Goal: Transaction & Acquisition: Subscribe to service/newsletter

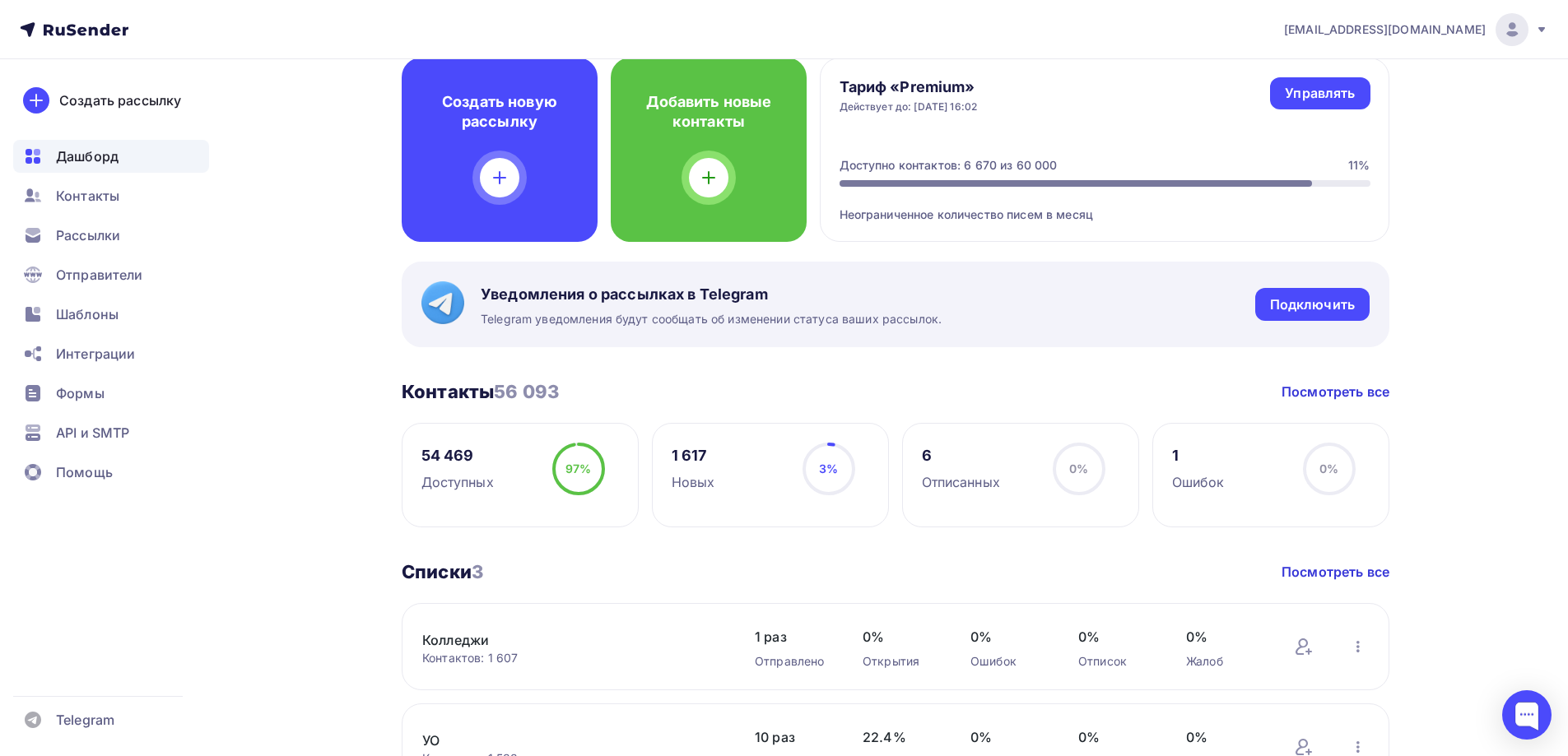
scroll to position [247, 0]
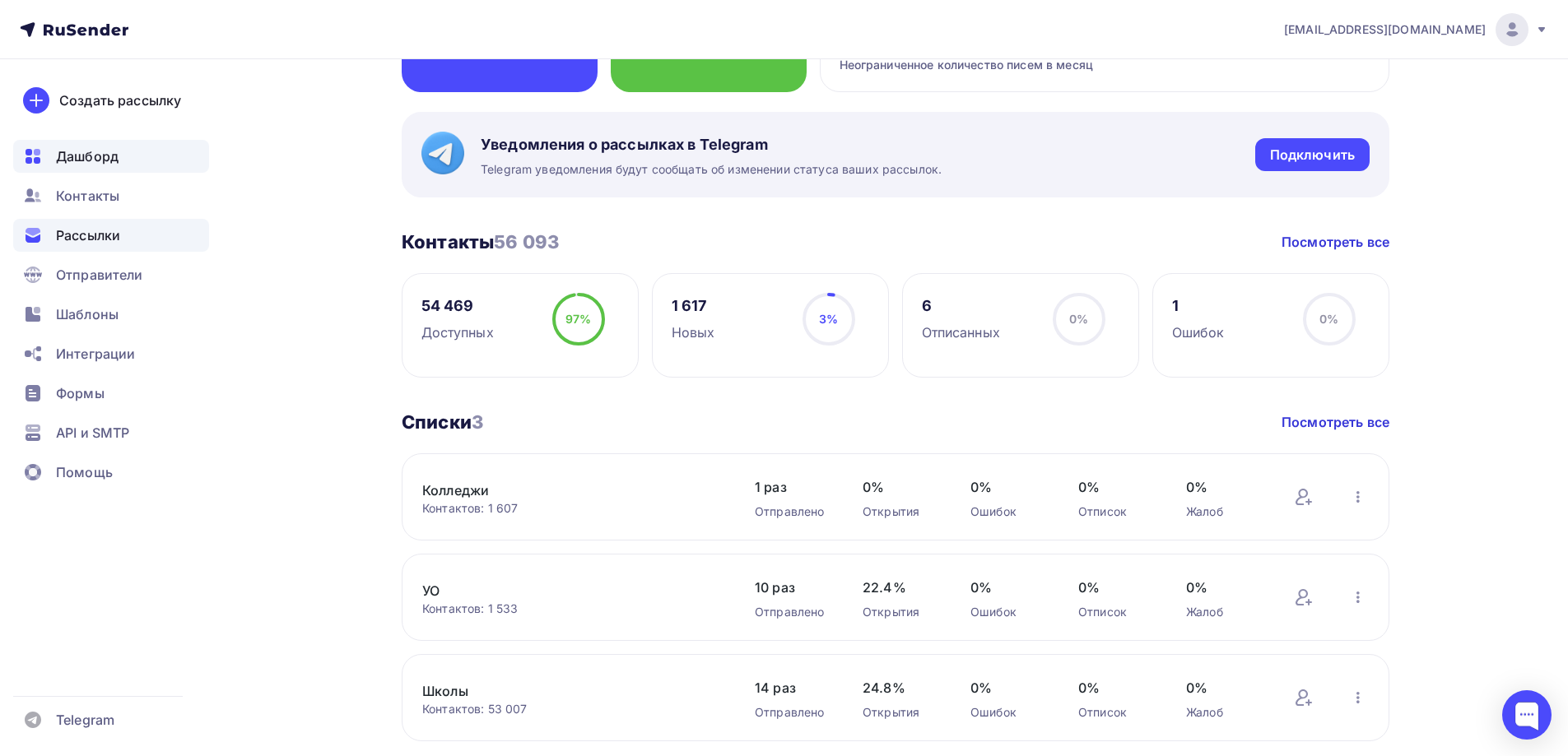
click at [82, 232] on span "Рассылки" at bounding box center [88, 235] width 64 height 19
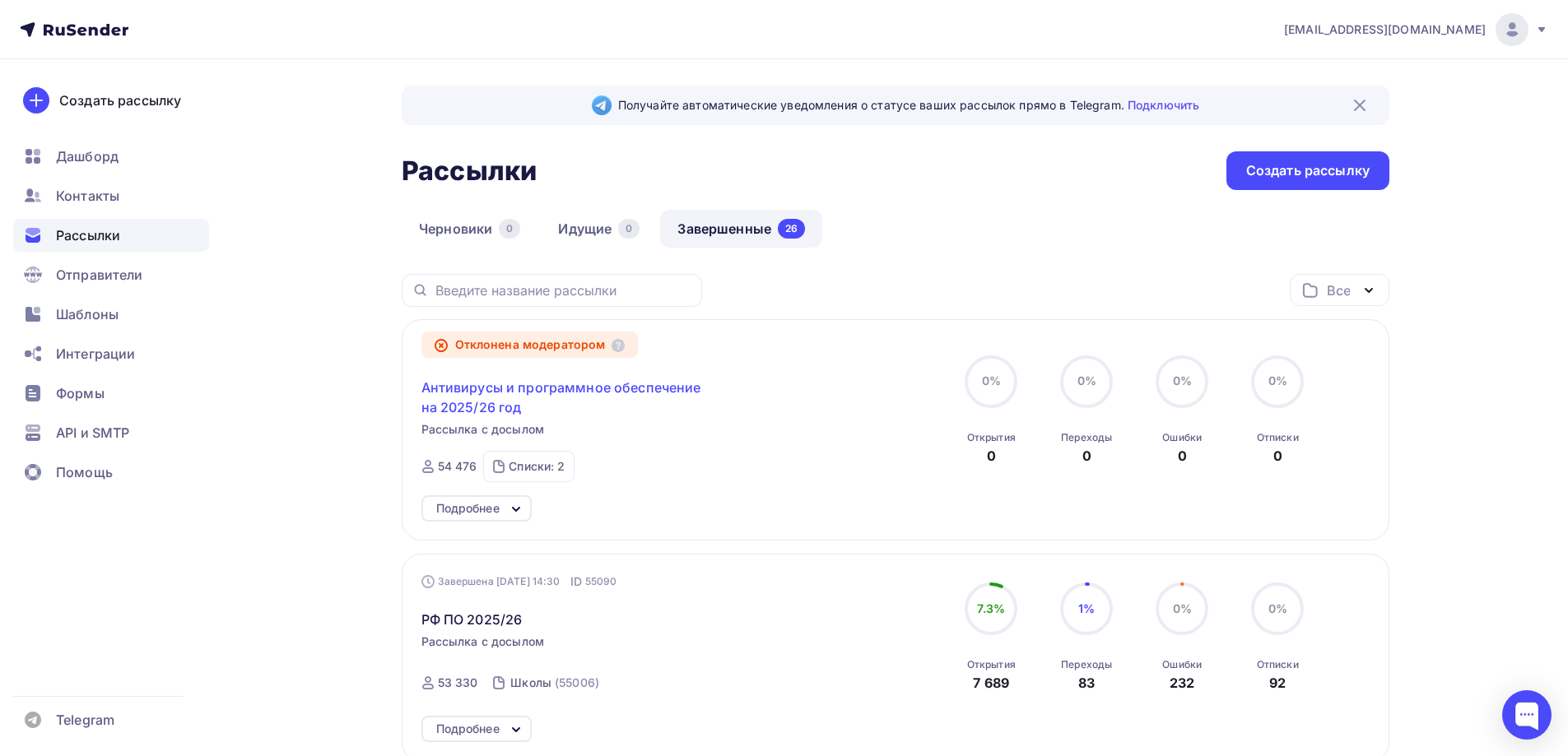
click at [549, 387] on span "Антивирусы и программное обеспечение на 2025/26 год" at bounding box center [562, 397] width 282 height 40
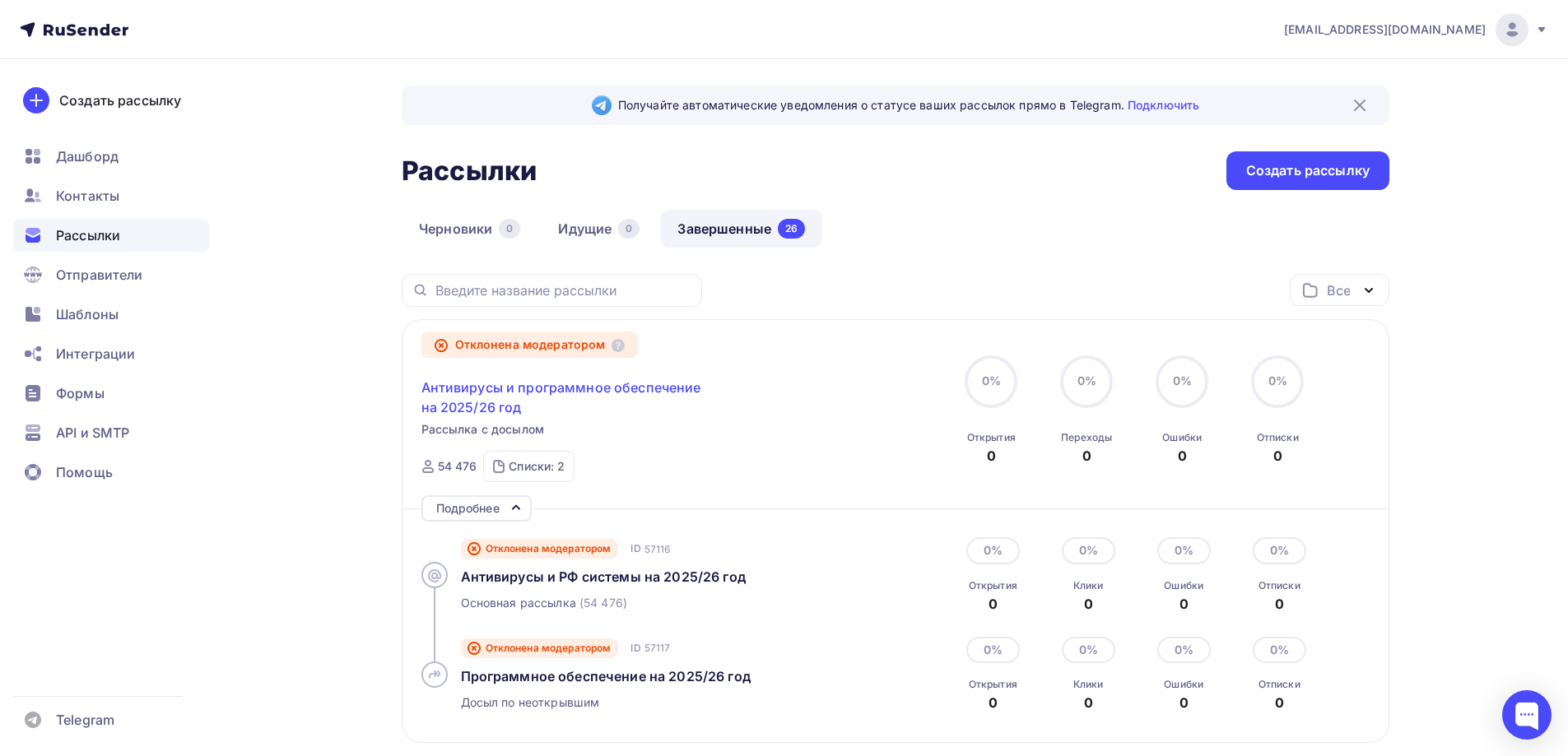
drag, startPoint x: 549, startPoint y: 387, endPoint x: 491, endPoint y: 396, distance: 58.7
click at [491, 396] on span "Антивирусы и программное обеспечение на 2025/26 год" at bounding box center [562, 397] width 282 height 40
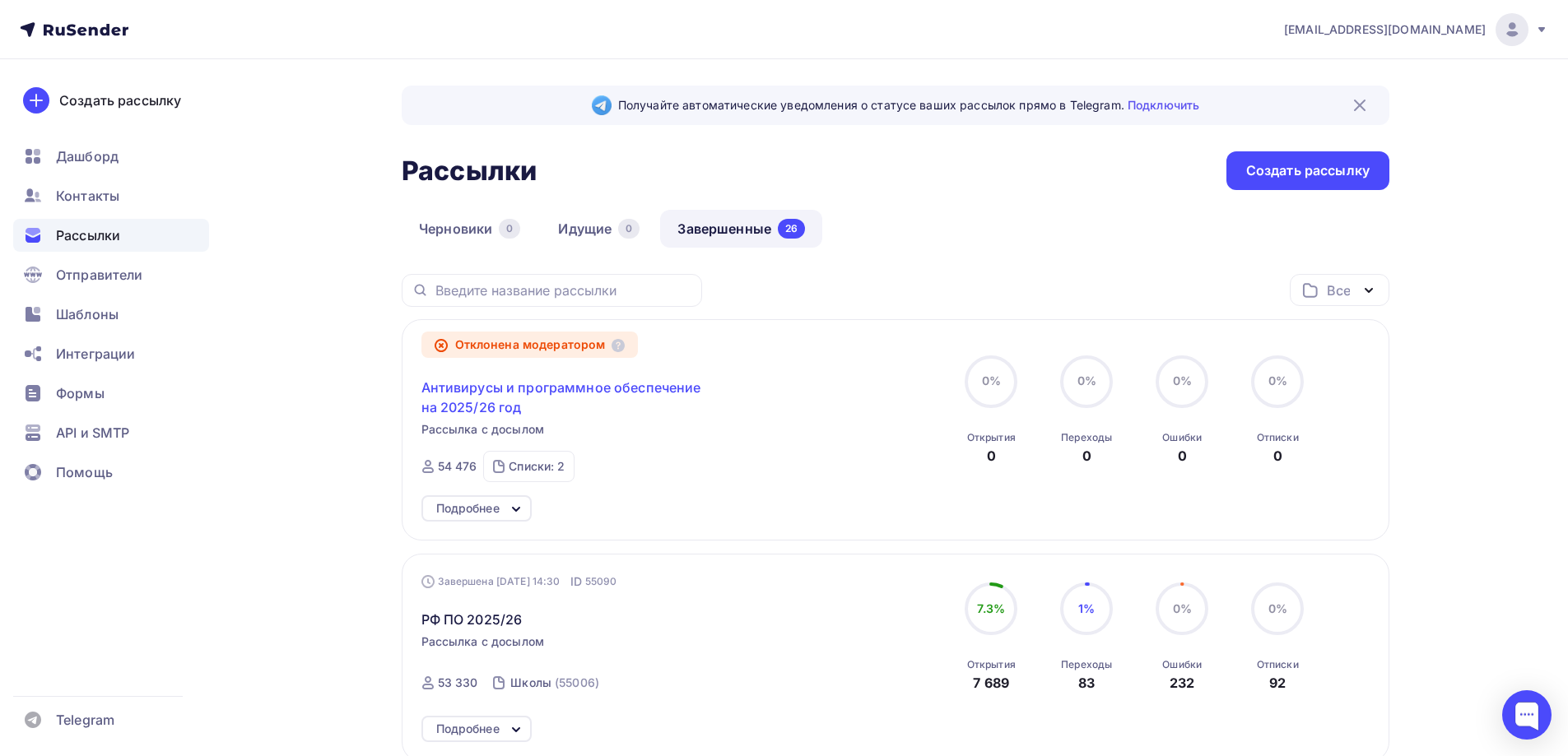
click at [491, 395] on span "Антивирусы и программное обеспечение на 2025/26 год" at bounding box center [562, 397] width 282 height 40
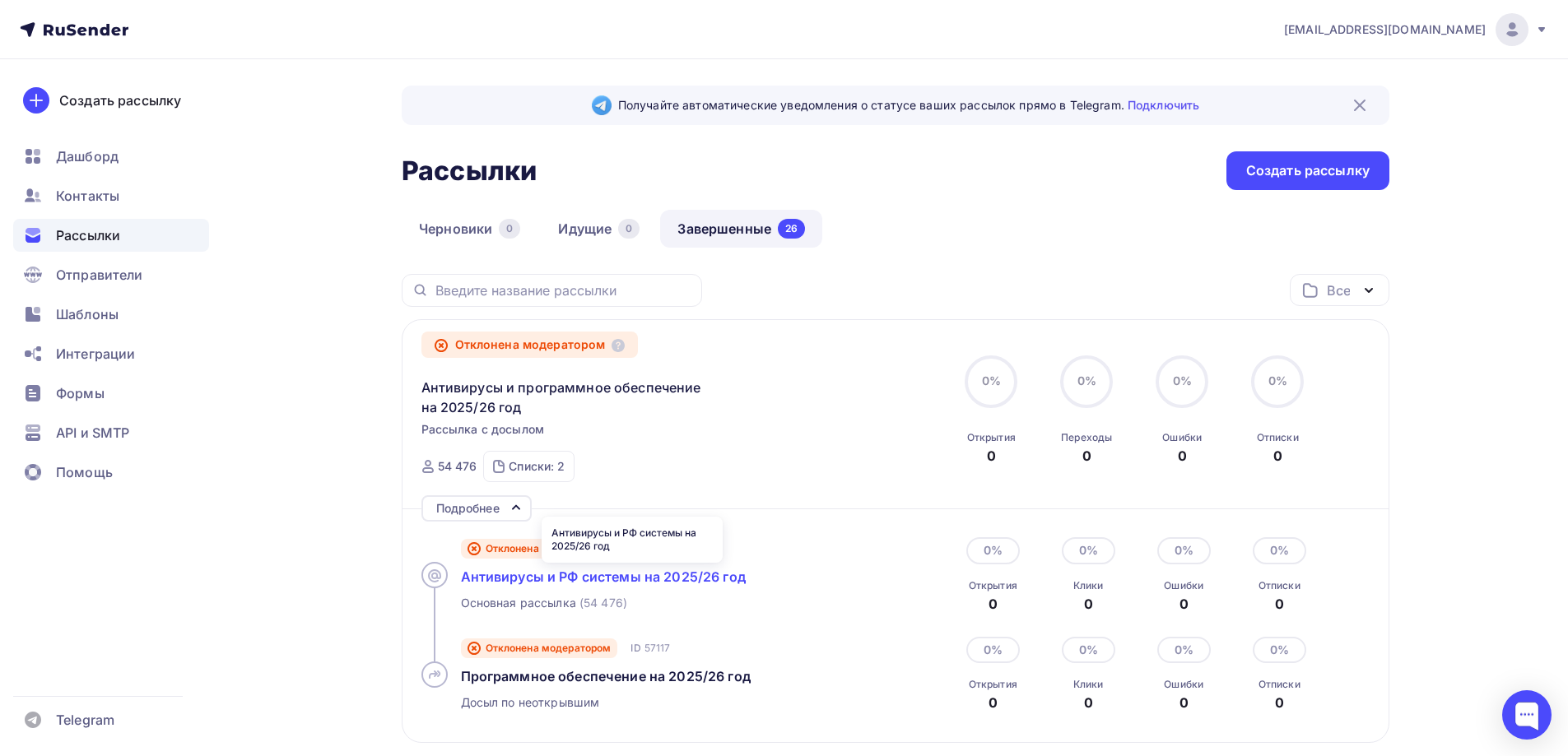
click at [701, 576] on span "Антивирусы и РФ системы на 2025/26 год" at bounding box center [603, 577] width 285 height 17
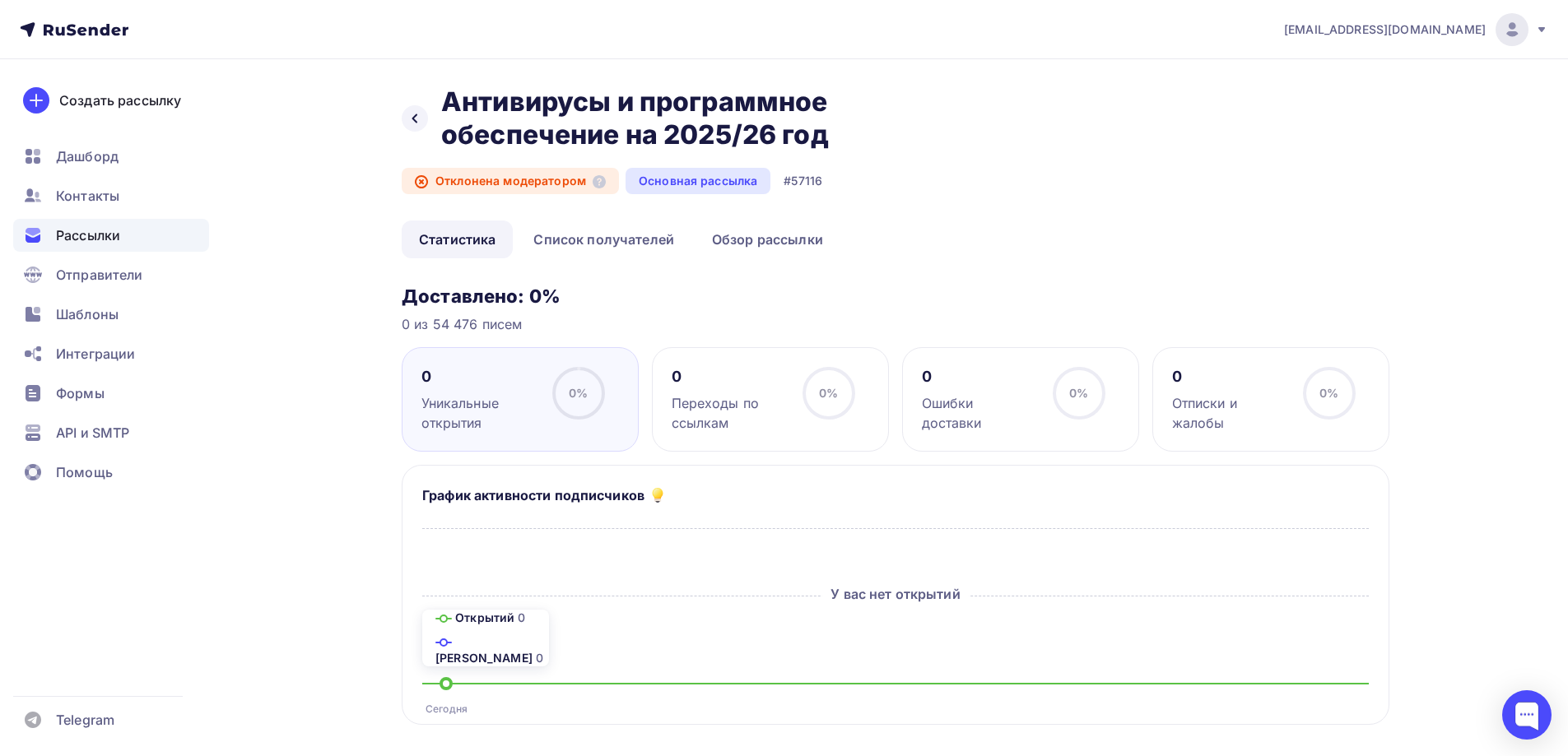
click at [811, 179] on div "#57116" at bounding box center [803, 181] width 39 height 17
click at [676, 184] on div "Основная рассылка" at bounding box center [698, 181] width 145 height 26
click at [92, 233] on span "Рассылки" at bounding box center [88, 235] width 64 height 19
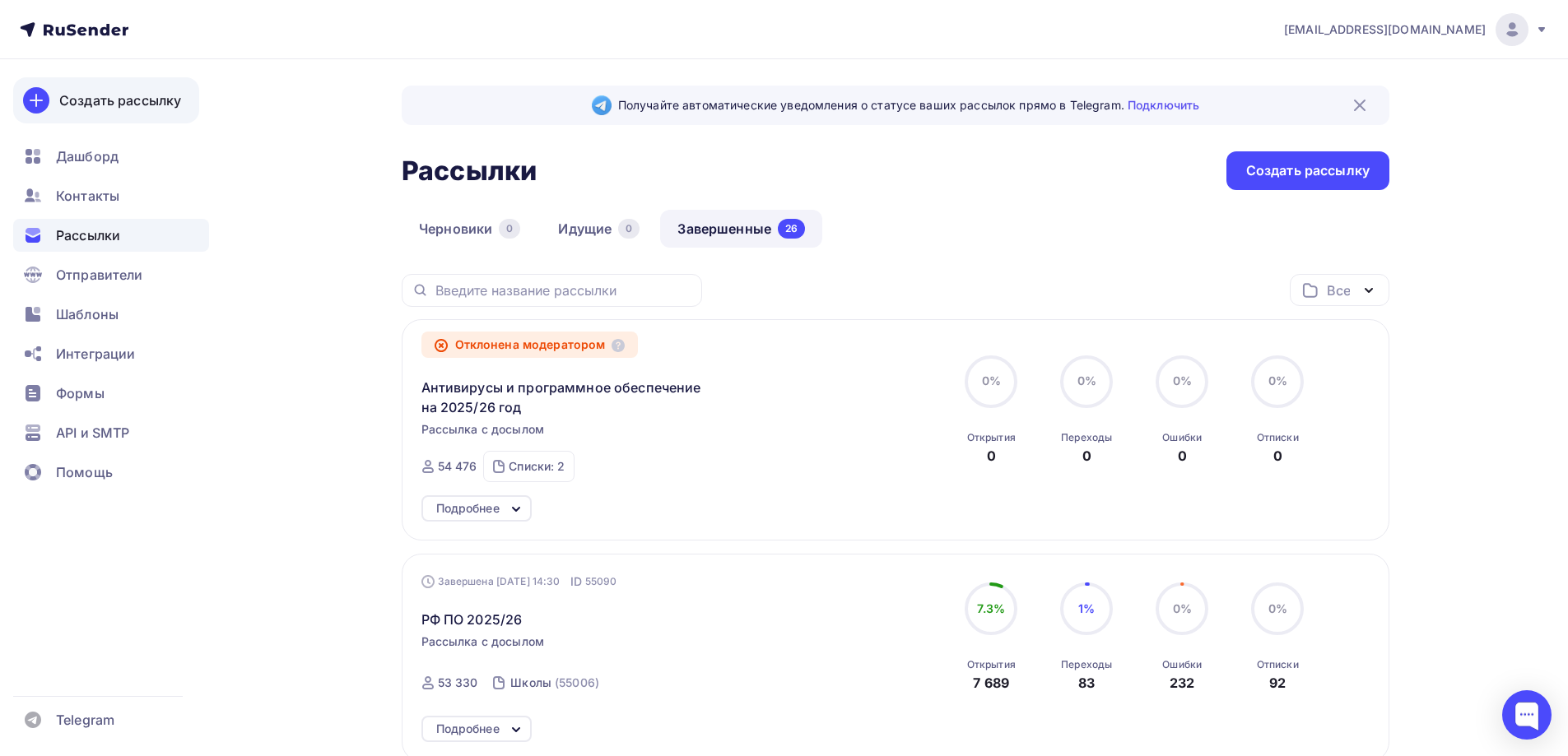
drag, startPoint x: 125, startPoint y: 101, endPoint x: 113, endPoint y: 102, distance: 12.0
click at [113, 102] on div "Создать рассылку" at bounding box center [120, 100] width 122 height 19
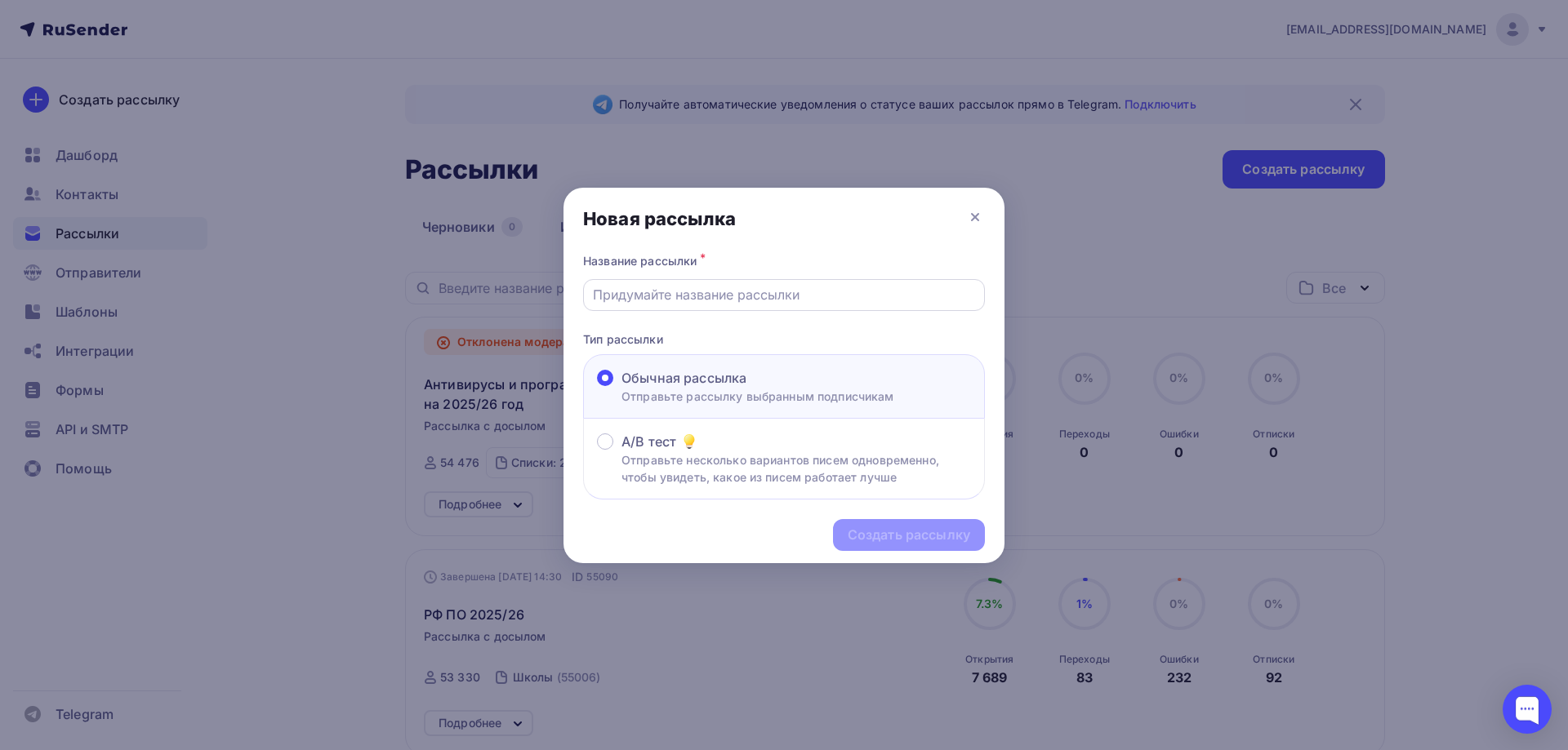
click at [706, 280] on div at bounding box center [784, 295] width 402 height 32
click at [705, 294] on input "text" at bounding box center [785, 294] width 383 height 19
type input "Антивирусы и программное обеспечение на 2025/26 год"
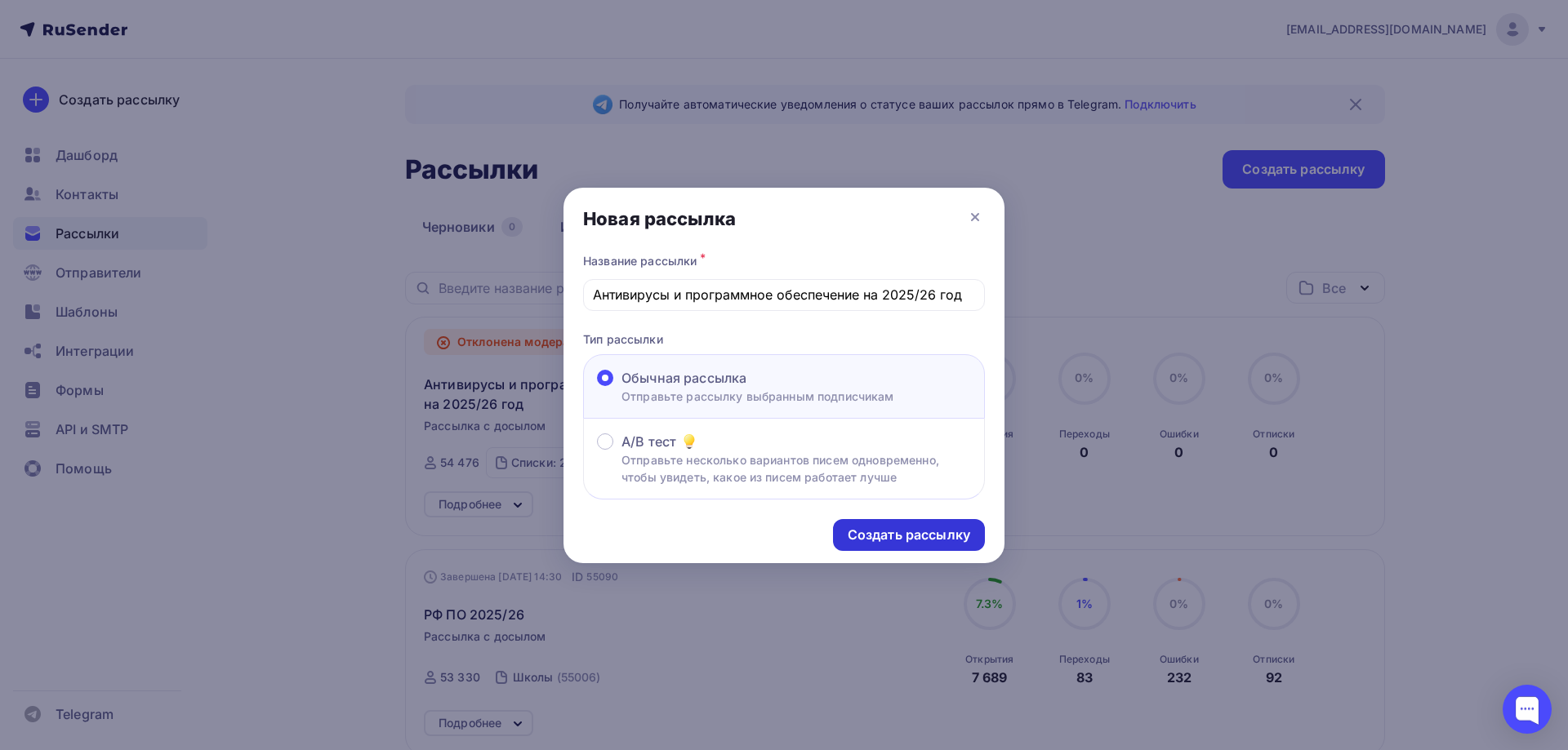
click at [922, 535] on div "Создать рассылку" at bounding box center [909, 535] width 123 height 18
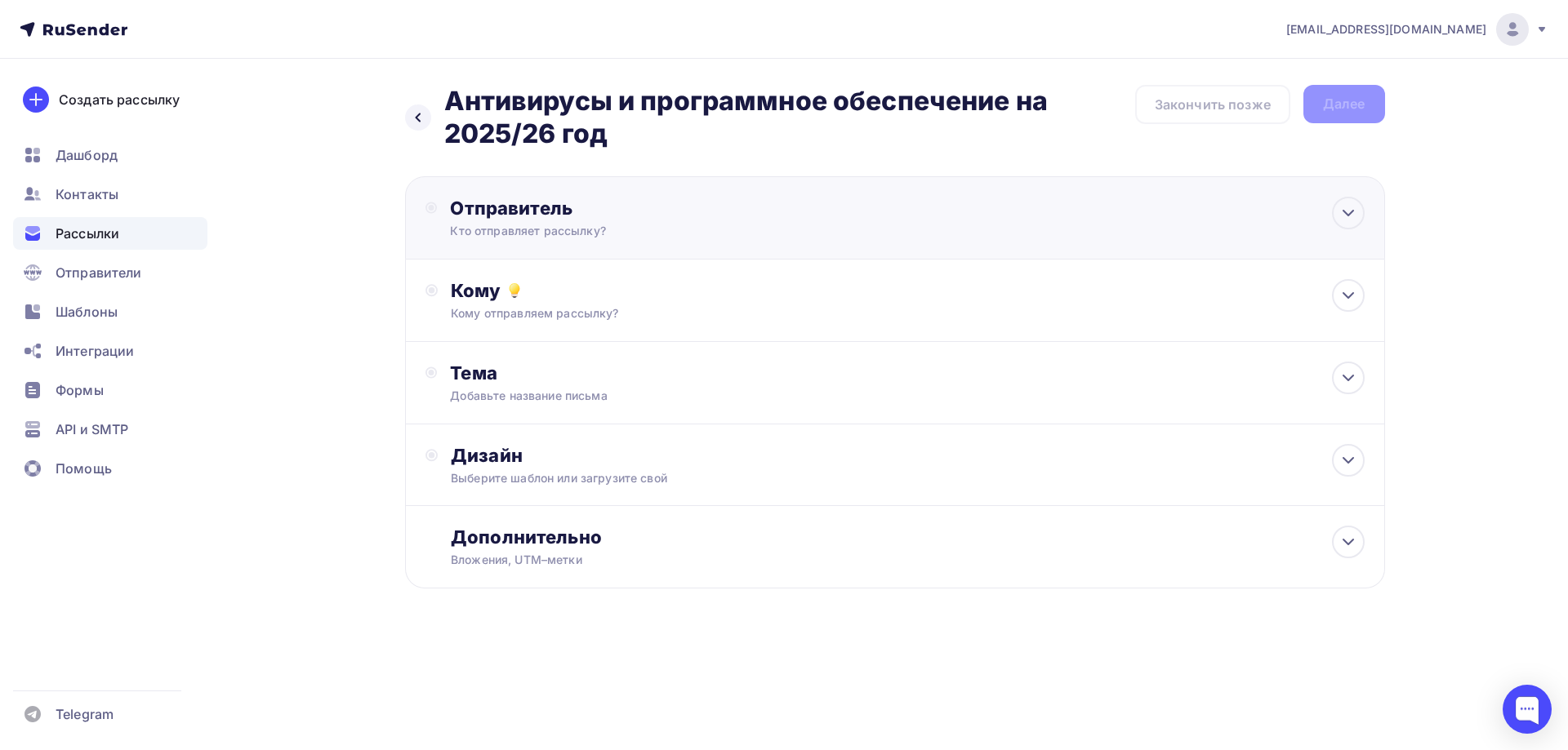
click at [719, 238] on div "Кто отправляет рассылку?" at bounding box center [609, 231] width 318 height 17
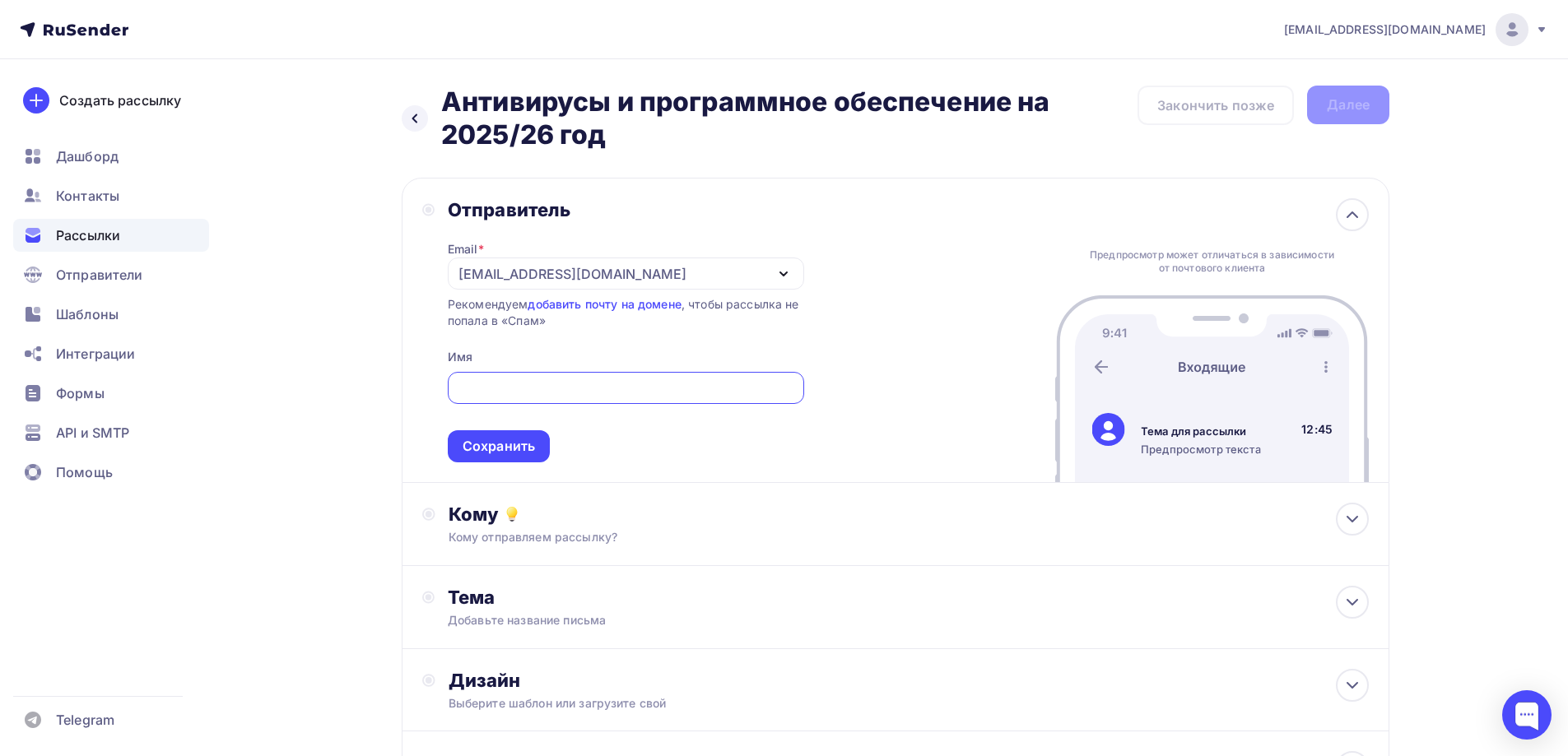
click at [541, 387] on input "text" at bounding box center [625, 388] width 337 height 19
click at [562, 274] on div "[EMAIL_ADDRESS][DOMAIN_NAME]" at bounding box center [572, 274] width 228 height 19
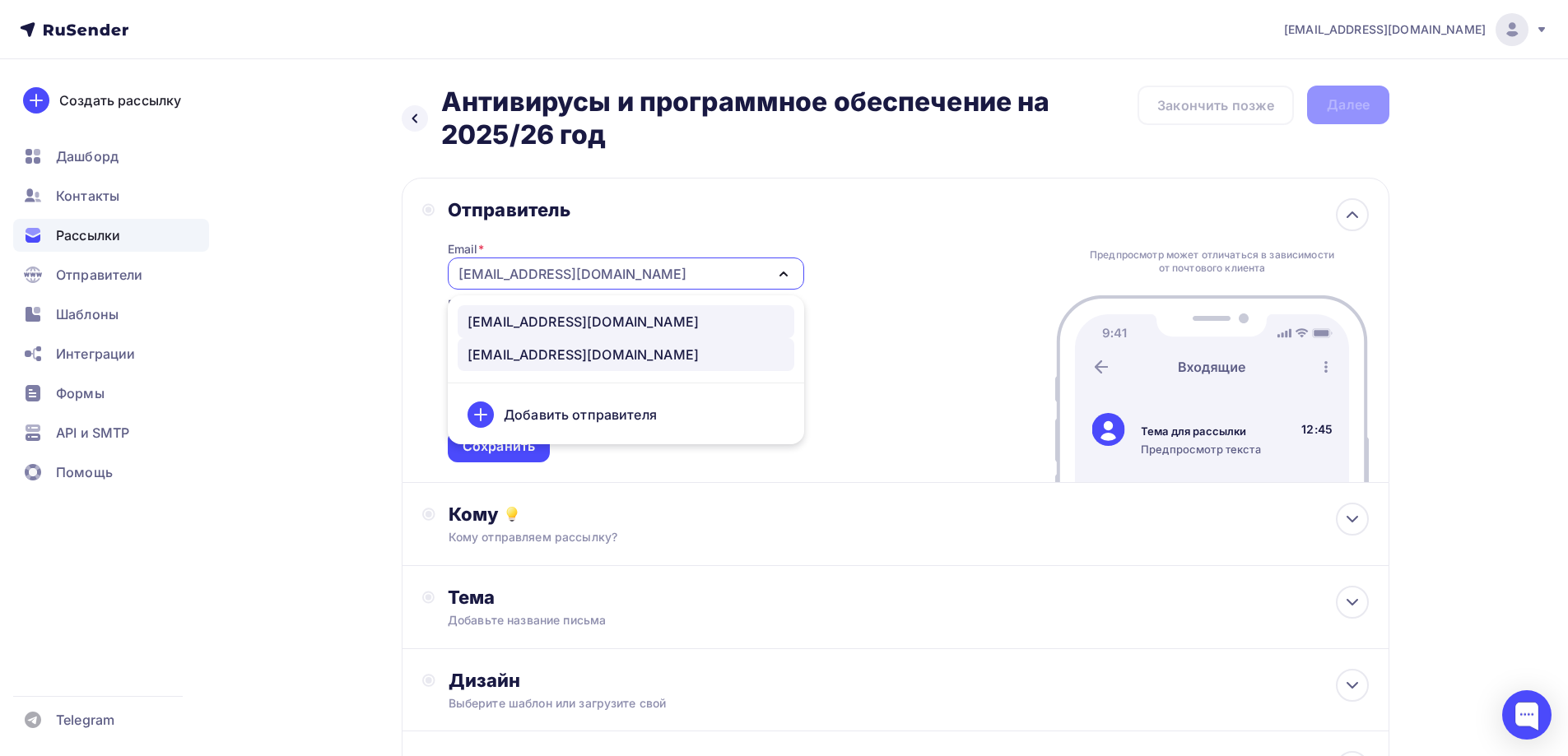
click at [567, 315] on div "info@schoolcitgk.ru" at bounding box center [583, 322] width 231 height 19
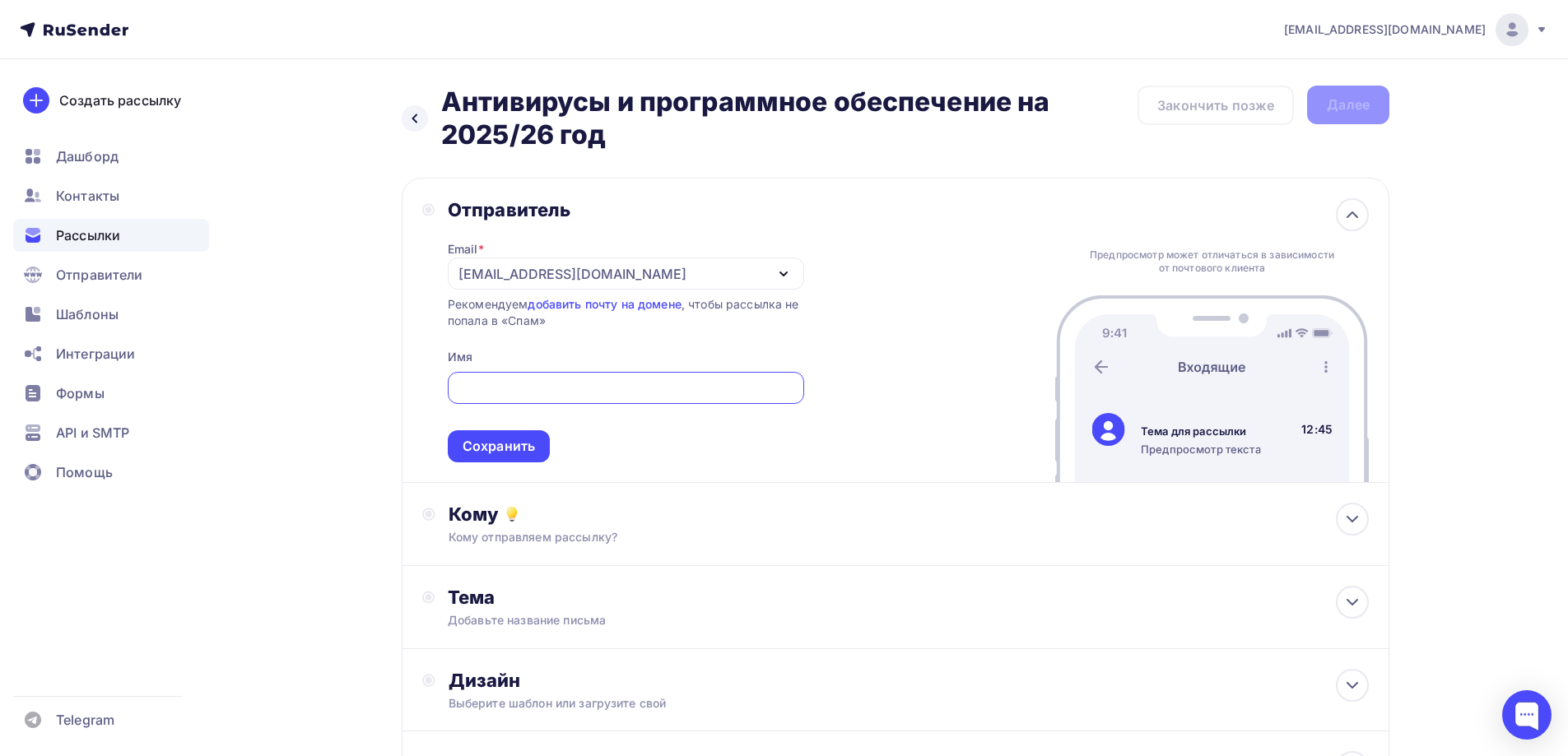
click at [566, 387] on input "text" at bounding box center [625, 388] width 337 height 19
type input "U"
click at [548, 382] on input "Группа" at bounding box center [625, 388] width 337 height 19
type input "Группа компаний CiT"
click at [514, 445] on div "Сохранить" at bounding box center [499, 446] width 72 height 18
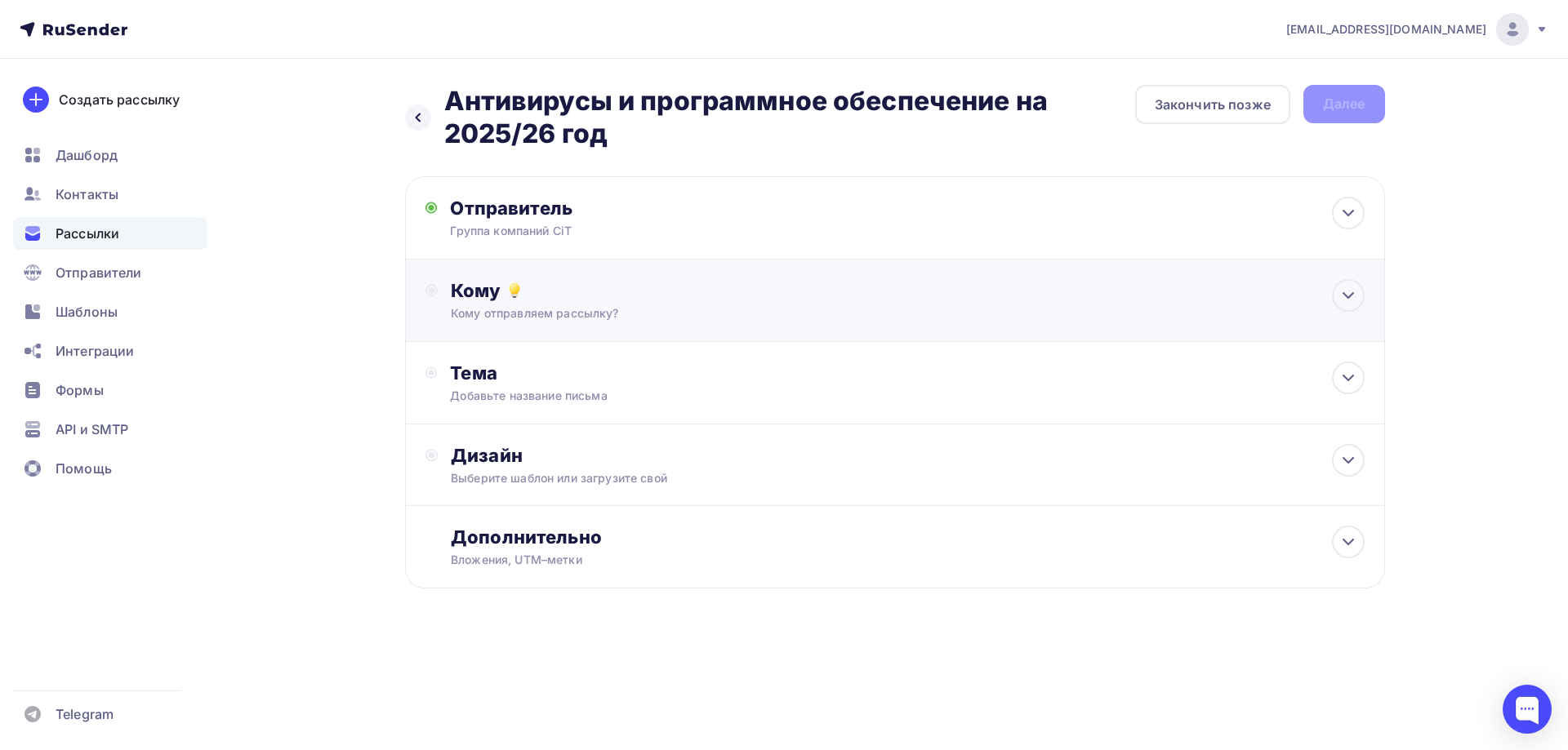
click at [597, 307] on div "Кому отправляем рассылку?" at bounding box center [862, 314] width 823 height 17
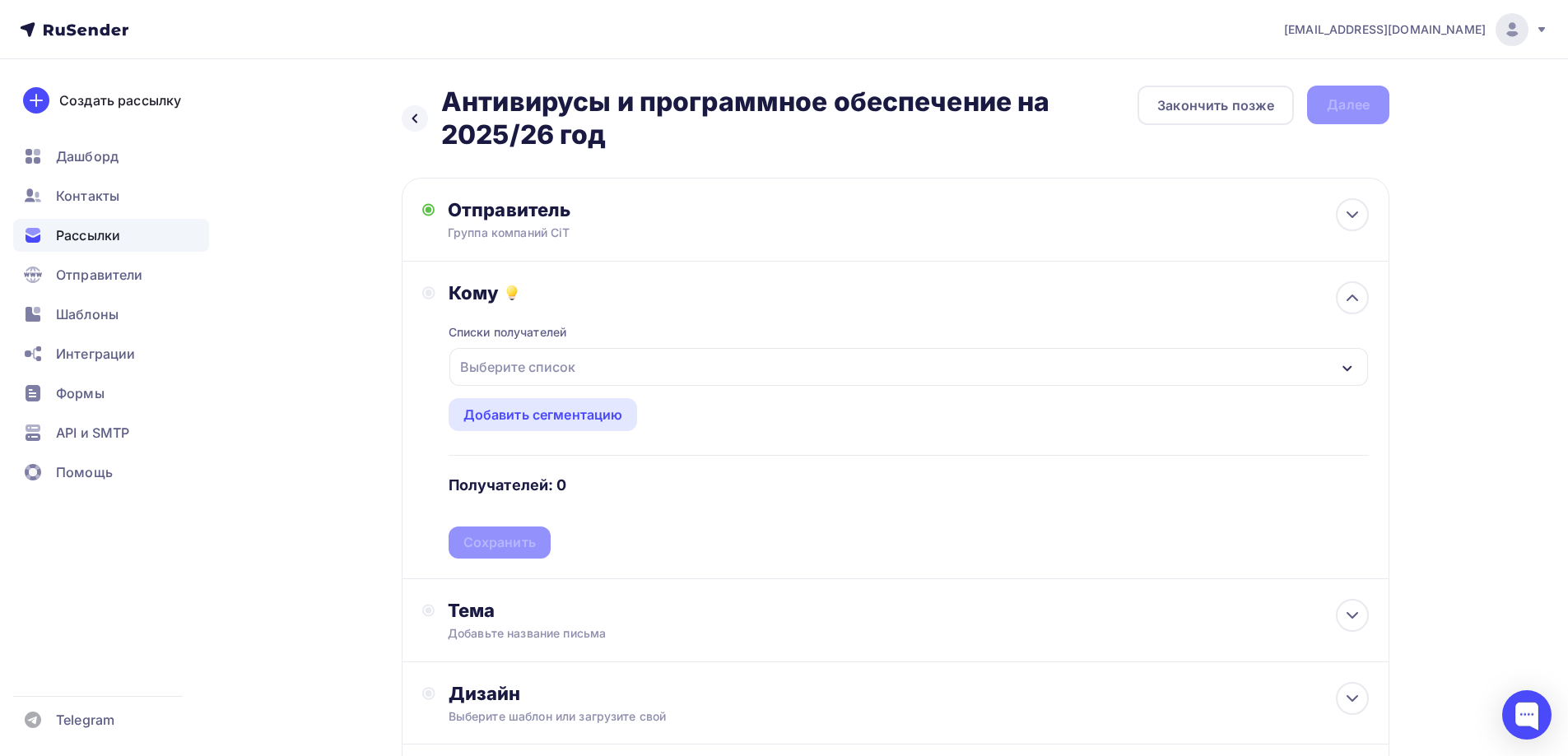
click at [564, 361] on div "Выберите список" at bounding box center [517, 367] width 128 height 30
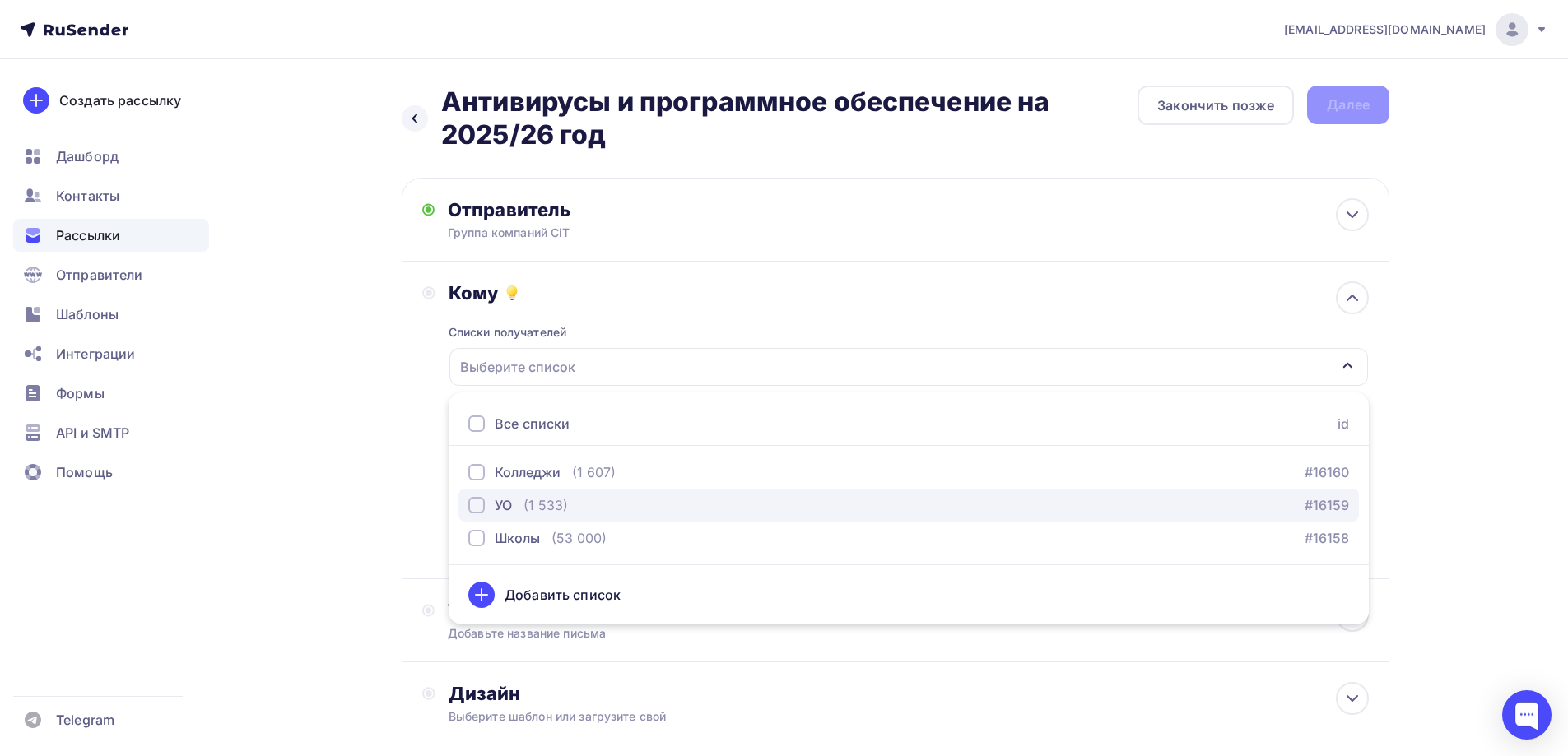
click at [478, 506] on div "button" at bounding box center [477, 506] width 17 height 17
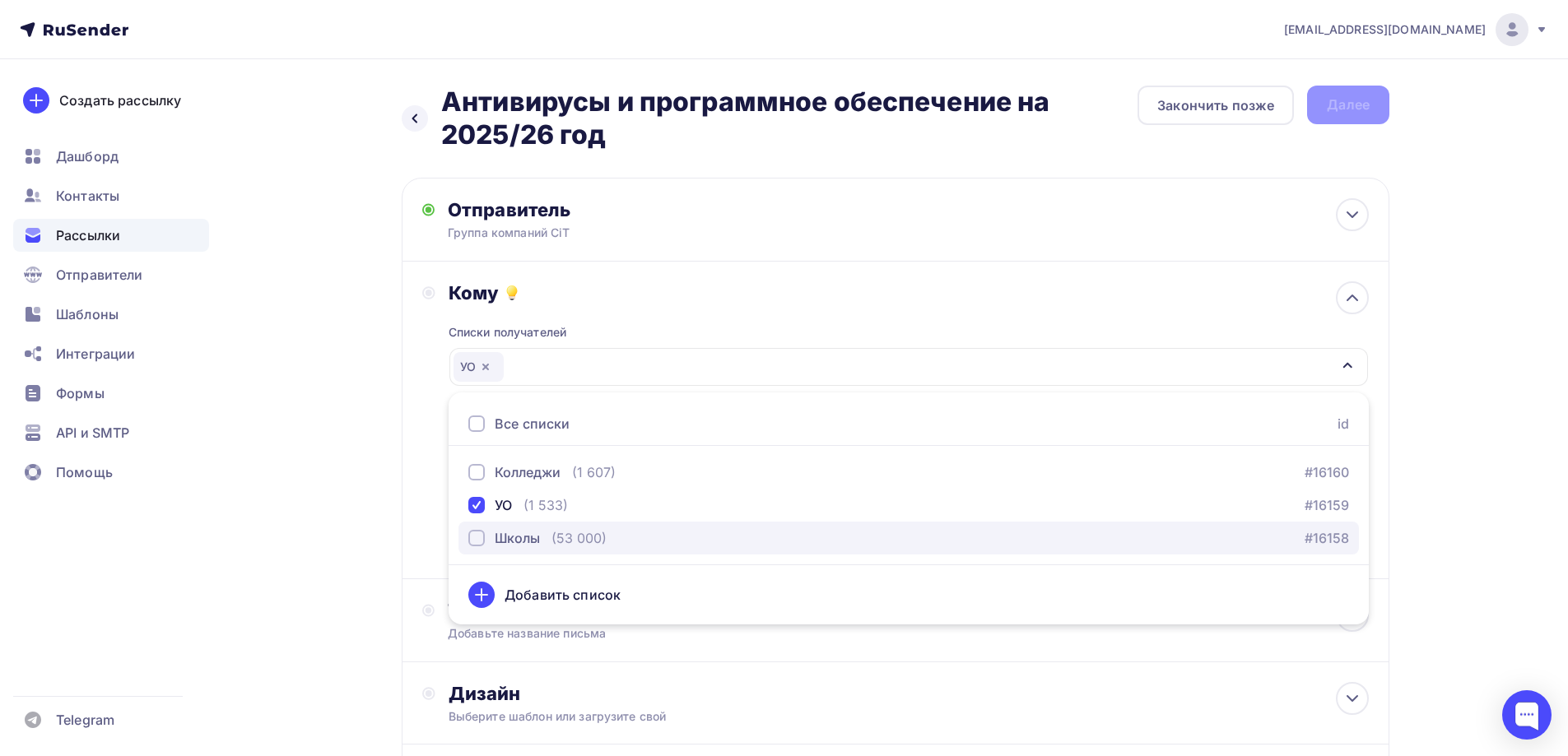
click at [480, 536] on div "button" at bounding box center [477, 539] width 17 height 17
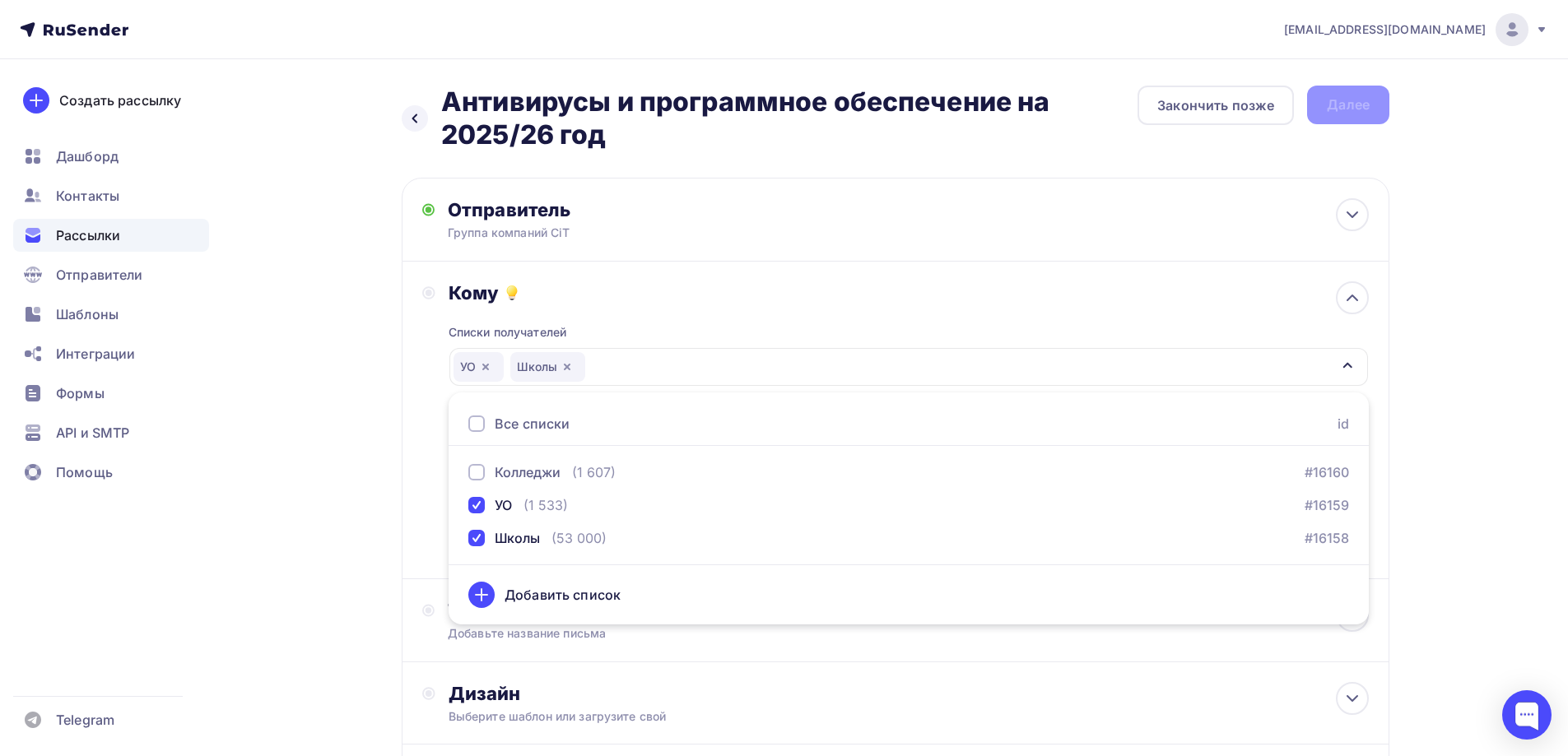
click at [387, 530] on div "Назад Антивирусы и программное обеспечение на 2025/26 год Антивирусы и программ…" at bounding box center [784, 496] width 1349 height 875
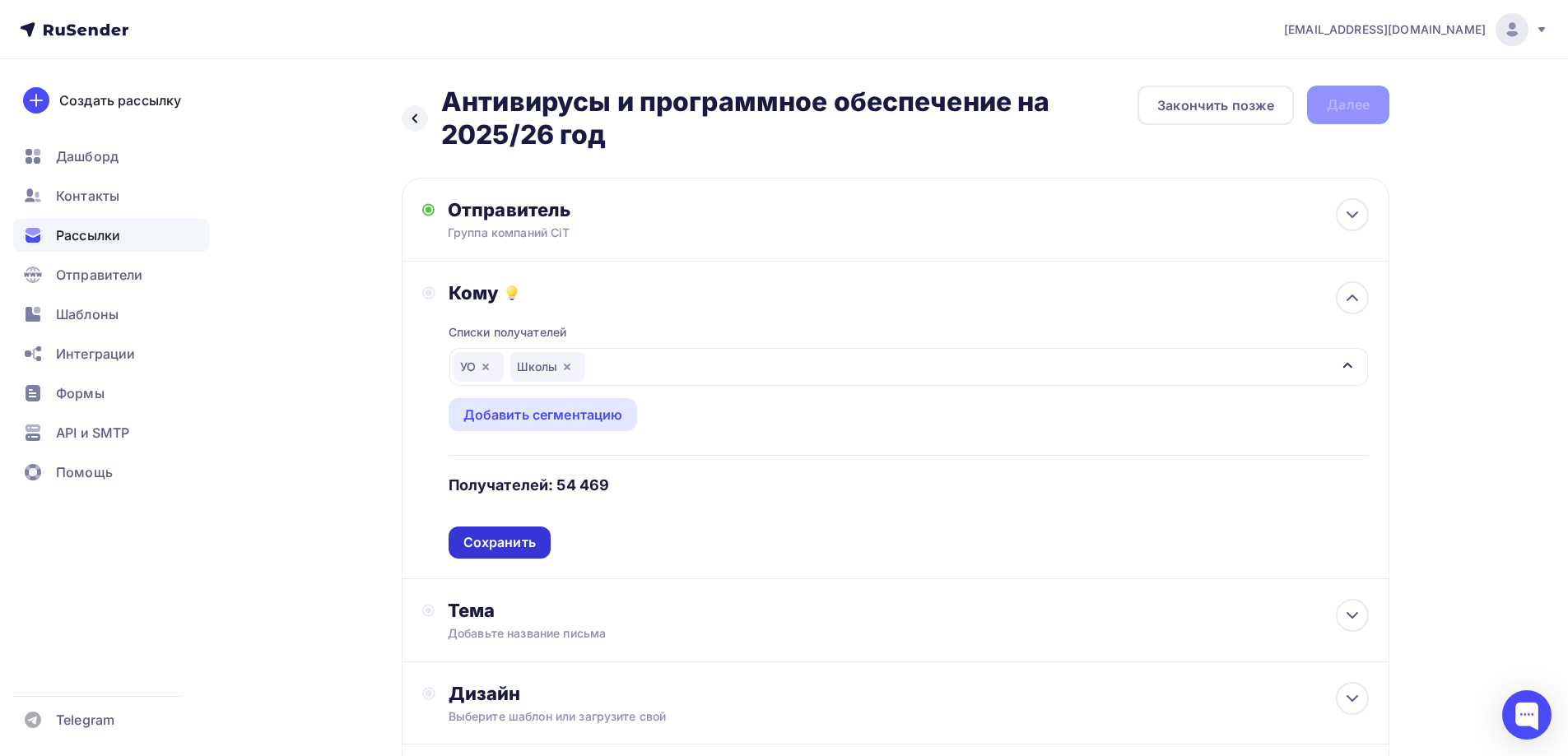
click at [509, 544] on div "Сохранить" at bounding box center [499, 543] width 72 height 18
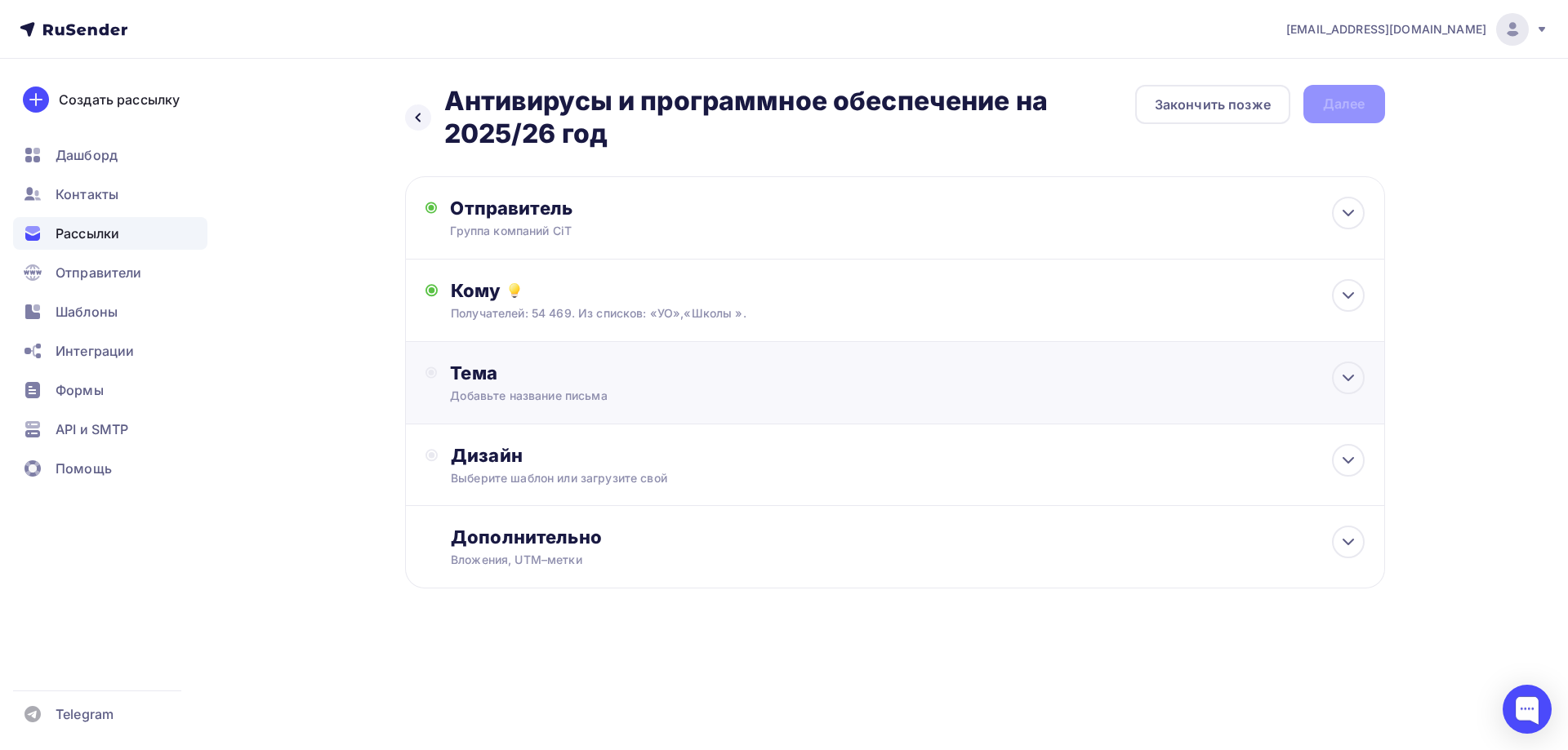
click at [555, 406] on div "Тема Добавьте название письма Тема * Рекомендуем использовать не более 150 симв…" at bounding box center [895, 383] width 980 height 83
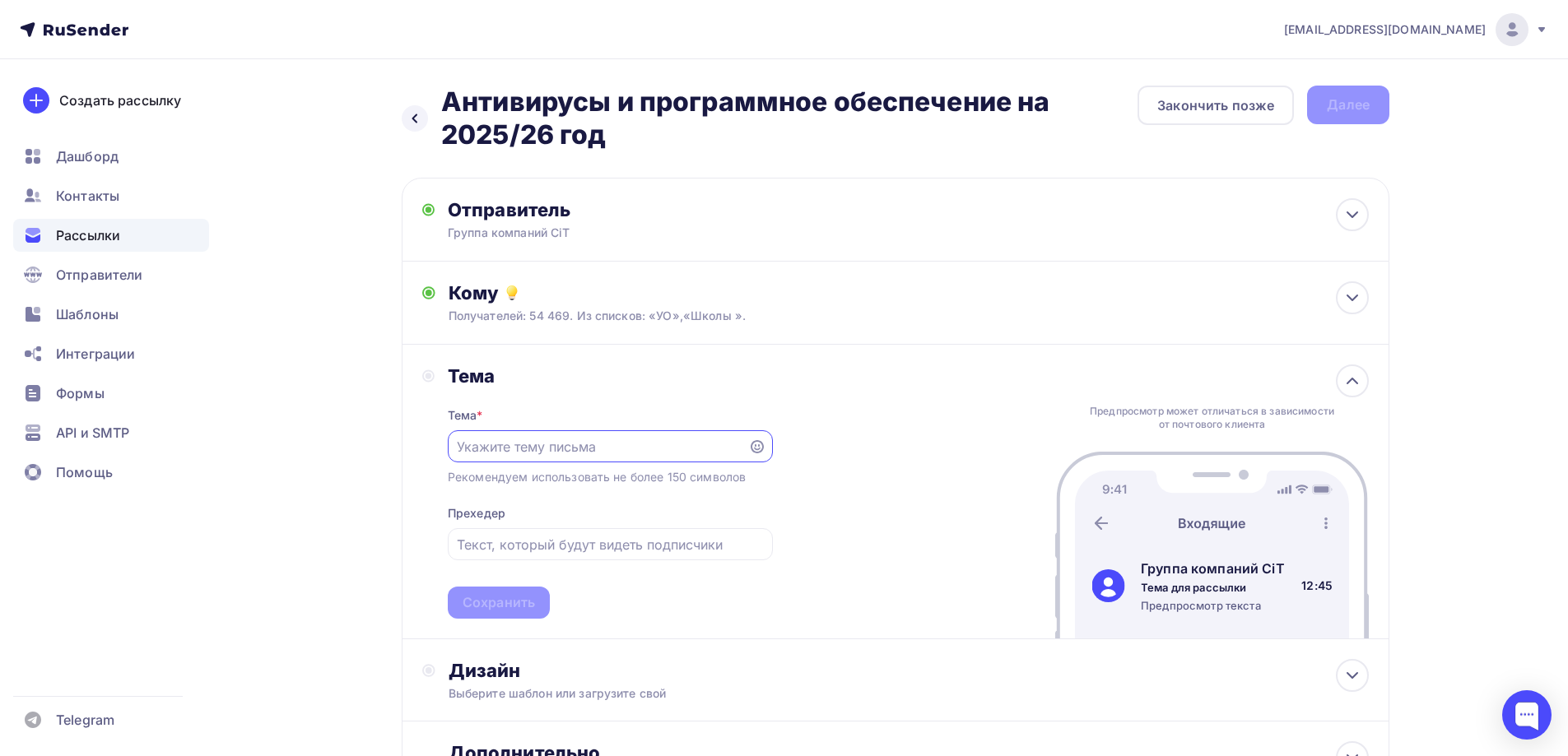
click at [519, 453] on input "text" at bounding box center [597, 446] width 282 height 19
drag, startPoint x: 448, startPoint y: 94, endPoint x: 624, endPoint y: 133, distance: 180.3
click at [624, 133] on h2 "Антивирусы и программное обеспечение на 2025/26 год" at bounding box center [788, 118] width 696 height 66
copy h2 "Антивирусы и программное обеспечение на 2025/26 год"
click at [503, 445] on input "text" at bounding box center [597, 446] width 282 height 19
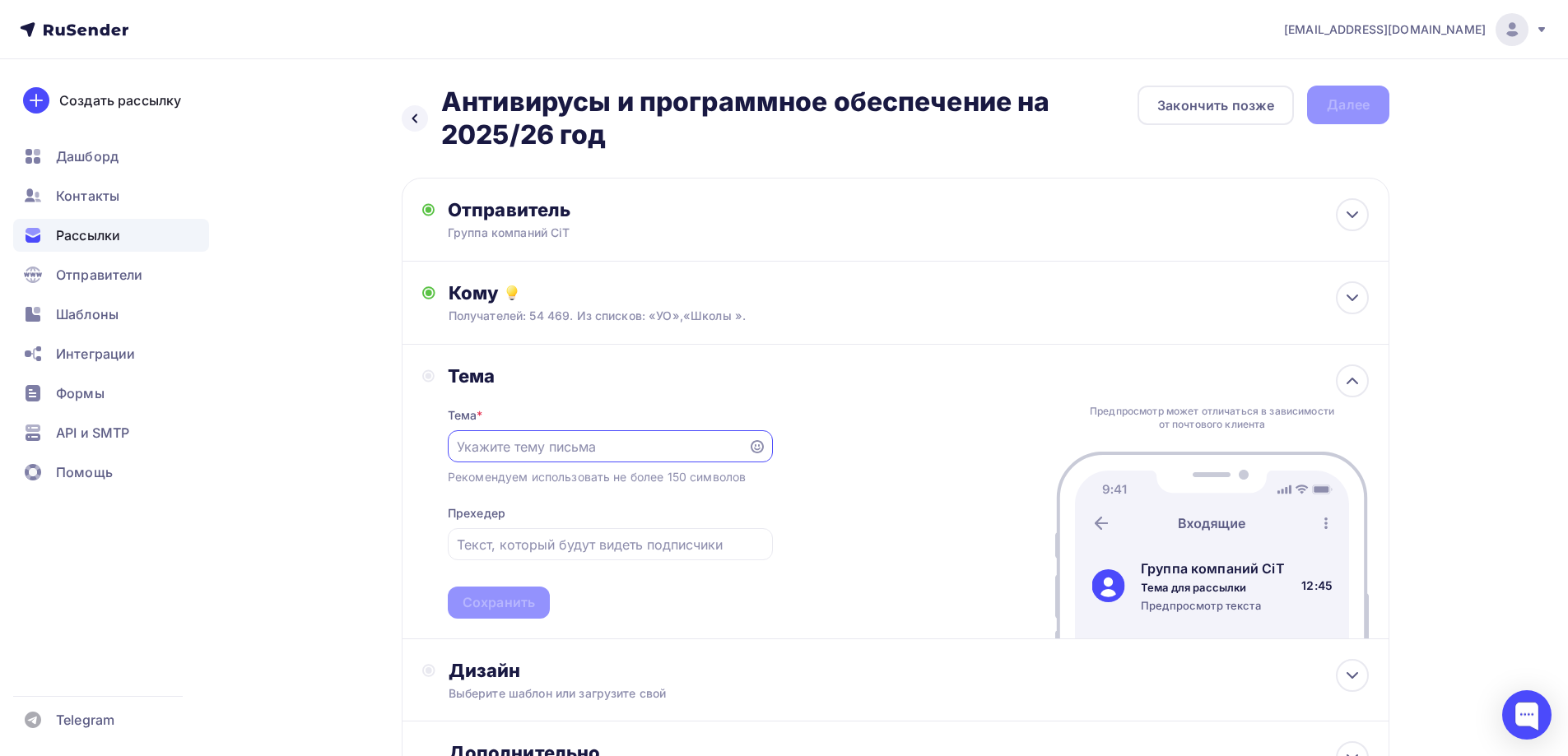
paste input "Антивирусы и программное обеспечение на 2025/26 год"
type input "Антивирусы и программное обеспечение на 2025/26 год"
click at [507, 542] on input "text" at bounding box center [609, 544] width 306 height 19
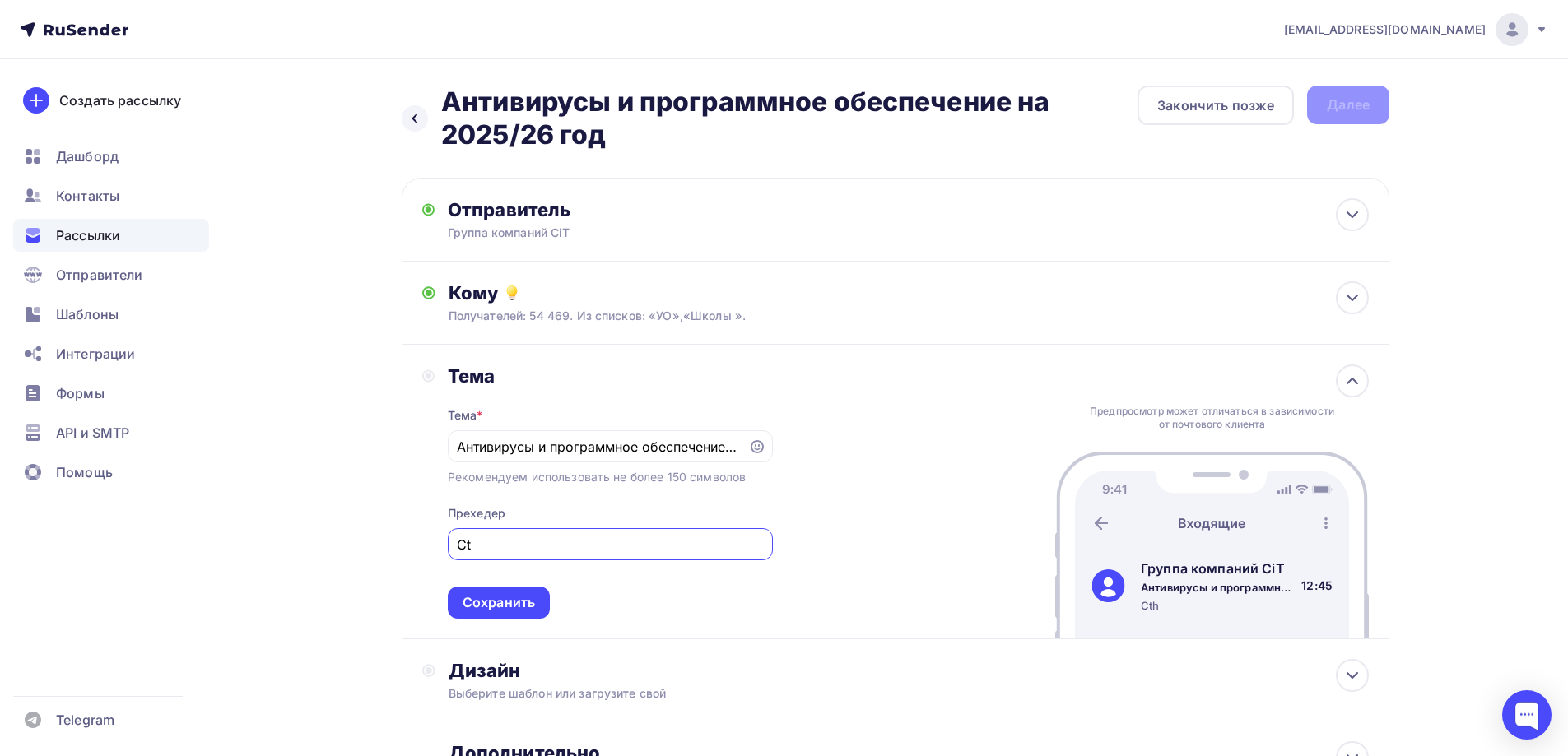
type input "C"
drag, startPoint x: 538, startPoint y: 536, endPoint x: 541, endPoint y: 549, distance: 13.3
click at [432, 545] on div "Тема Тема * Антивирусы и программное обеспечение на 2025/26 год Рекомендуем исп…" at bounding box center [597, 492] width 350 height 254
click at [545, 547] on input "Программное обеспечение для образовательных учреждений" at bounding box center [609, 544] width 306 height 19
drag, startPoint x: 465, startPoint y: 545, endPoint x: 455, endPoint y: 545, distance: 10.0
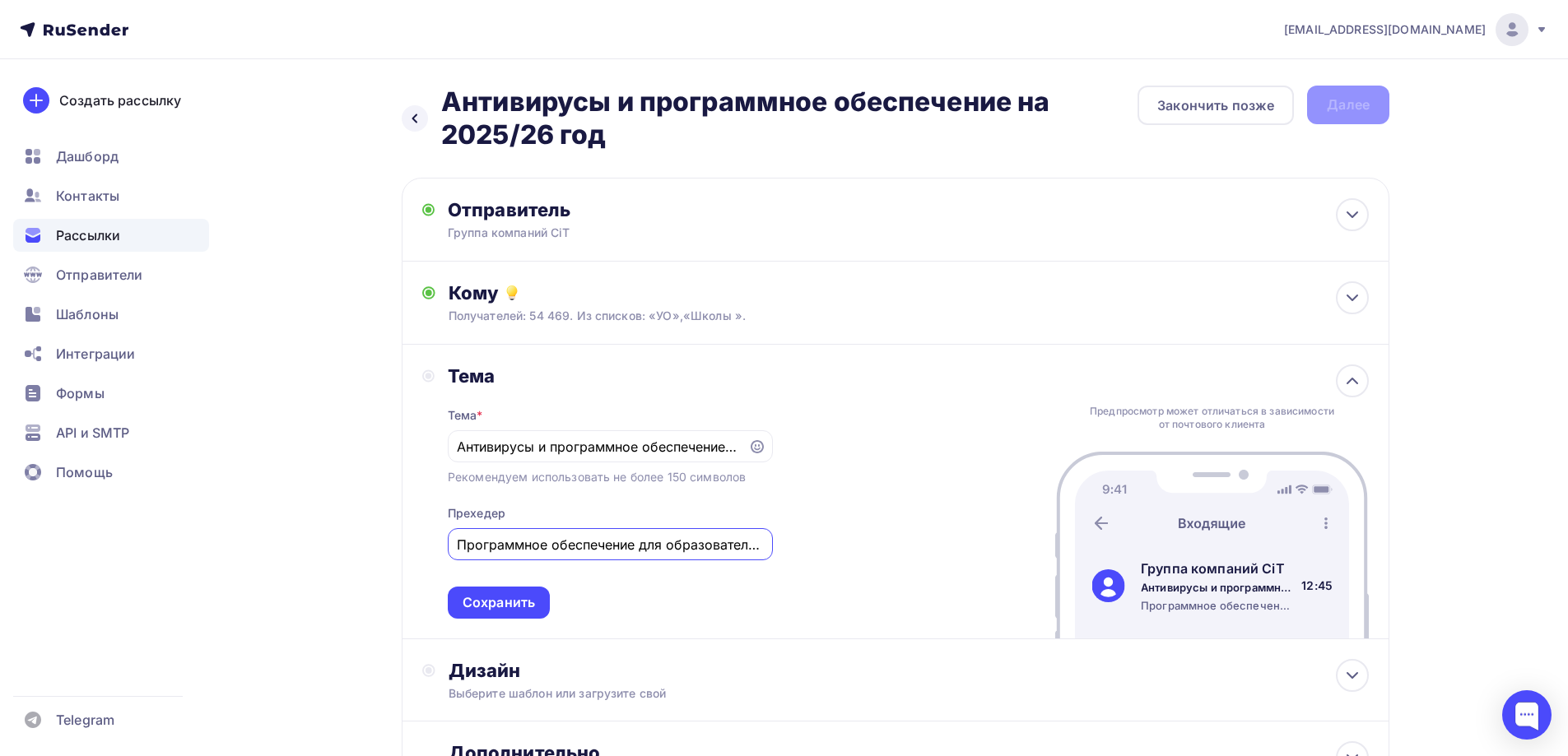
click at [455, 545] on div "Программное обеспечение для образовательных учреждений" at bounding box center [610, 544] width 325 height 32
click at [725, 545] on input "Лицензионное программное обеспечение для образовательных учреждений" at bounding box center [609, 544] width 306 height 19
click at [733, 547] on input "Лицензионное программное обеспечение для образовательных учреждений" at bounding box center [609, 544] width 306 height 19
drag, startPoint x: 718, startPoint y: 539, endPoint x: 894, endPoint y: 553, distance: 176.6
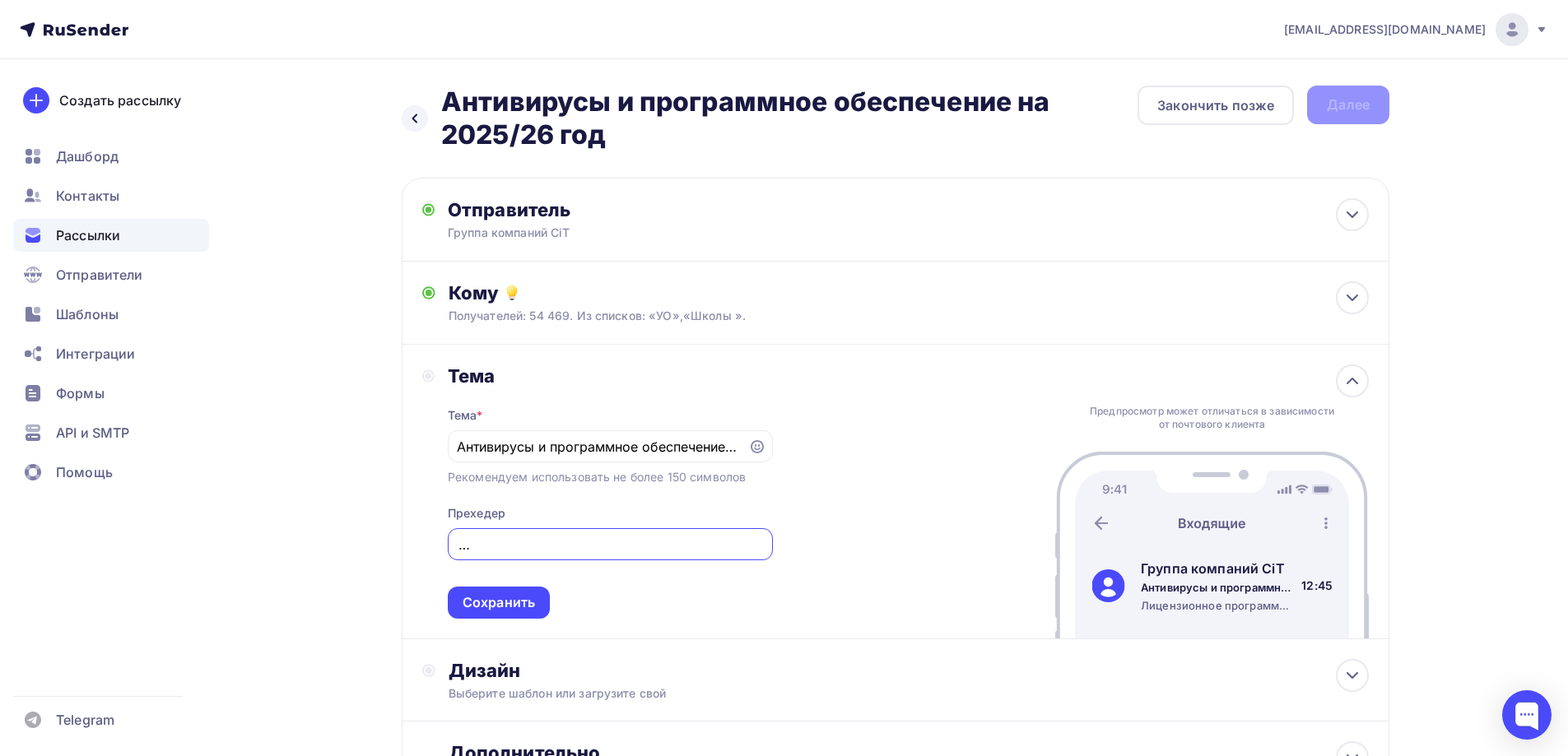
click at [894, 553] on div "Тема Тема * Антивирусы и программное обеспечение на 2025/26 год Рекомендуем исп…" at bounding box center [895, 492] width 988 height 295
type input "Лицензионное программное обеспечение и антивирусы для образовательных учреждений"
click at [514, 604] on div "Сохранить" at bounding box center [499, 603] width 72 height 18
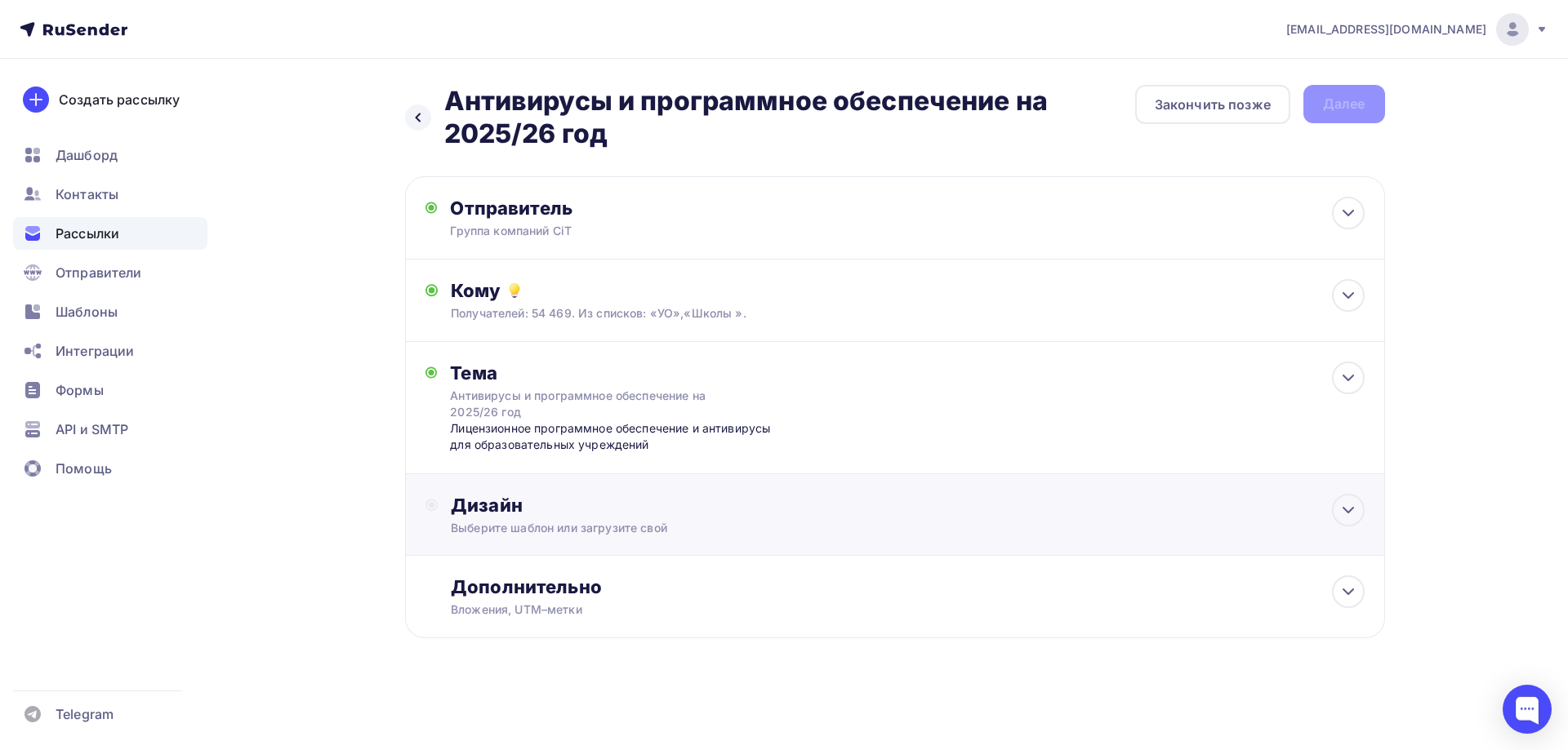
click at [505, 513] on div "Дизайн" at bounding box center [908, 505] width 913 height 23
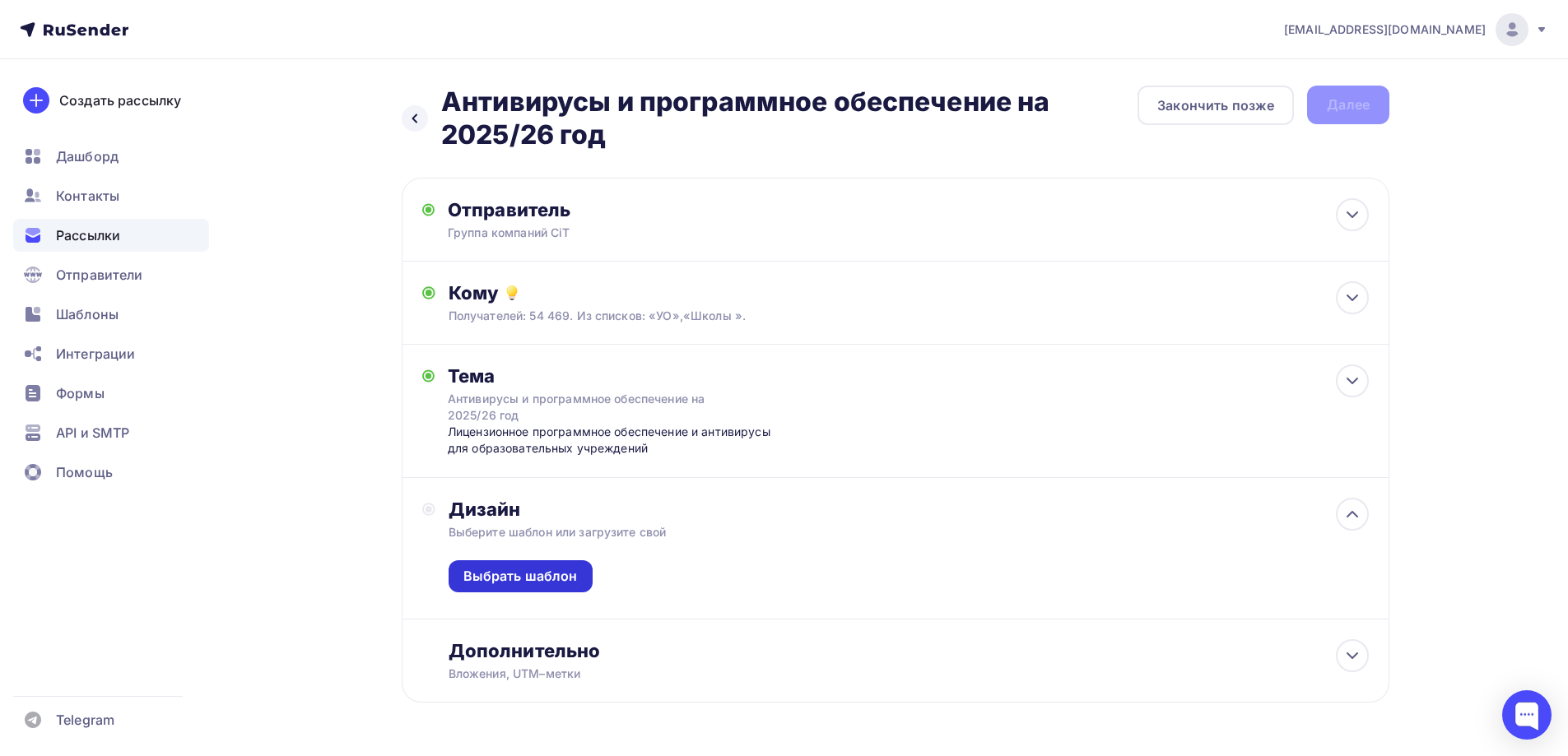
click at [530, 576] on div "Выбрать шаблон" at bounding box center [520, 577] width 115 height 18
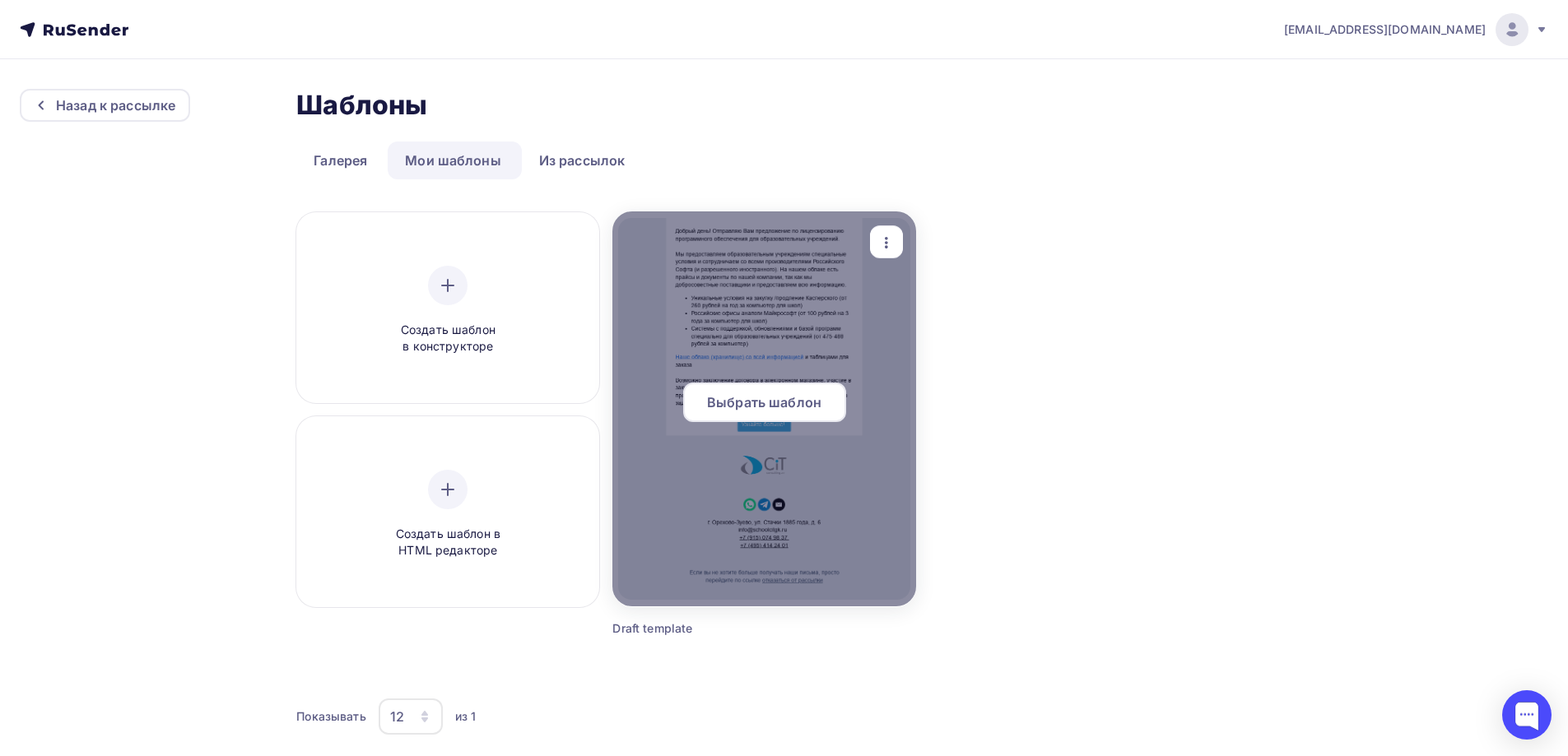
click at [783, 397] on span "Выбрать шаблон" at bounding box center [764, 402] width 115 height 19
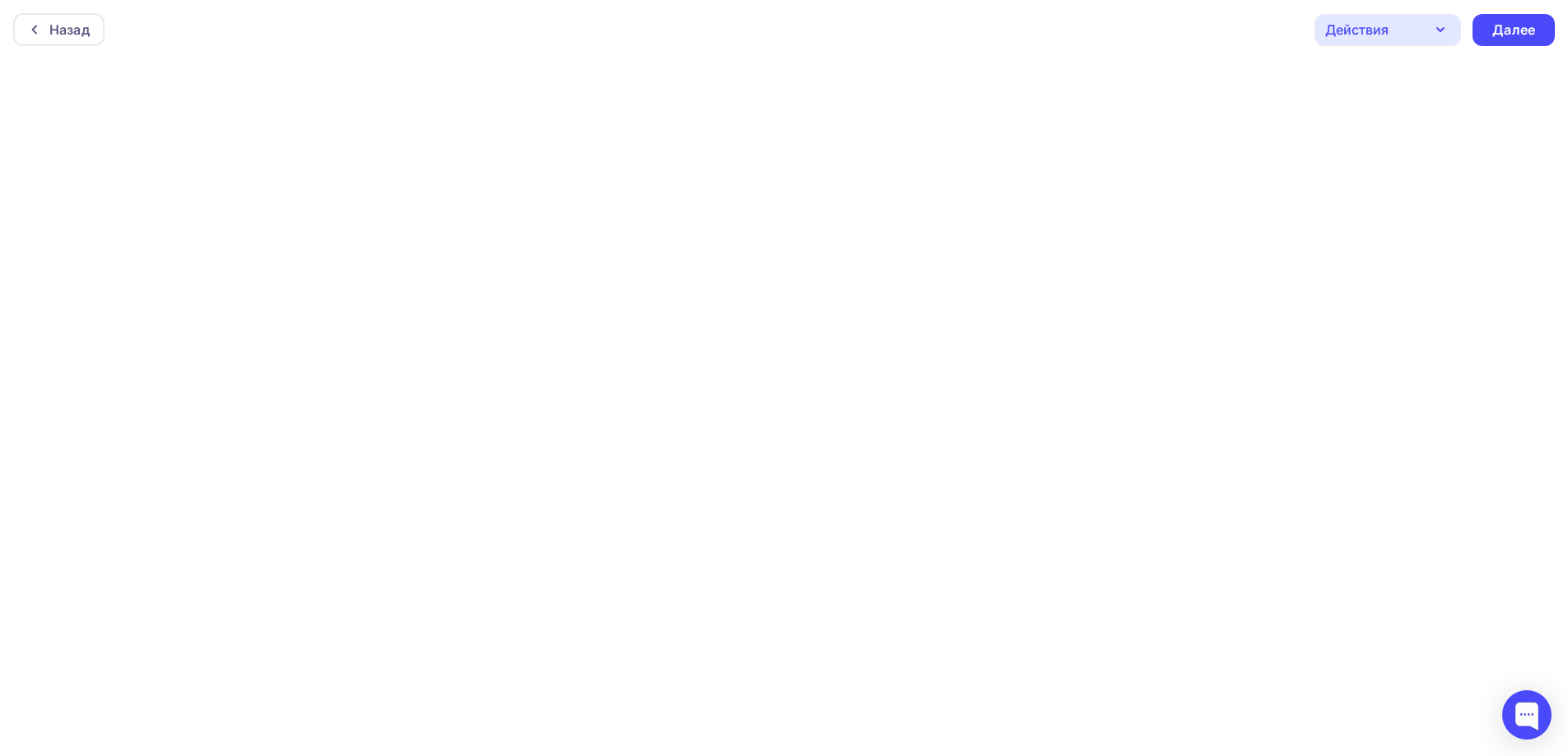
scroll to position [4, 0]
click at [1516, 22] on div "Далее" at bounding box center [1513, 26] width 43 height 18
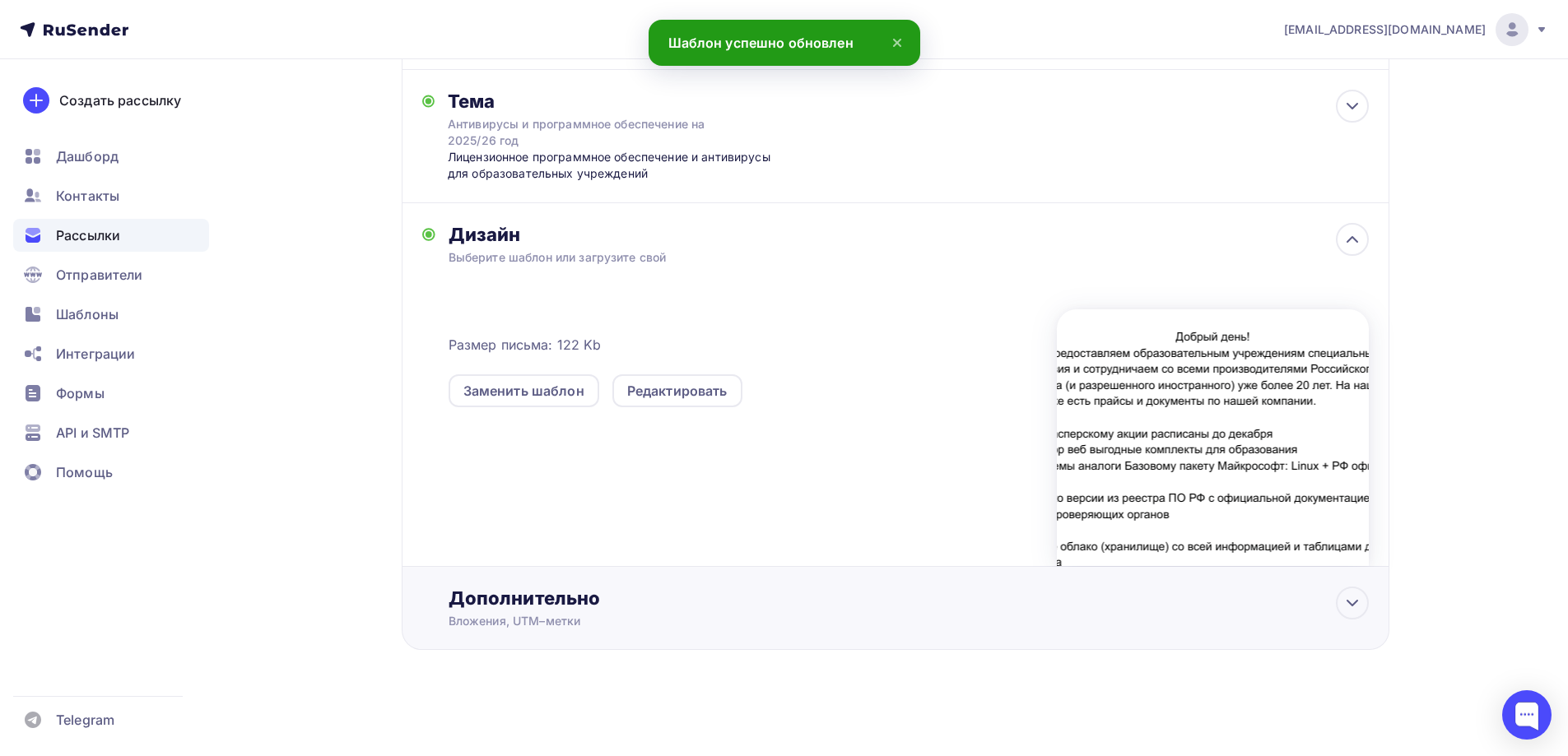
click at [622, 597] on div "Дополнительно" at bounding box center [908, 598] width 920 height 23
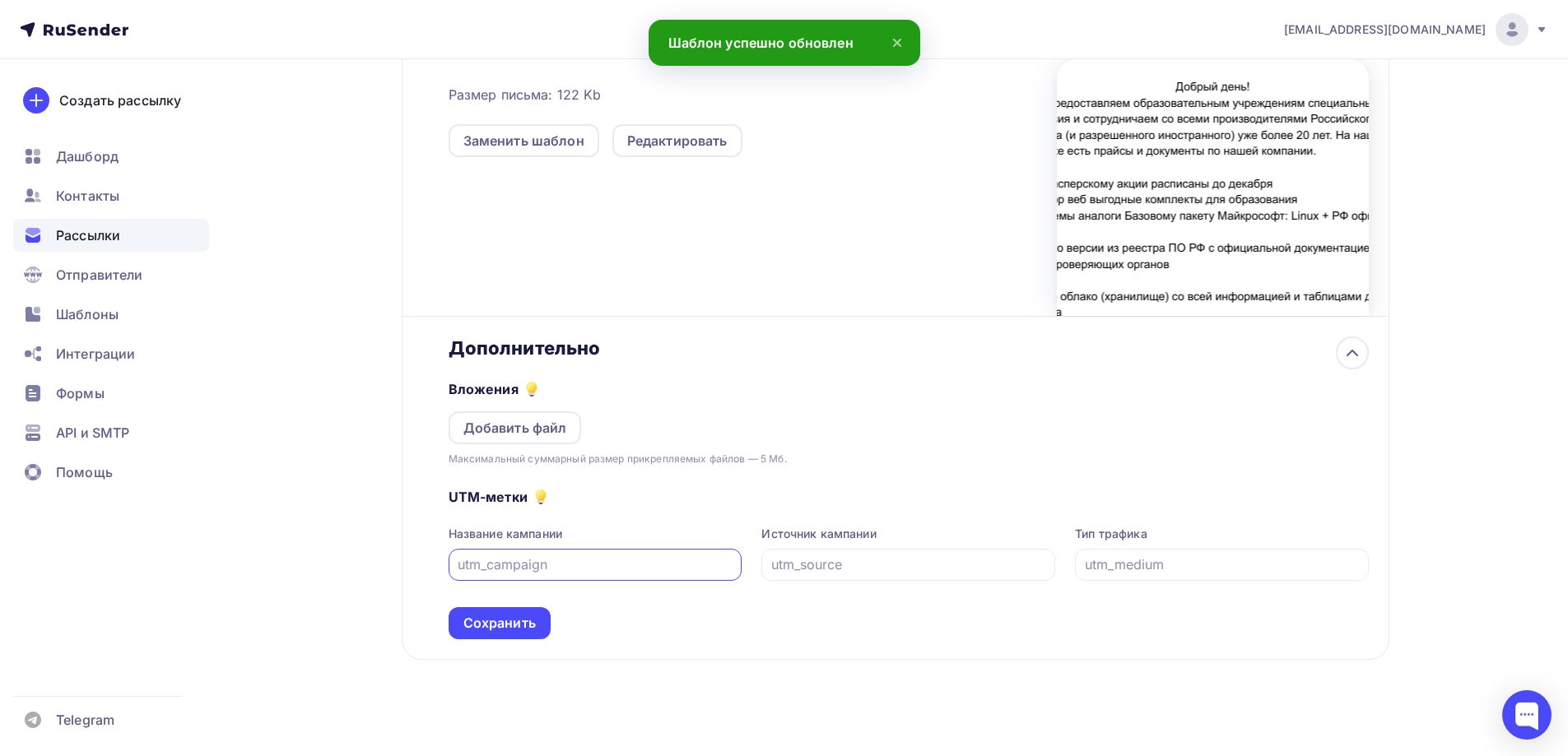
scroll to position [534, 0]
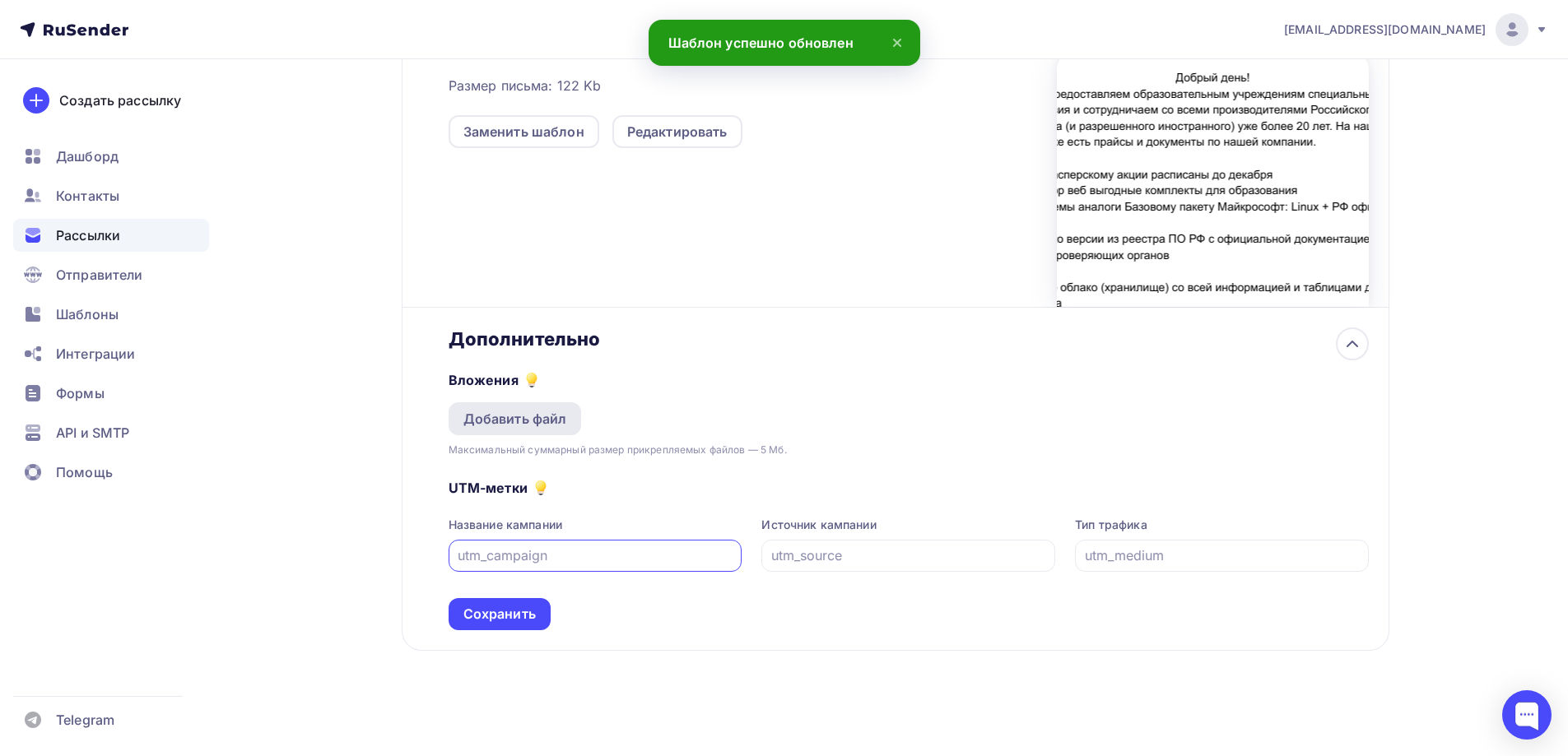
click at [551, 424] on div "Добавить файл" at bounding box center [515, 419] width 103 height 19
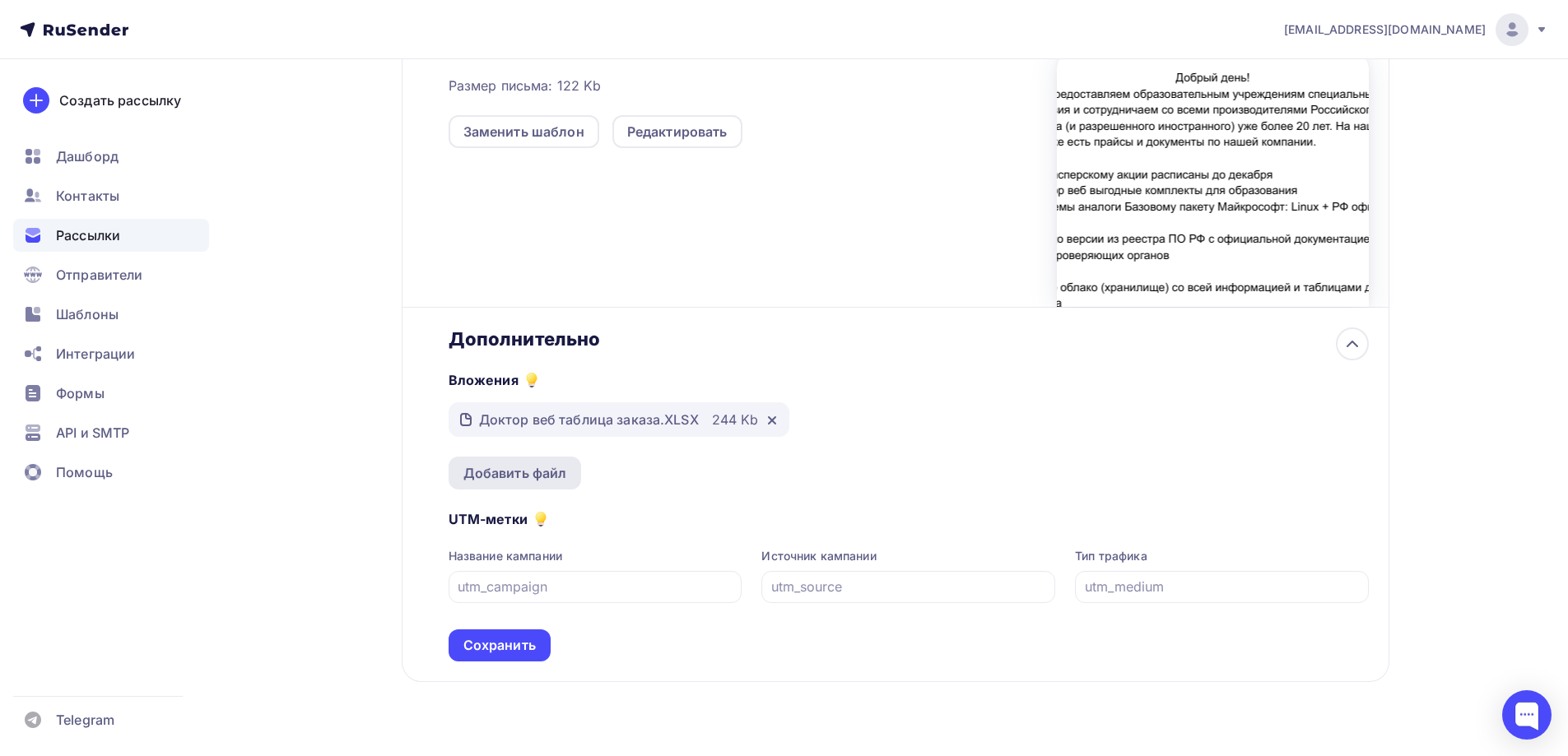
click at [530, 476] on div "Добавить файл" at bounding box center [515, 472] width 103 height 19
click at [538, 478] on div "Добавить файл" at bounding box center [515, 472] width 103 height 19
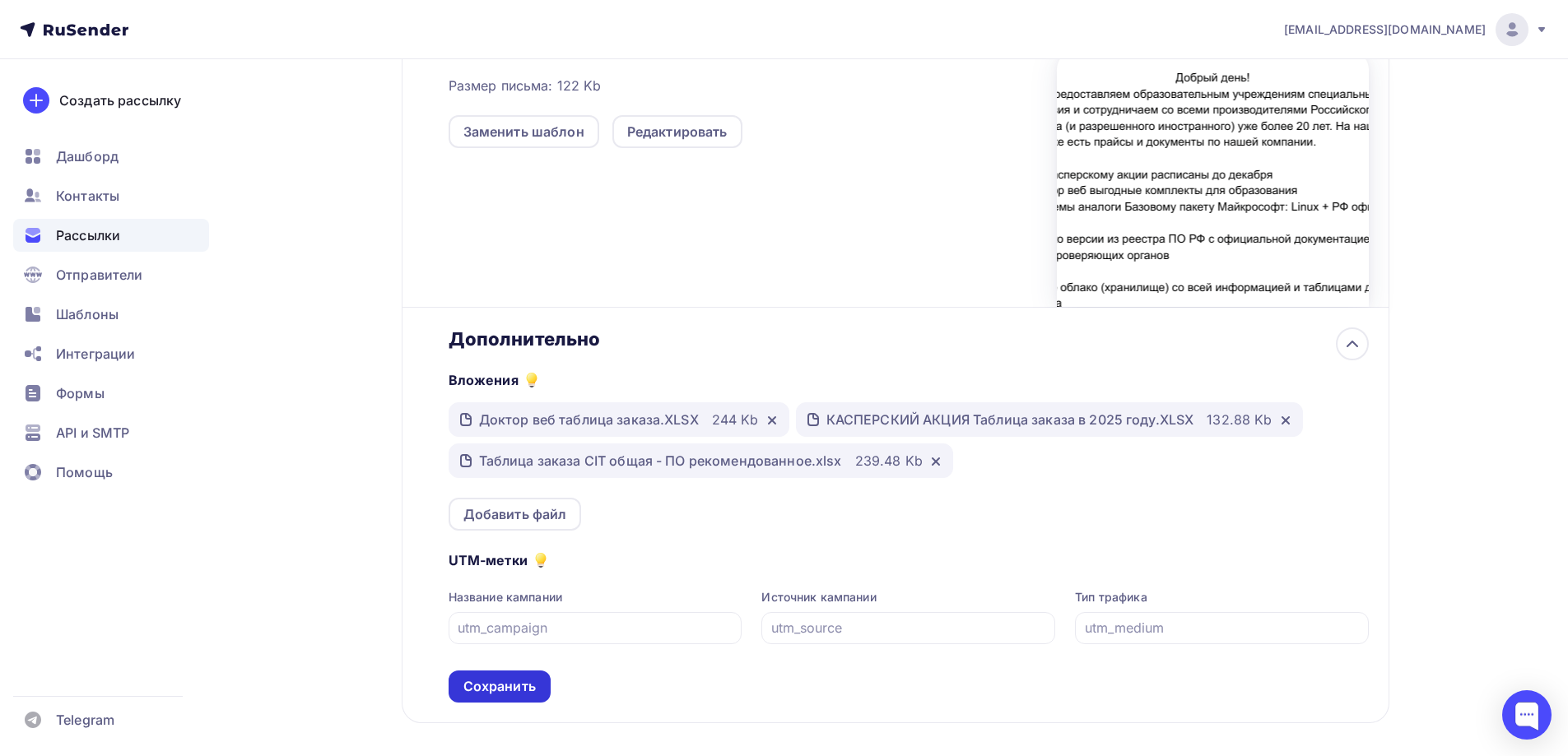
click at [506, 689] on div "Сохранить" at bounding box center [499, 687] width 72 height 18
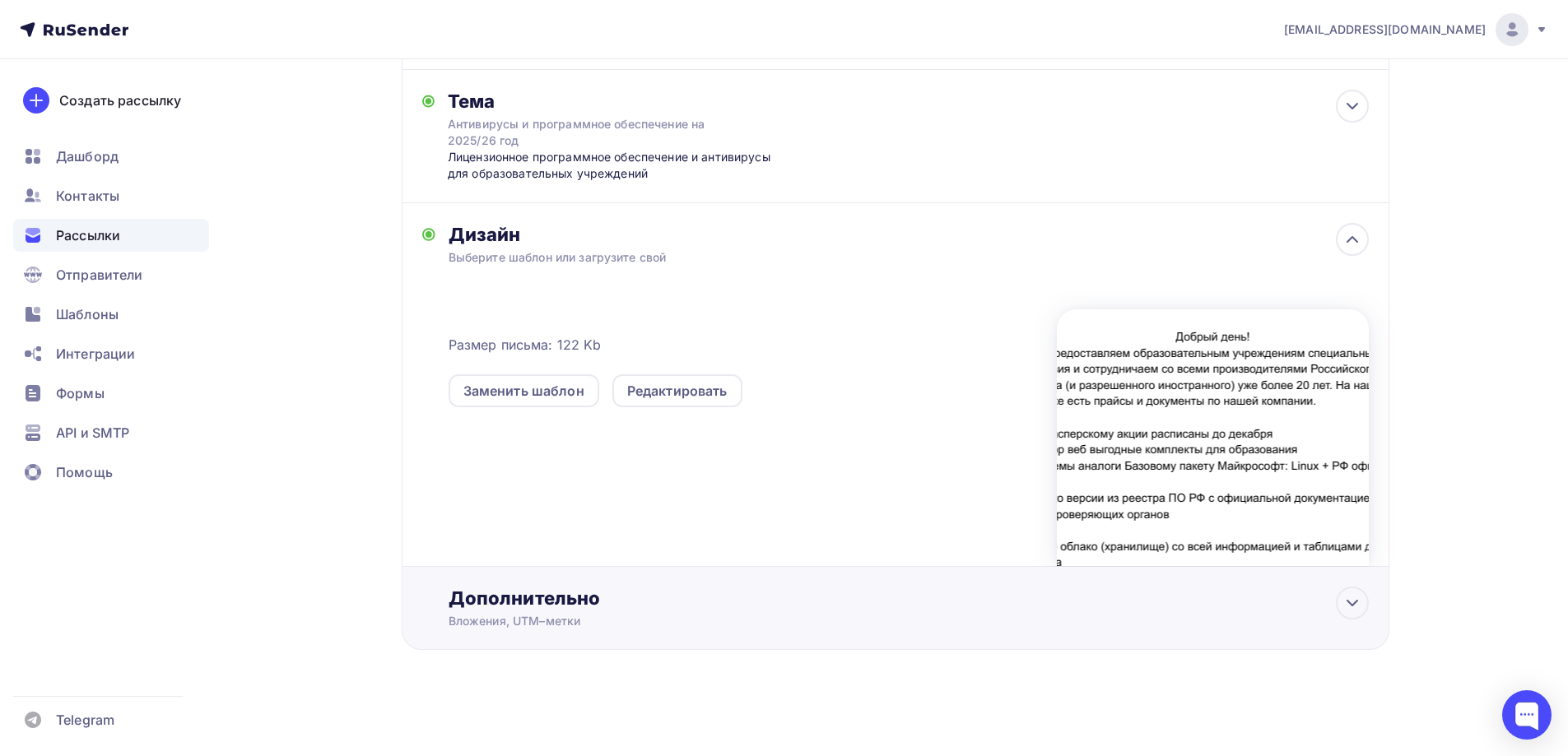
scroll to position [274, 0]
click at [677, 613] on div "Вложения, UTM–метки" at bounding box center [862, 621] width 829 height 17
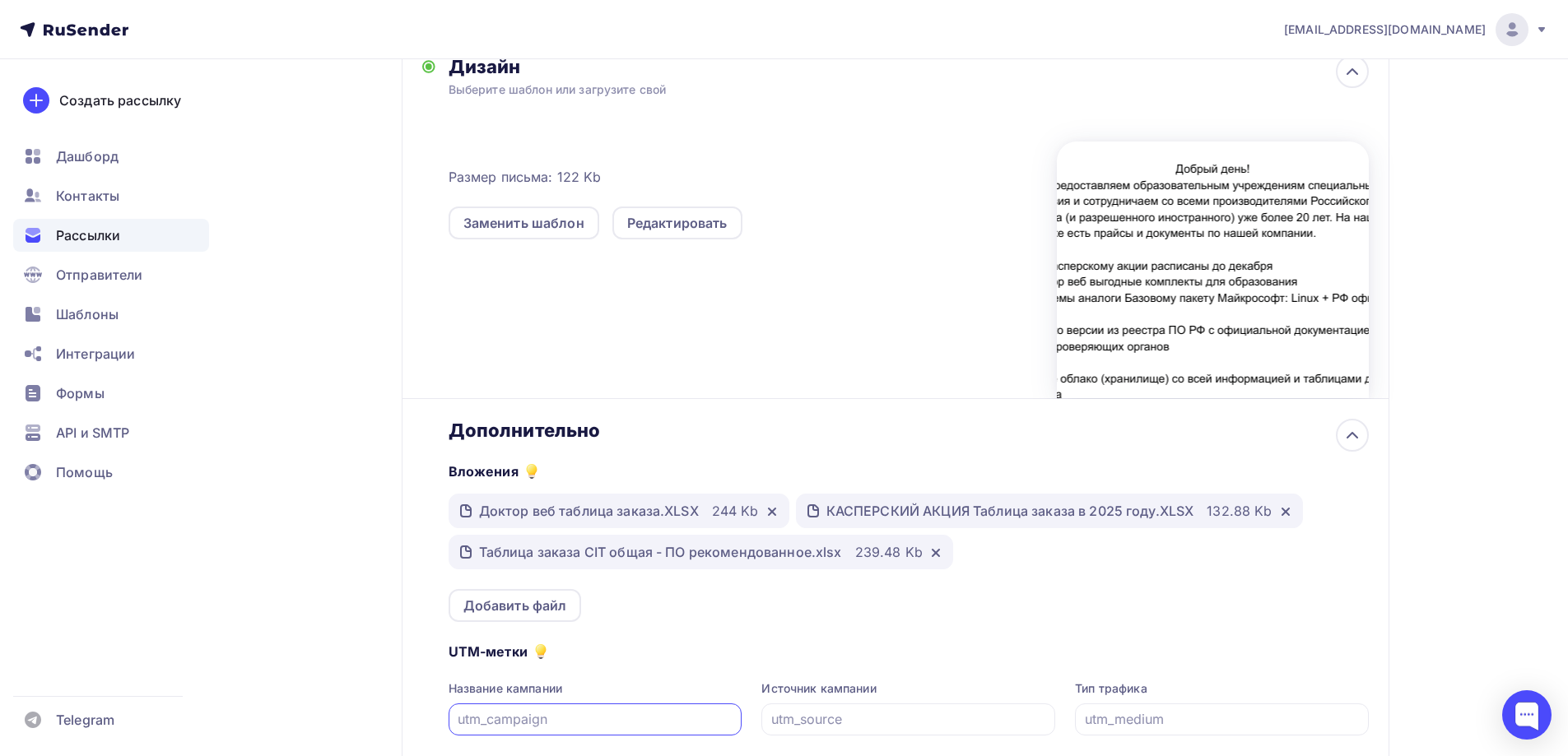
scroll to position [521, 0]
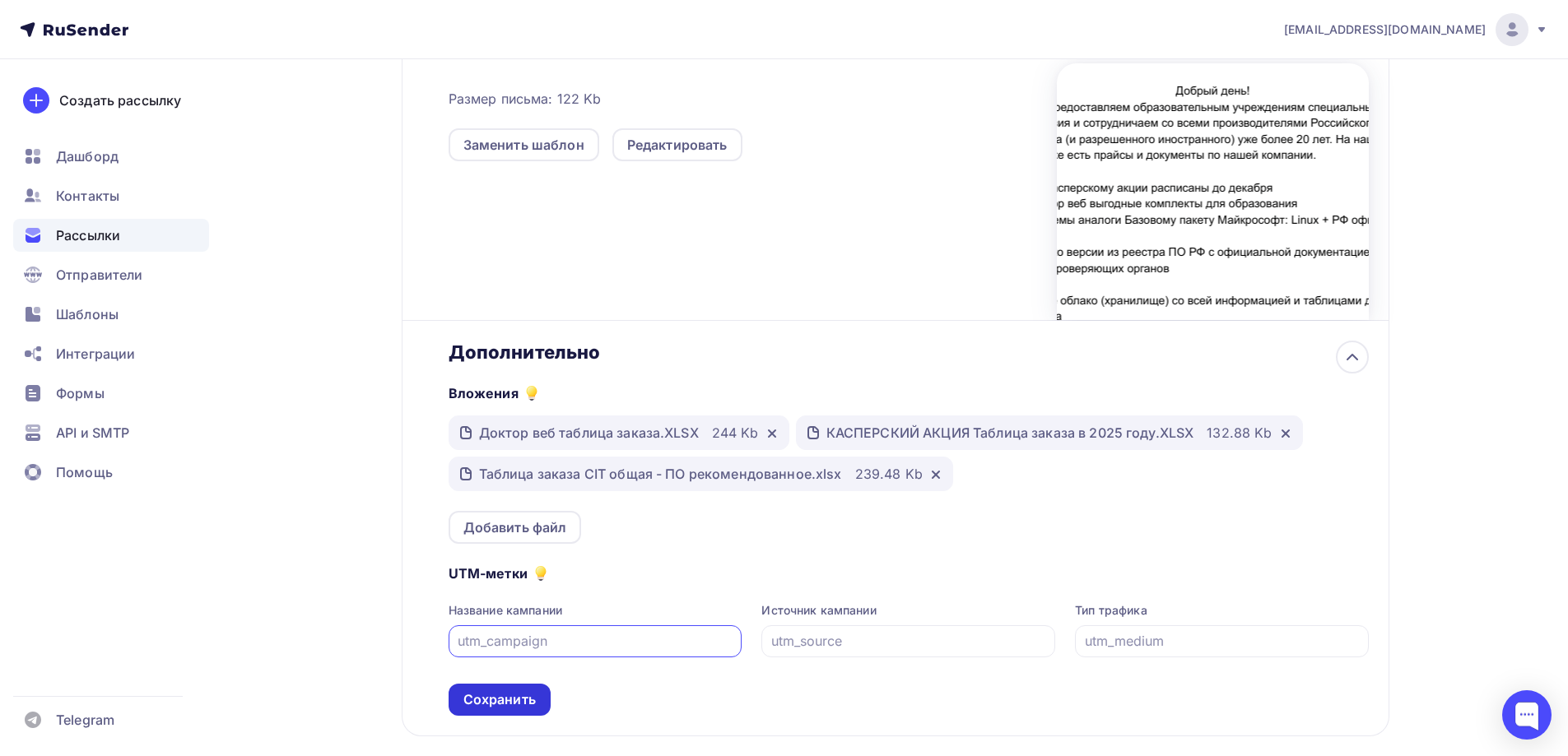
click at [522, 706] on div "Сохранить" at bounding box center [499, 700] width 72 height 18
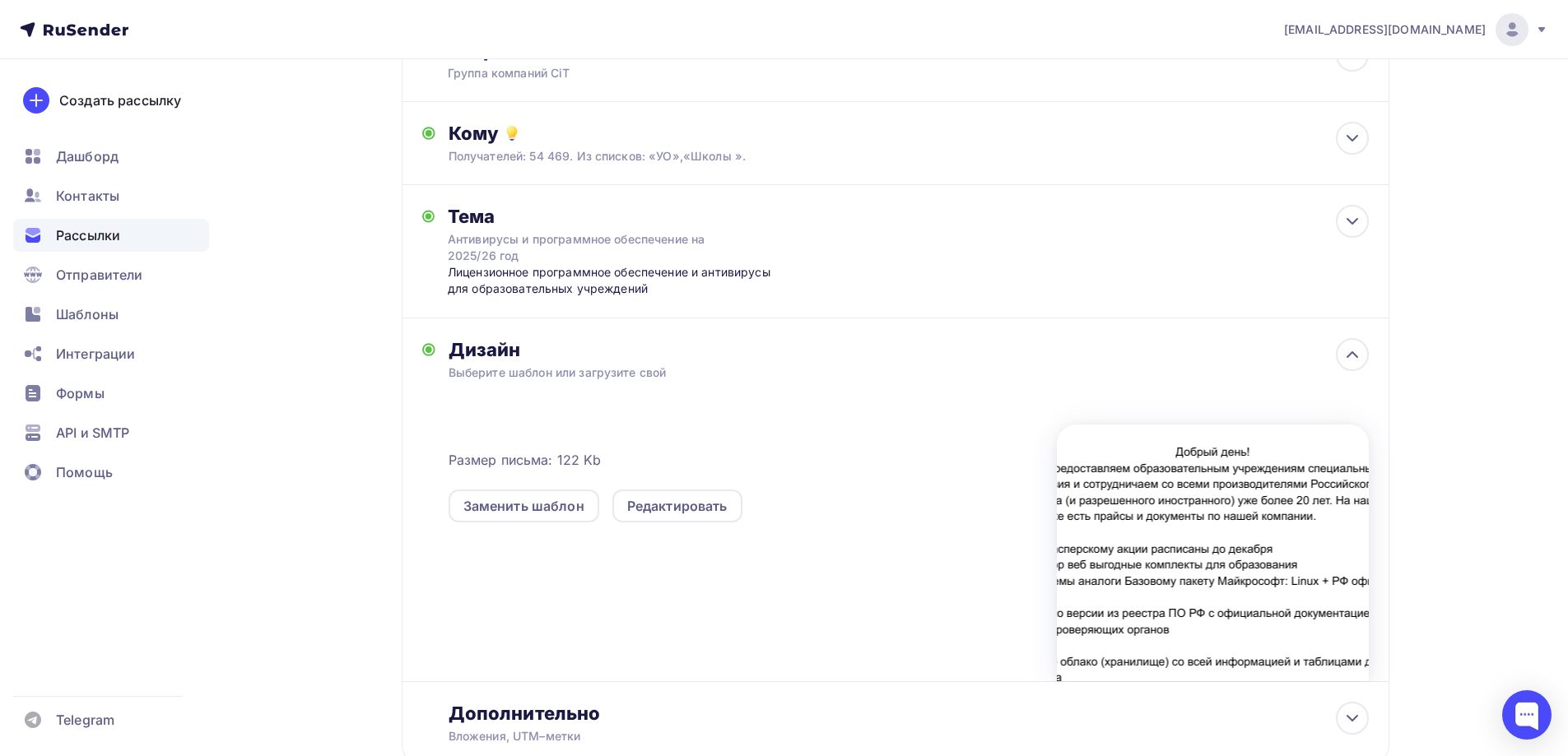
scroll to position [0, 0]
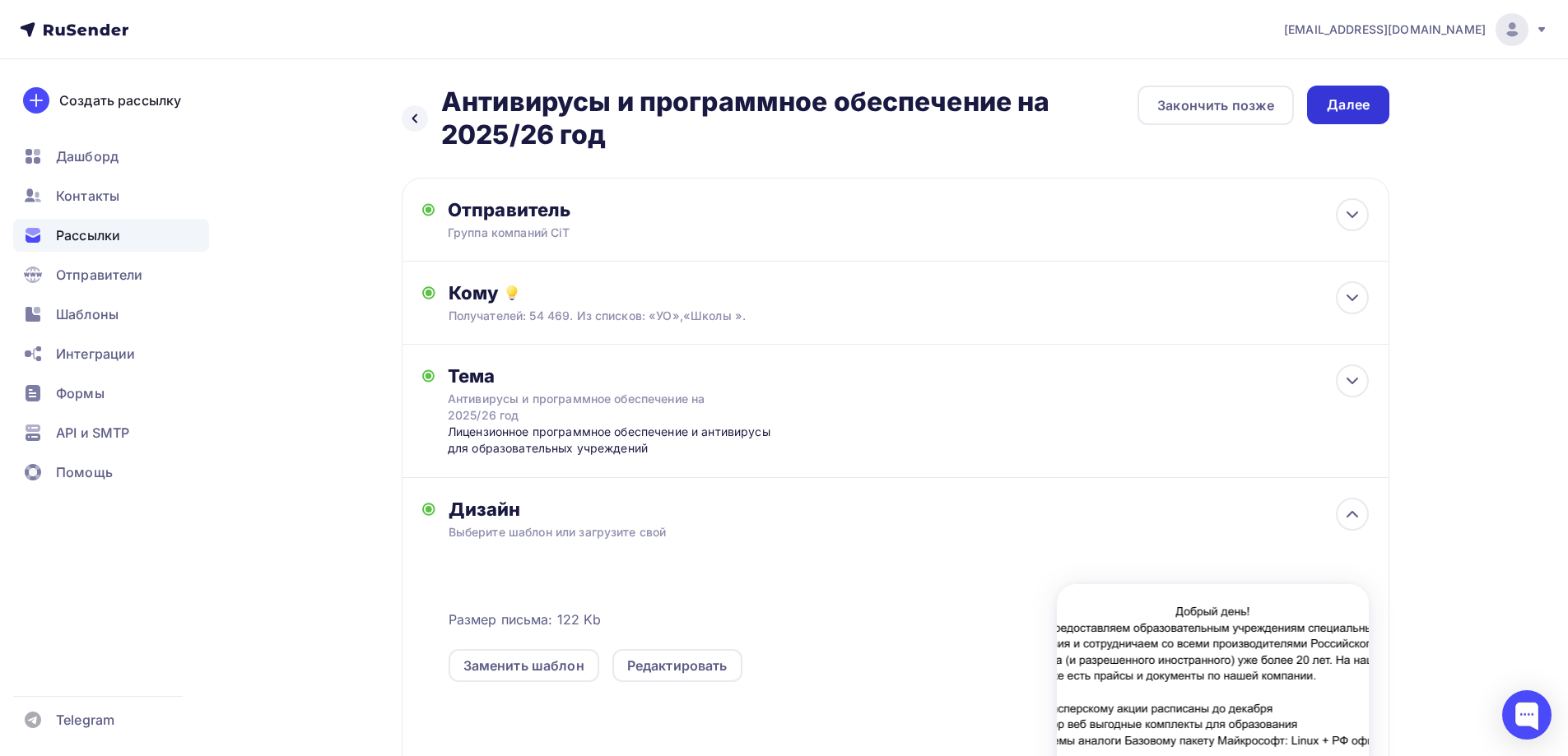
click at [1361, 101] on div "Далее" at bounding box center [1348, 104] width 43 height 18
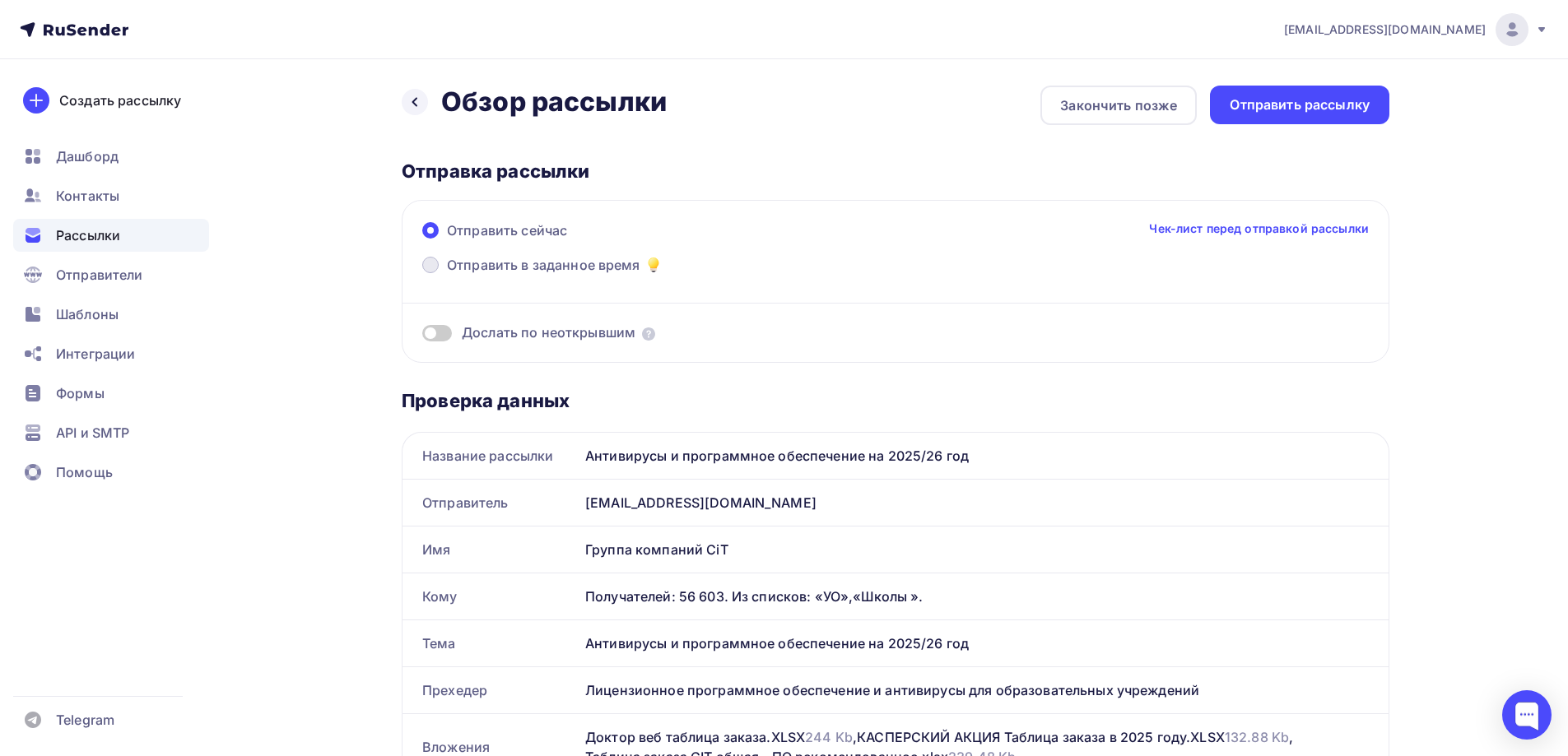
click at [572, 264] on span "Отправить в заданное время" at bounding box center [543, 264] width 193 height 19
click at [447, 274] on input "Отправить в заданное время" at bounding box center [447, 274] width 0 height 0
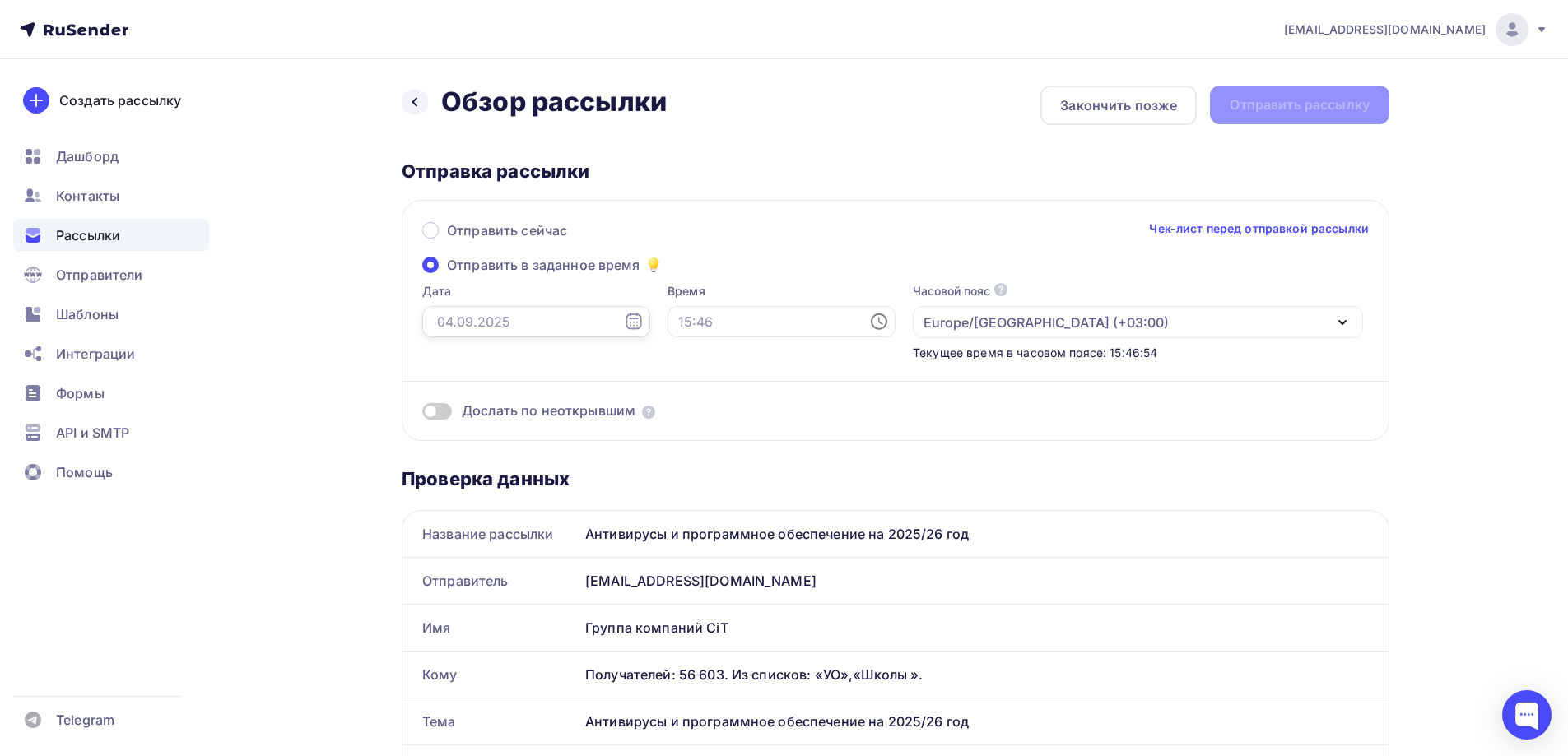
click at [500, 321] on input "text" at bounding box center [536, 322] width 228 height 31
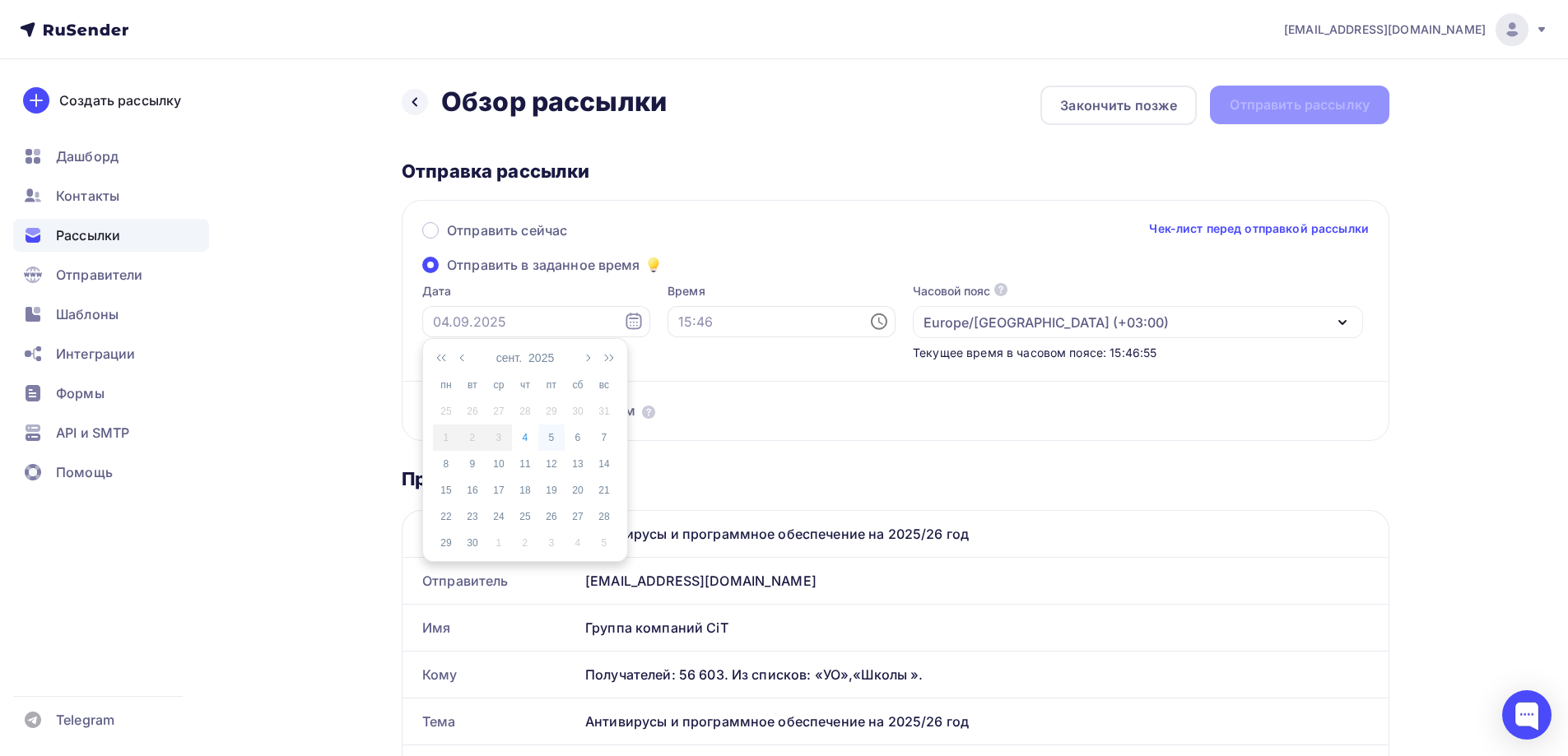
click at [548, 435] on div "5" at bounding box center [551, 438] width 26 height 15
type input "05.09.2025"
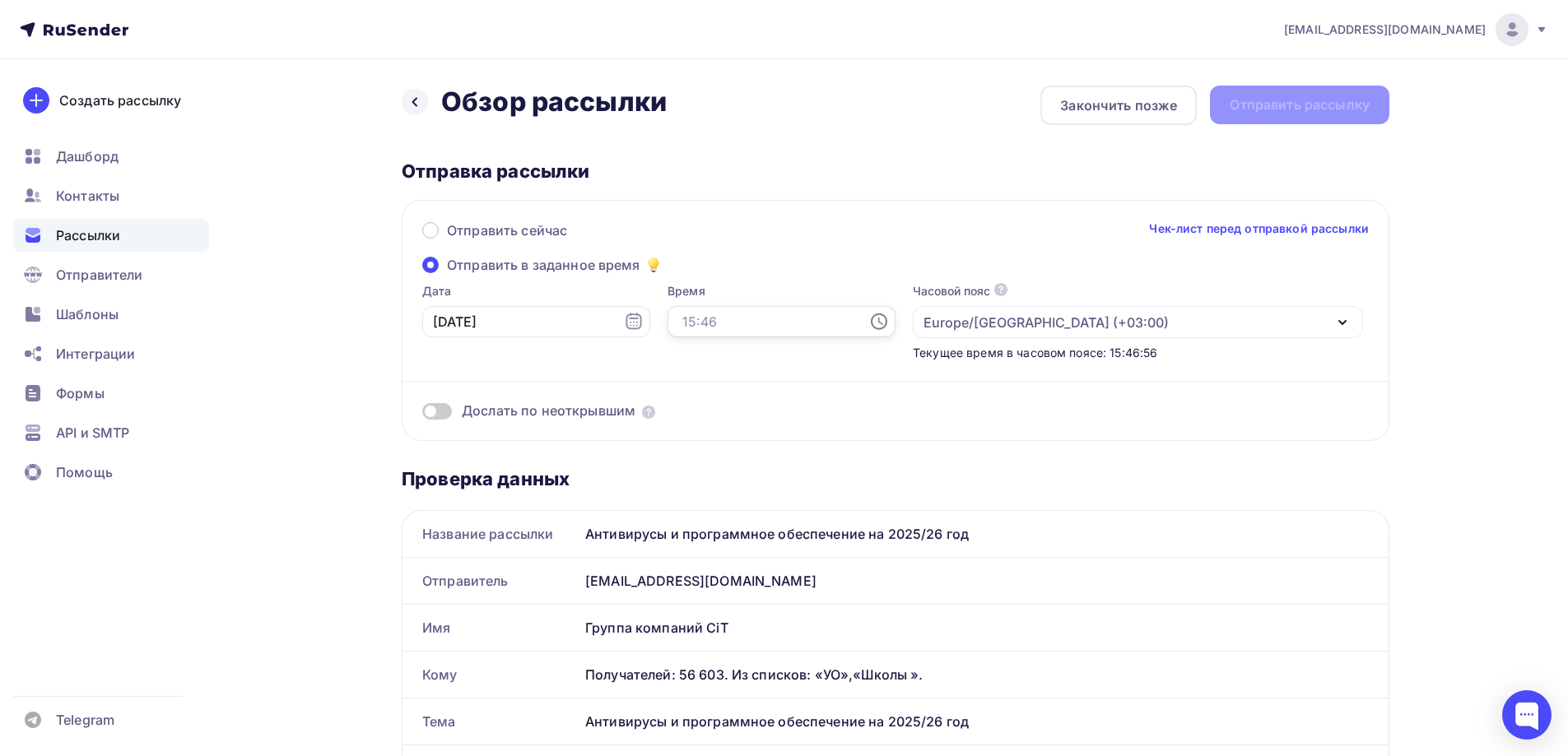
click at [703, 323] on input "text" at bounding box center [781, 322] width 228 height 31
click at [690, 456] on li "07" at bounding box center [691, 454] width 85 height 26
type input "07:00"
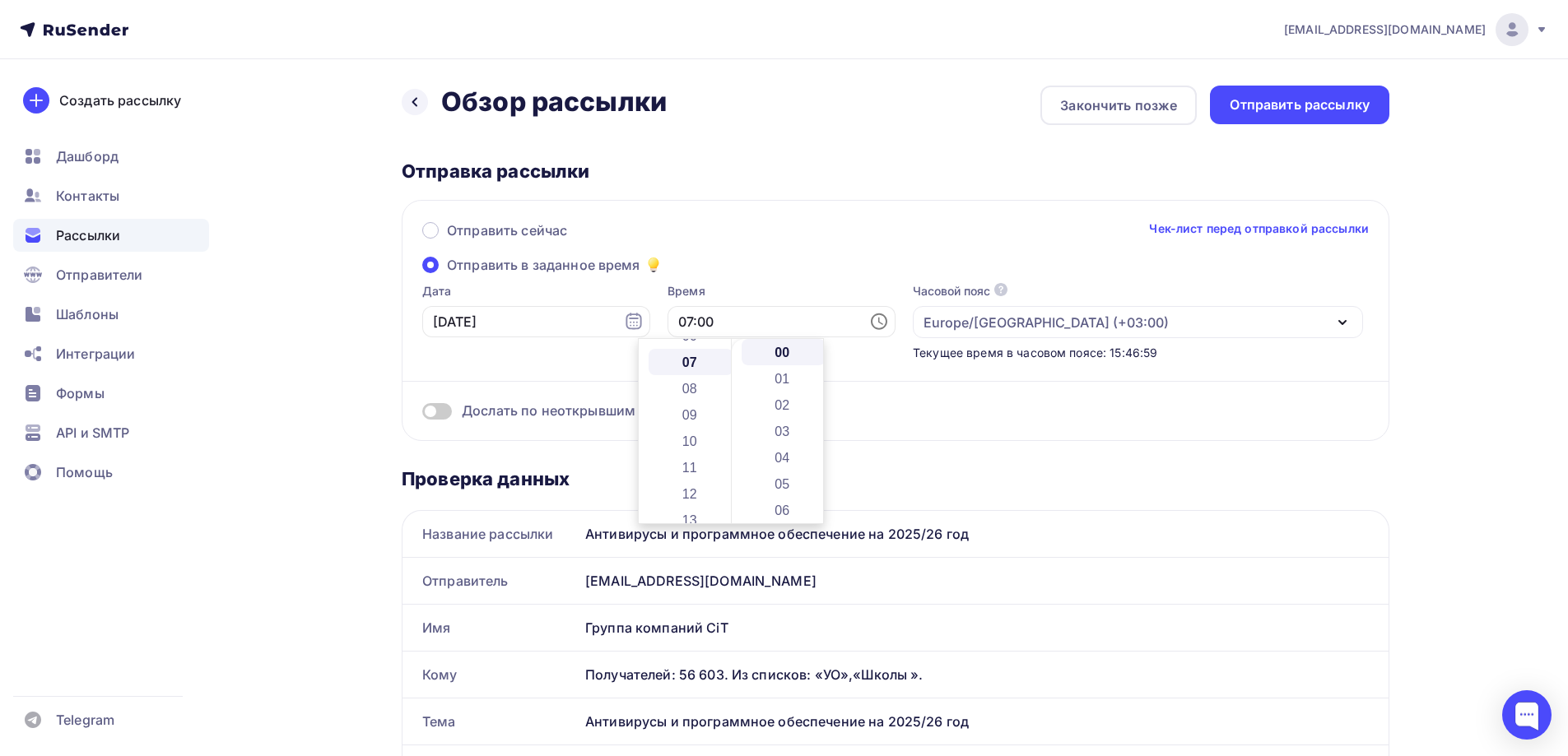
scroll to position [184, 0]
click at [956, 406] on div "Дослать по неоткрывшим" at bounding box center [895, 411] width 946 height 18
click at [447, 411] on span at bounding box center [437, 411] width 30 height 17
click at [422, 414] on input "checkbox" at bounding box center [422, 414] width 0 height 0
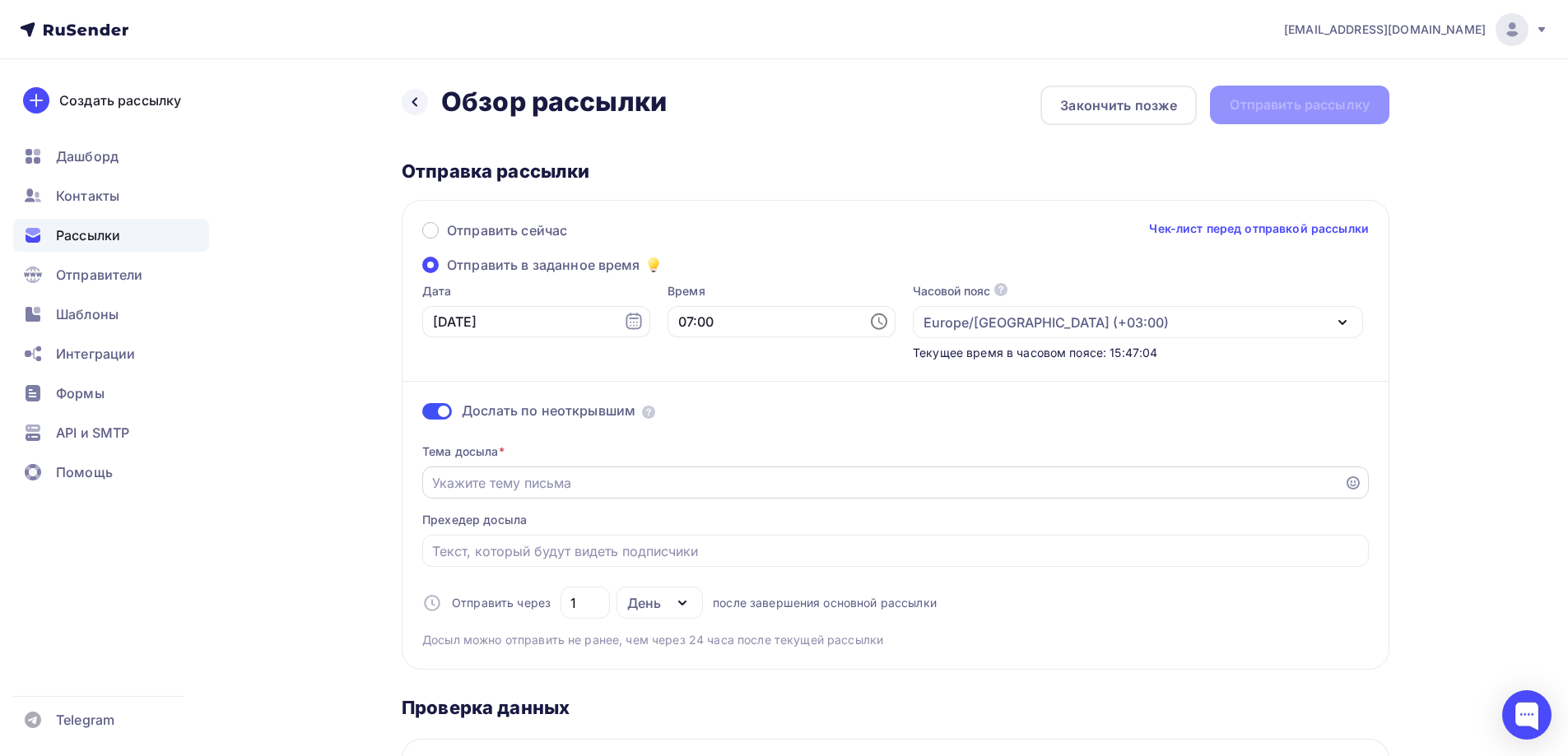
click at [526, 480] on input "Отправить в заданное время" at bounding box center [883, 482] width 903 height 19
type input "Продление антивирусов и компьютерной системы для школ"
click at [521, 557] on input "Отправить в заданное время" at bounding box center [896, 551] width 928 height 19
paste input "Антивирусные программы, офисы и системы РФ, программы для эл. подписи и работой…"
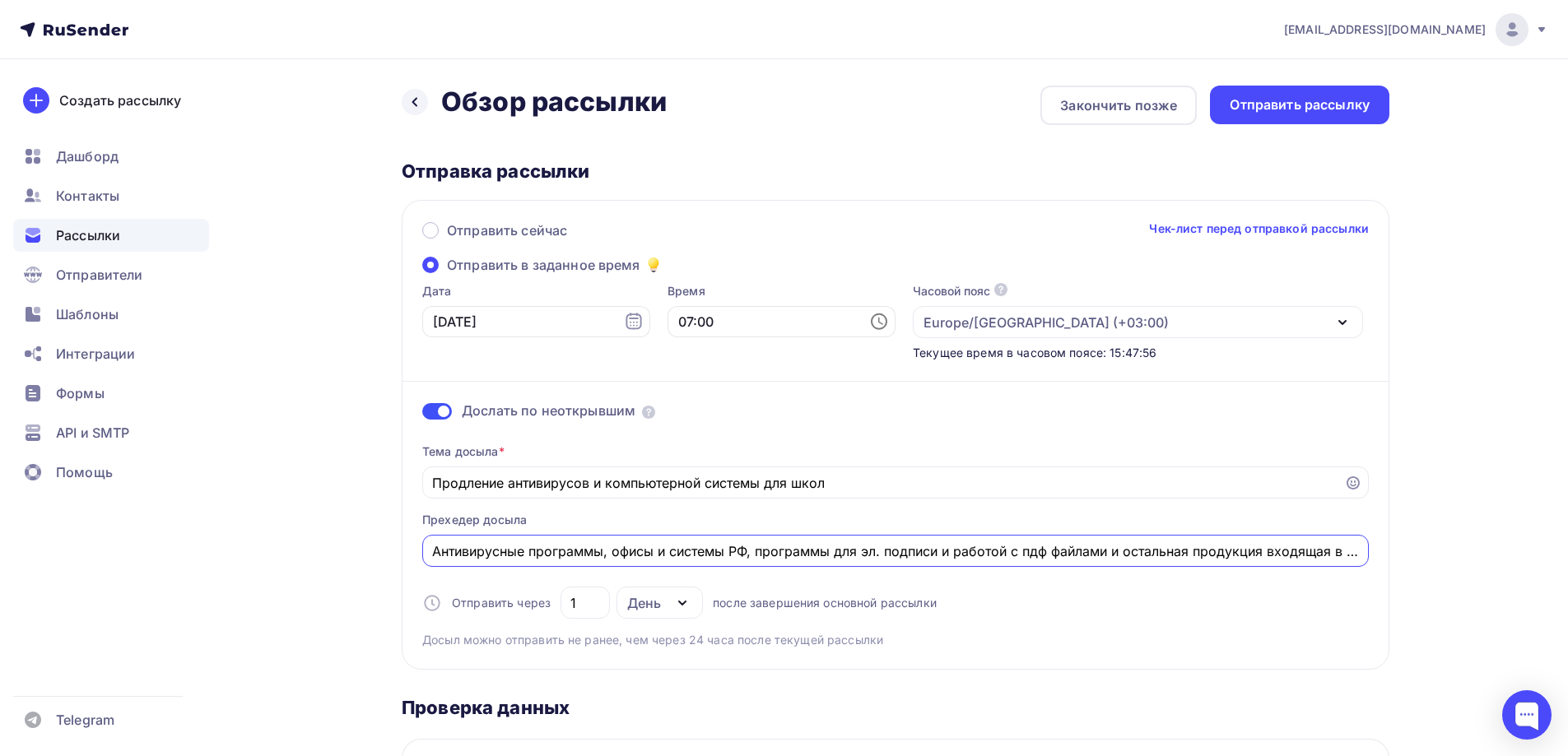
scroll to position [0, 128]
type input "Антивирусные программы, офисы и системы РФ, программы для эл. подписи и работой…"
click at [590, 598] on input "1" at bounding box center [585, 603] width 30 height 19
drag, startPoint x: 590, startPoint y: 605, endPoint x: 515, endPoint y: 605, distance: 75.0
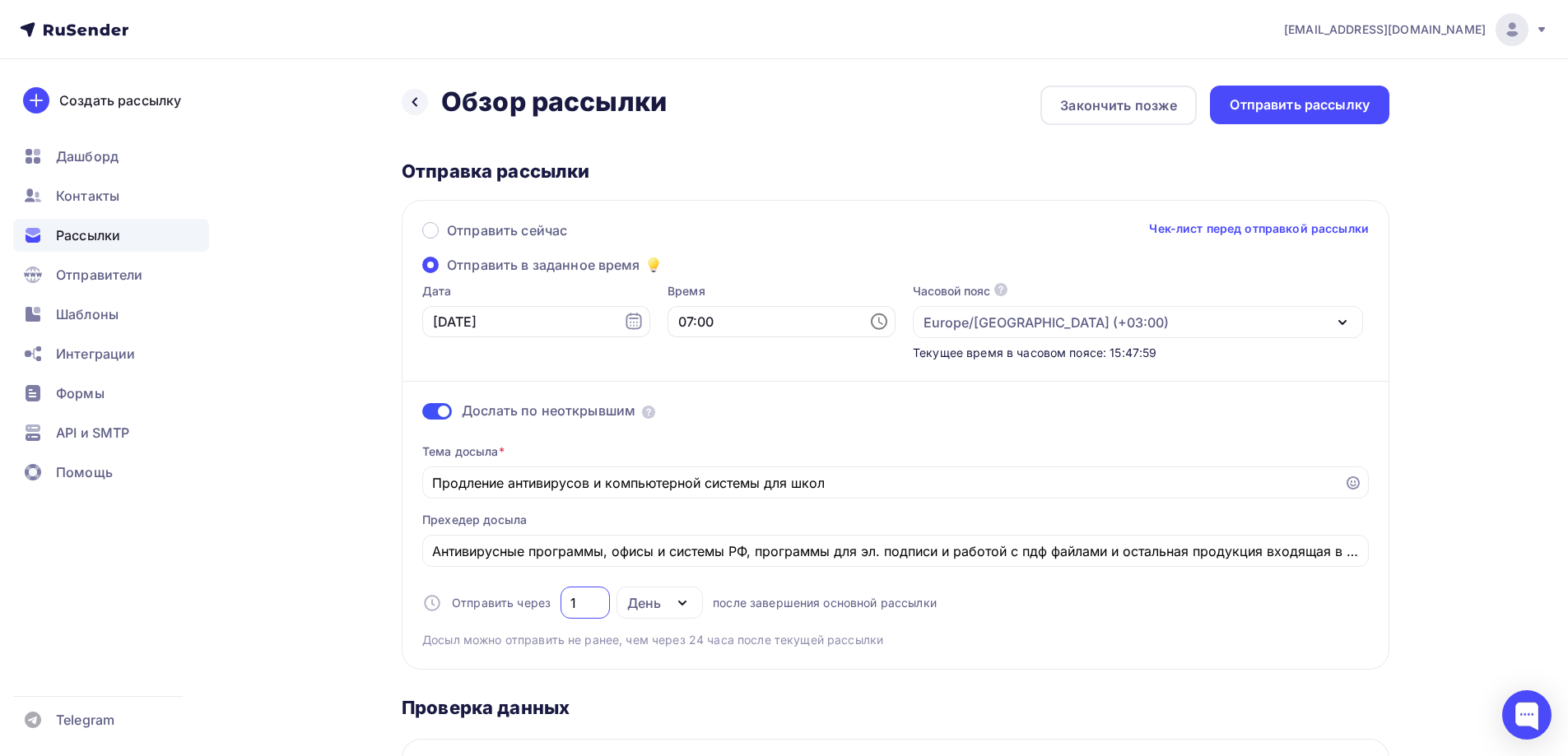
click at [515, 605] on div "Отправить через 1 День День Часы после завершения основной рассылки" at bounding box center [679, 603] width 515 height 32
click at [649, 613] on div "День" at bounding box center [660, 603] width 87 height 32
type input "3"
click at [662, 605] on div "День" at bounding box center [660, 603] width 87 height 32
click at [1285, 102] on div "Отправить рассылку" at bounding box center [1299, 104] width 140 height 18
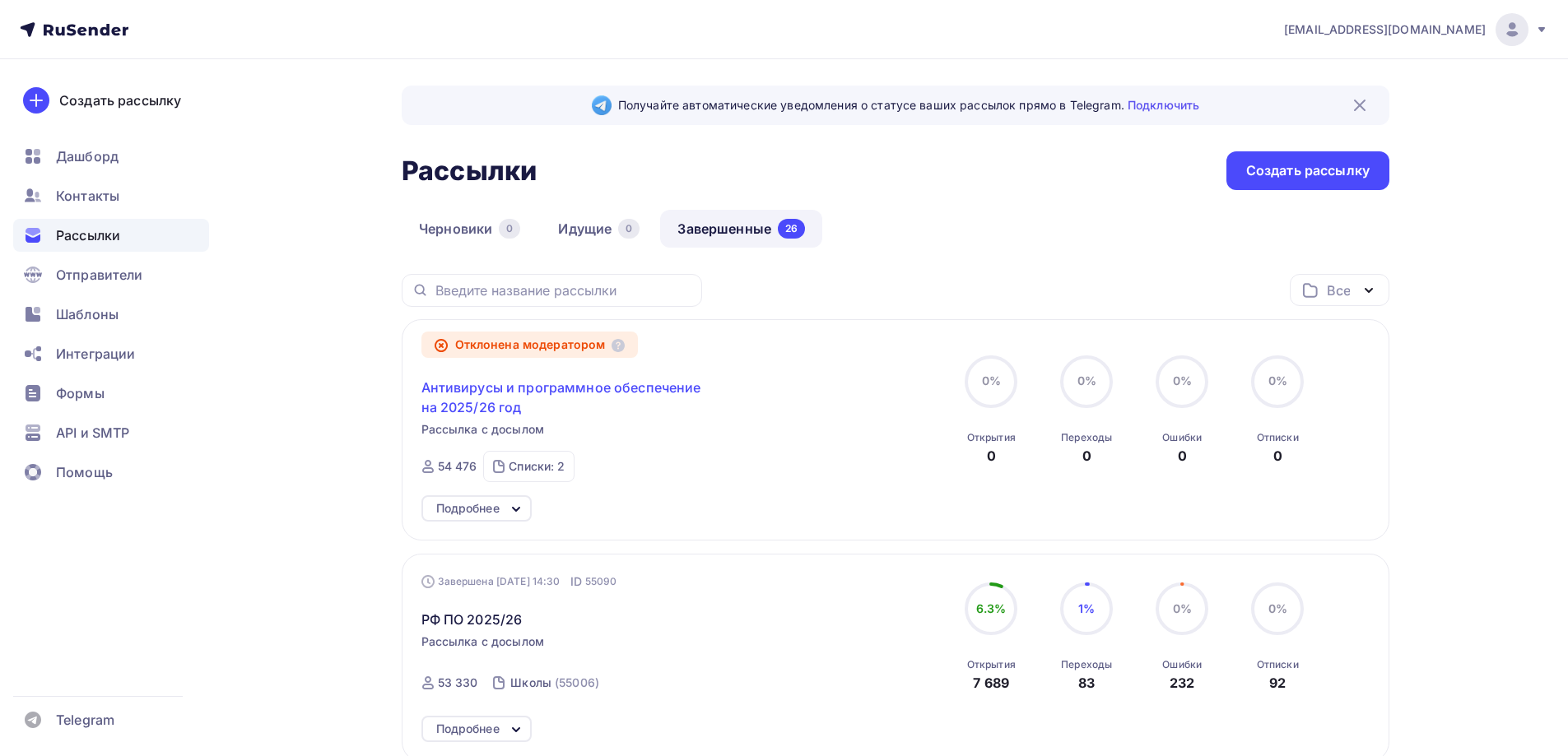
click at [628, 387] on span "Антивирусы и программное обеспечение на 2025/26 год" at bounding box center [562, 397] width 282 height 40
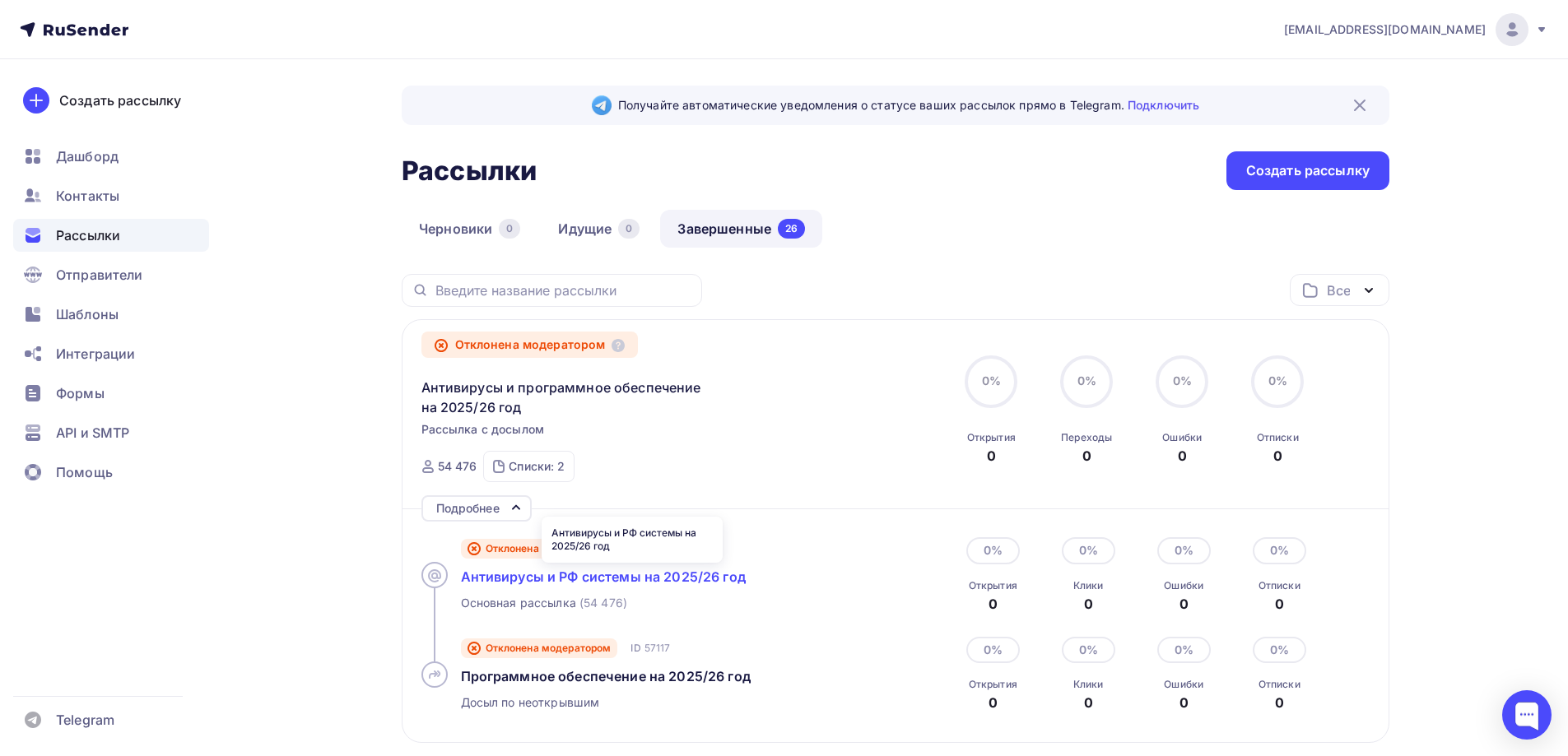
click at [616, 578] on span "Антивирусы и РФ системы на 2025/26 год" at bounding box center [603, 577] width 285 height 17
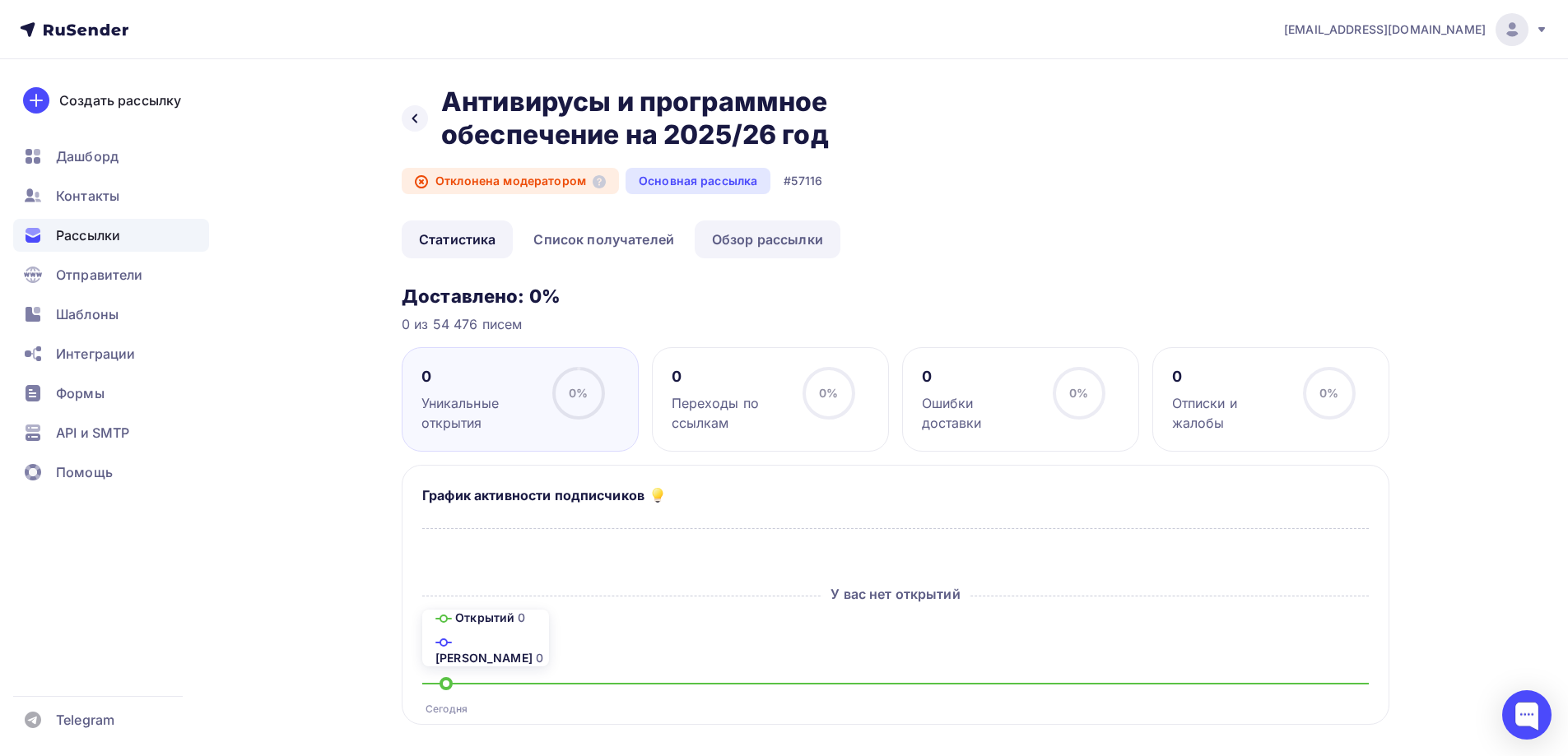
click at [780, 245] on link "Обзор рассылки" at bounding box center [768, 239] width 146 height 38
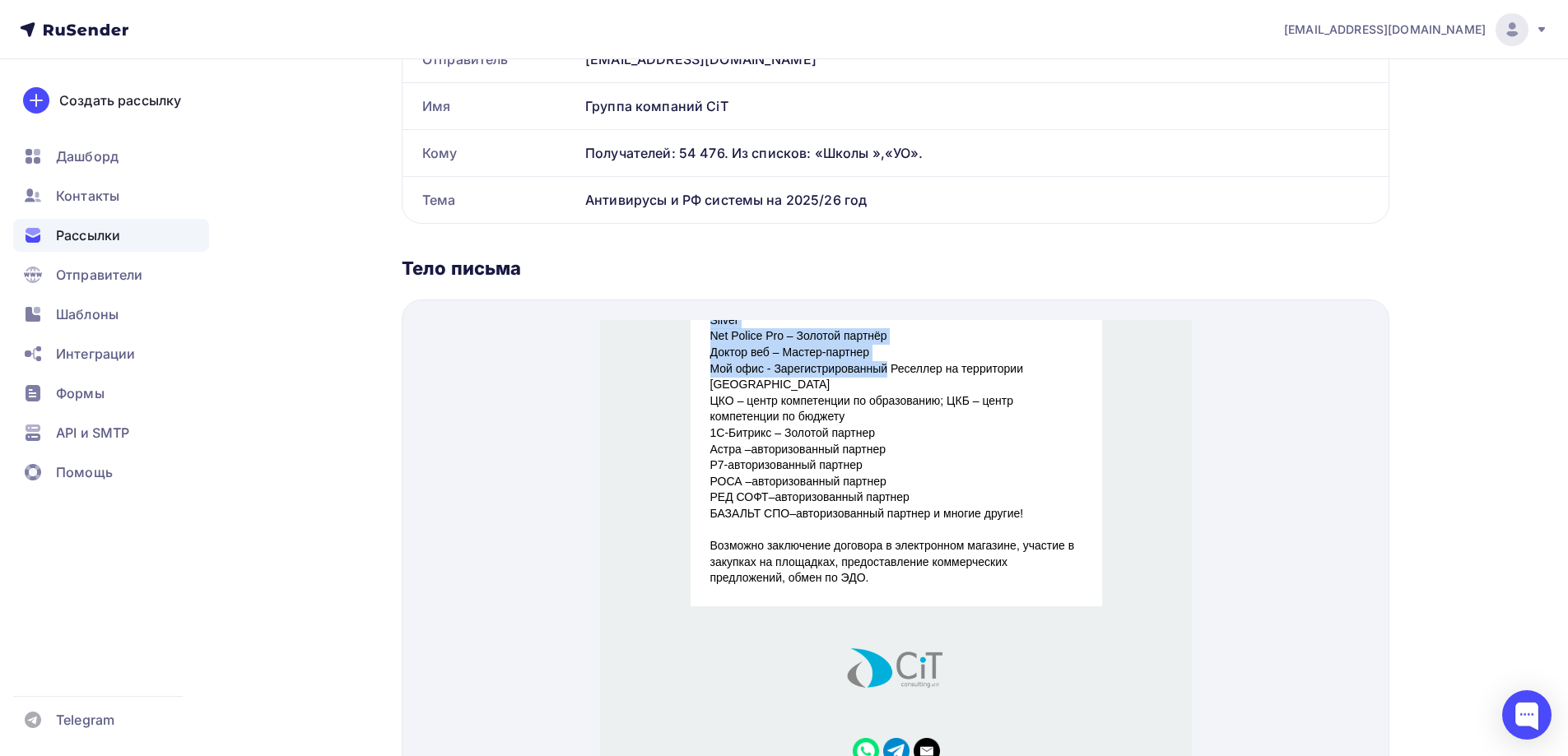
scroll to position [369, 0]
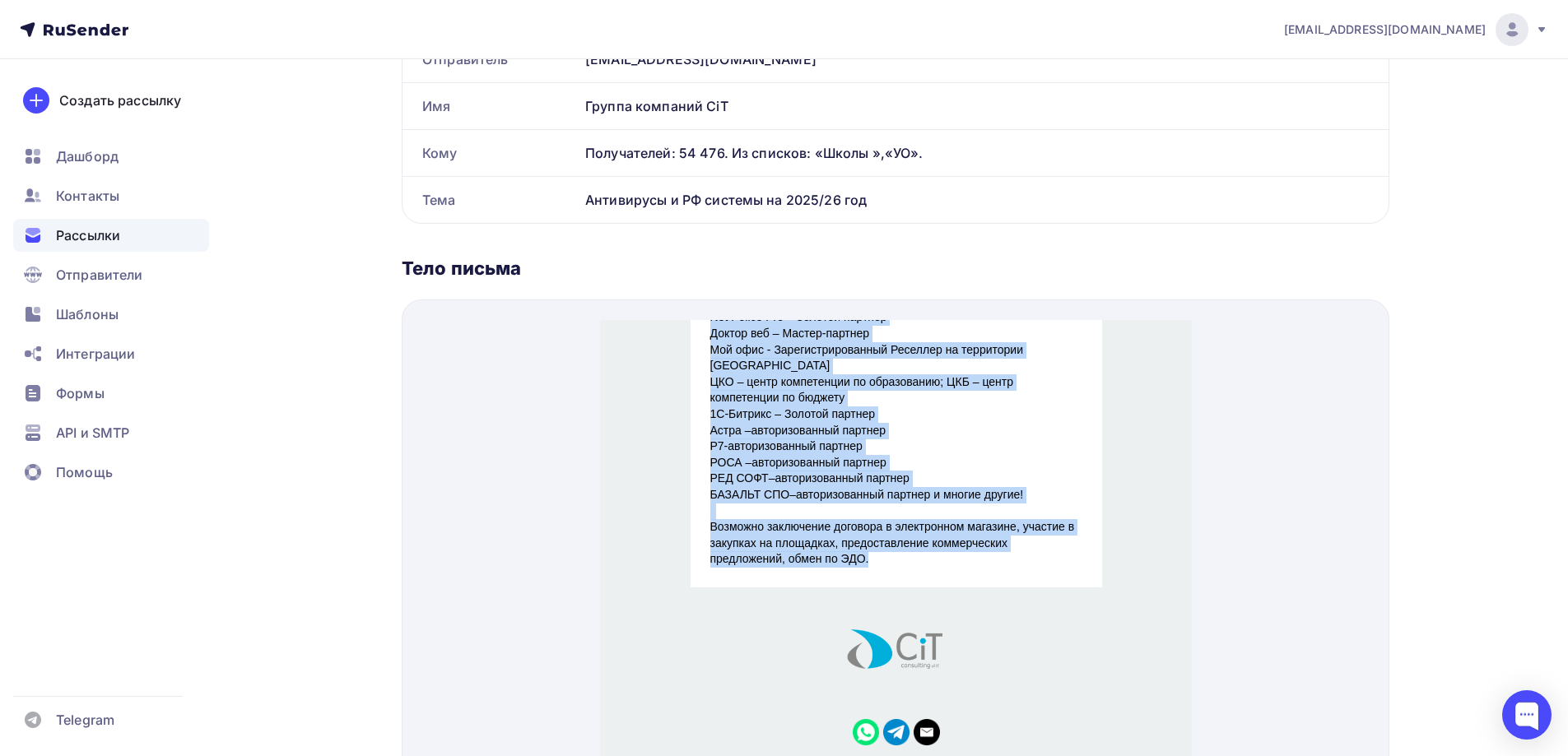
drag, startPoint x: 853, startPoint y: 323, endPoint x: 950, endPoint y: 518, distance: 217.8
click at [950, 518] on div "Добрый день! Мы предоставляем образовательным учреждениям специальные условия и…" at bounding box center [895, 250] width 372 height 597
copy div "Добрый день! Мы предоставляем образовательным учреждениям специальные условия и…"
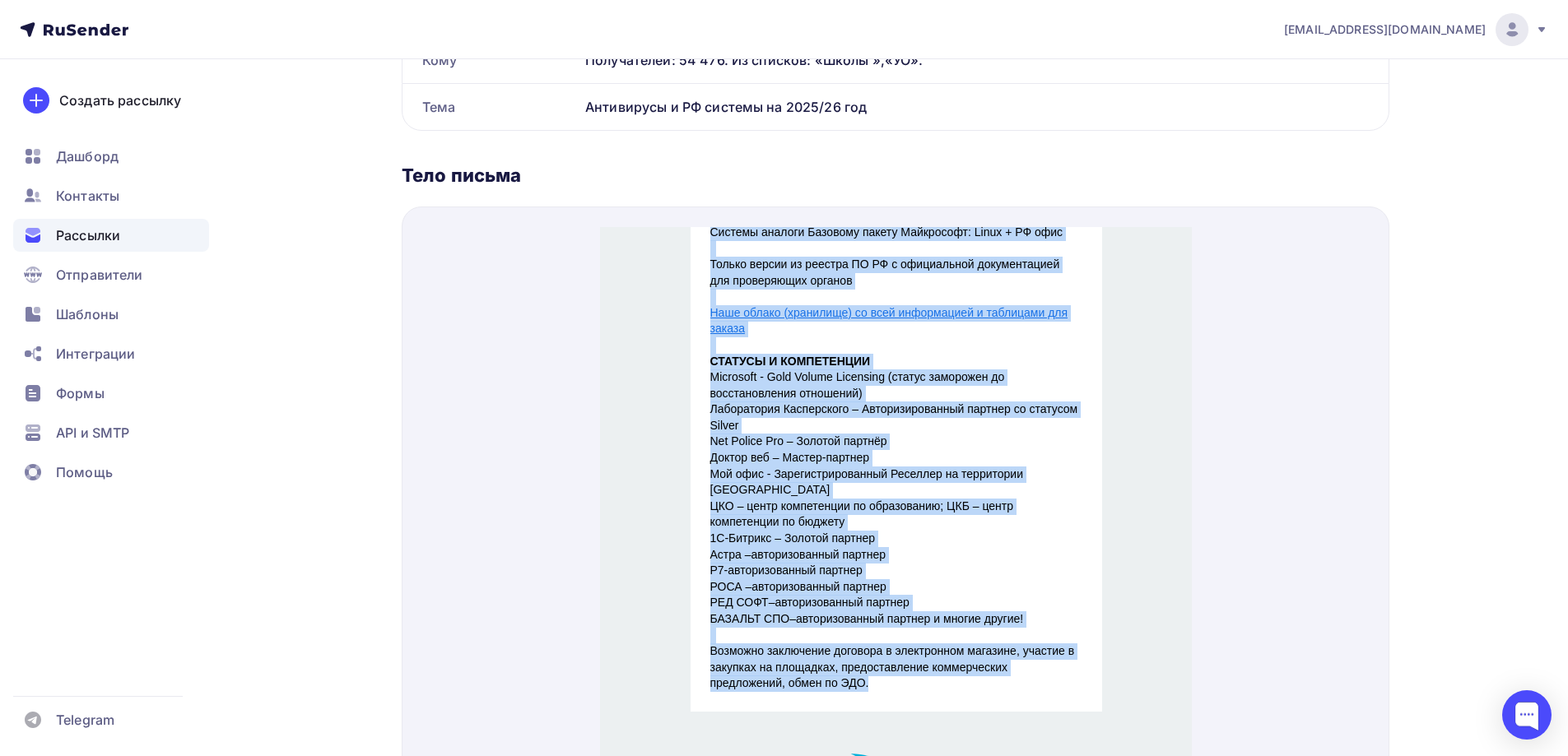
scroll to position [0, 0]
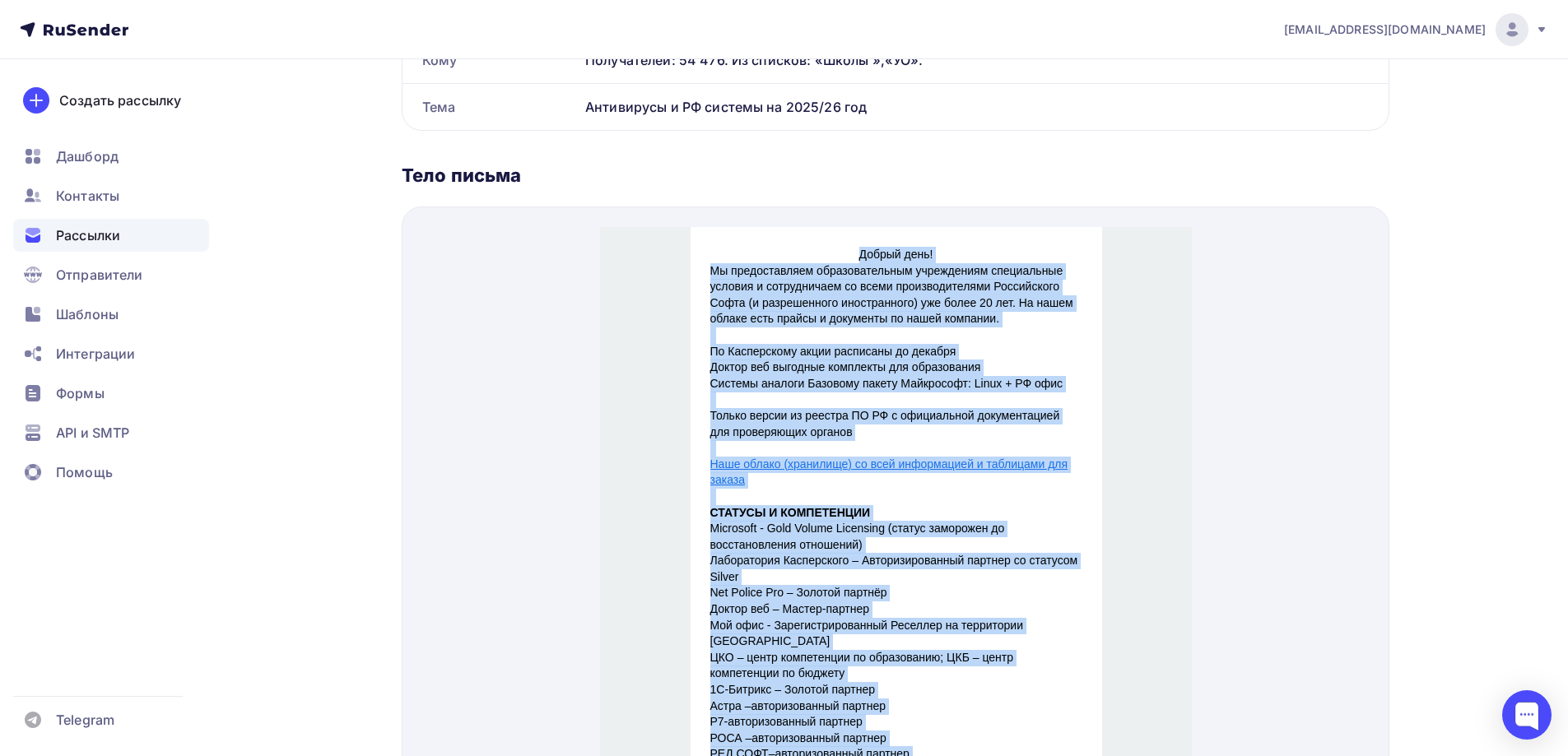
copy div "Добрый день! Мы предоставляем образовательным учреждениям специальные условия и…"
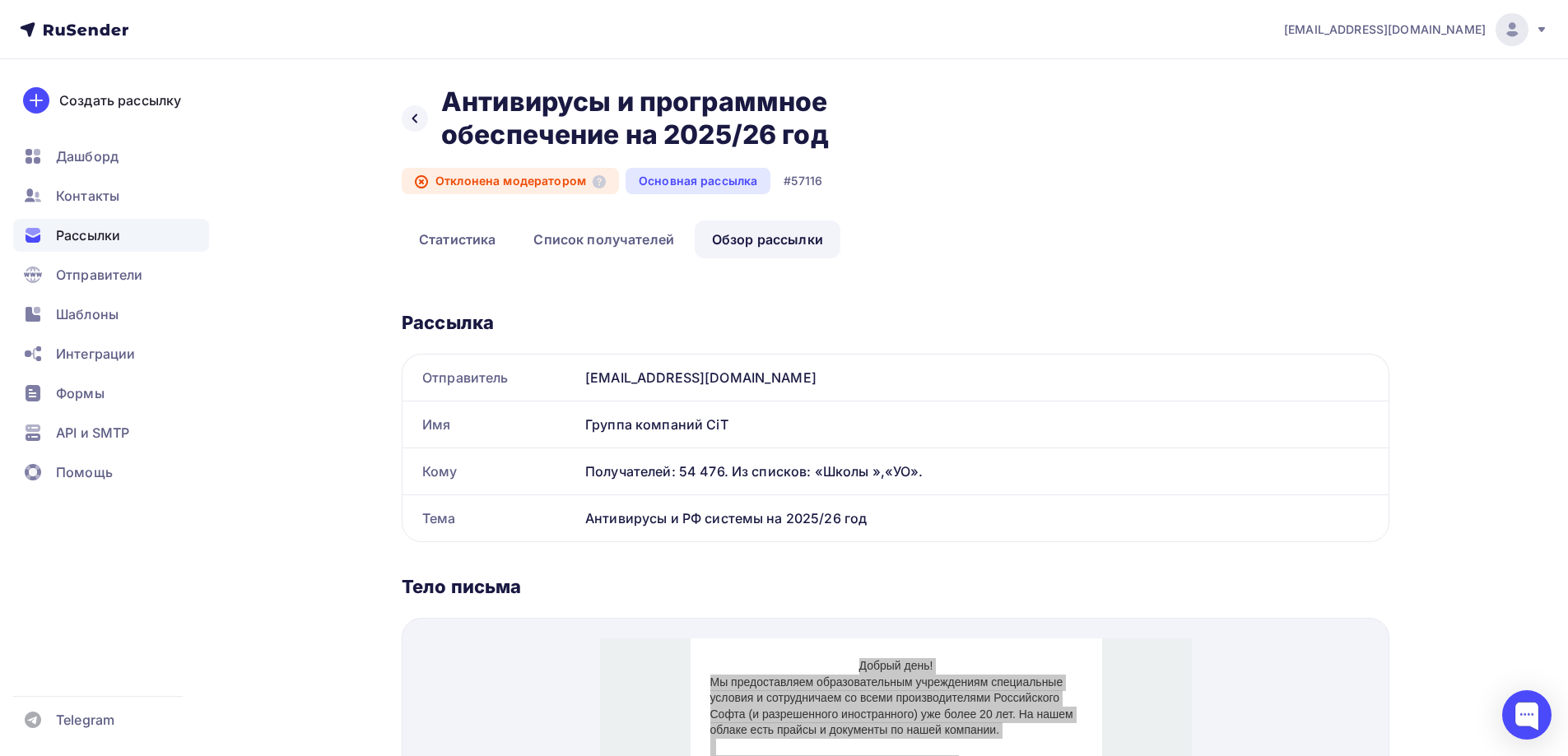
click at [104, 238] on span "Рассылки" at bounding box center [88, 235] width 64 height 19
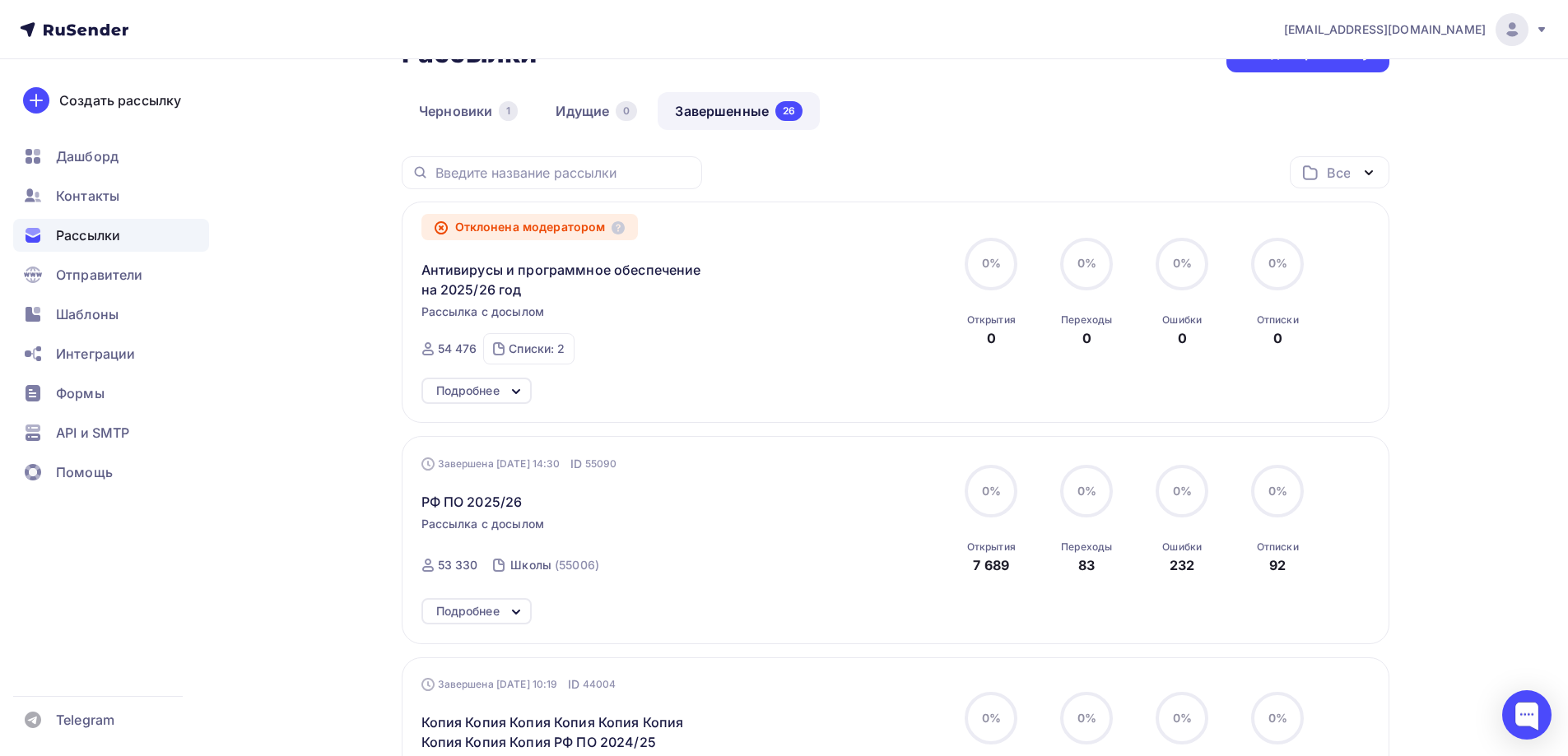
scroll to position [365, 0]
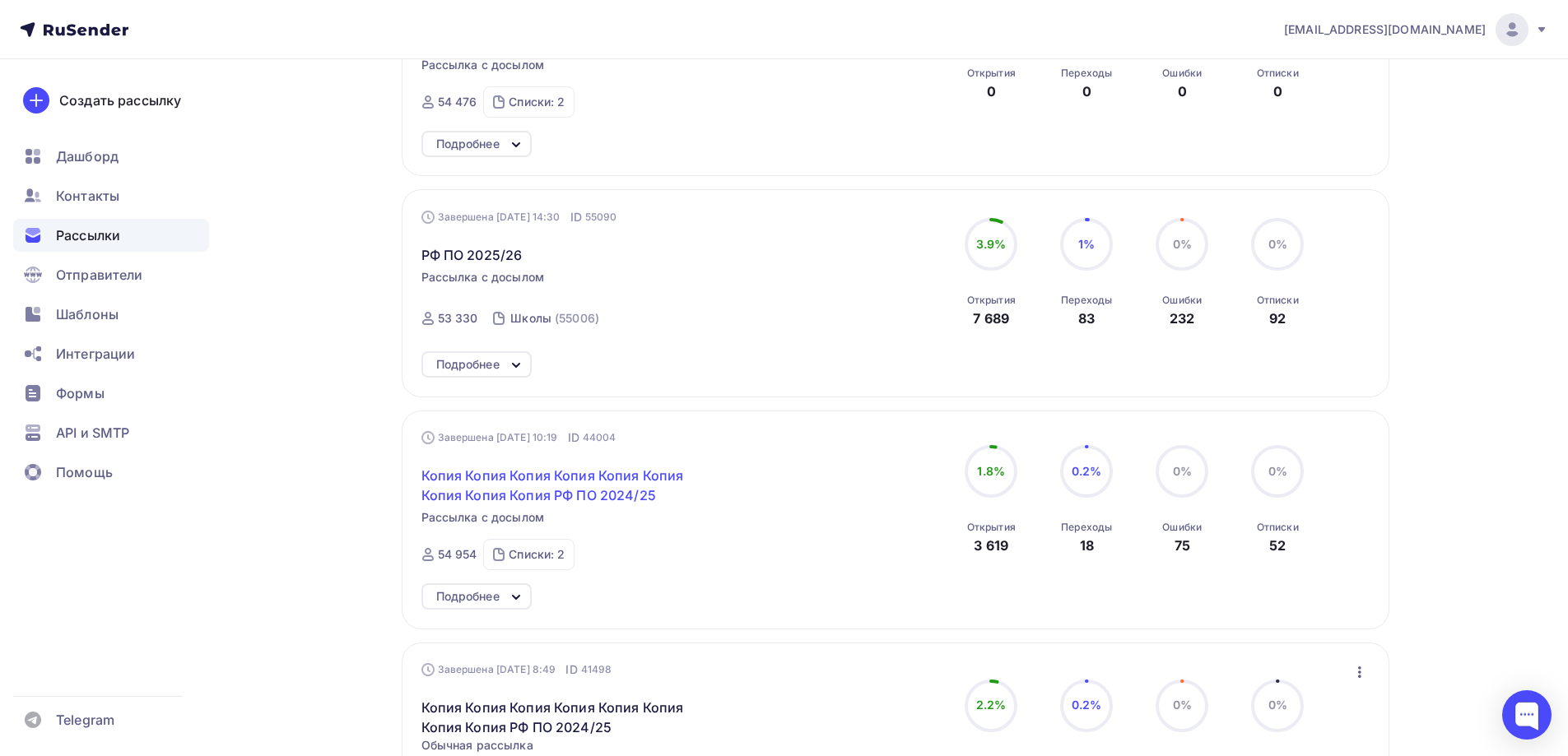
click at [538, 489] on span "Копия Копия Копия Копия Копия Копия Копия Копия Копия РФ ПО 2024/25" at bounding box center [562, 485] width 282 height 40
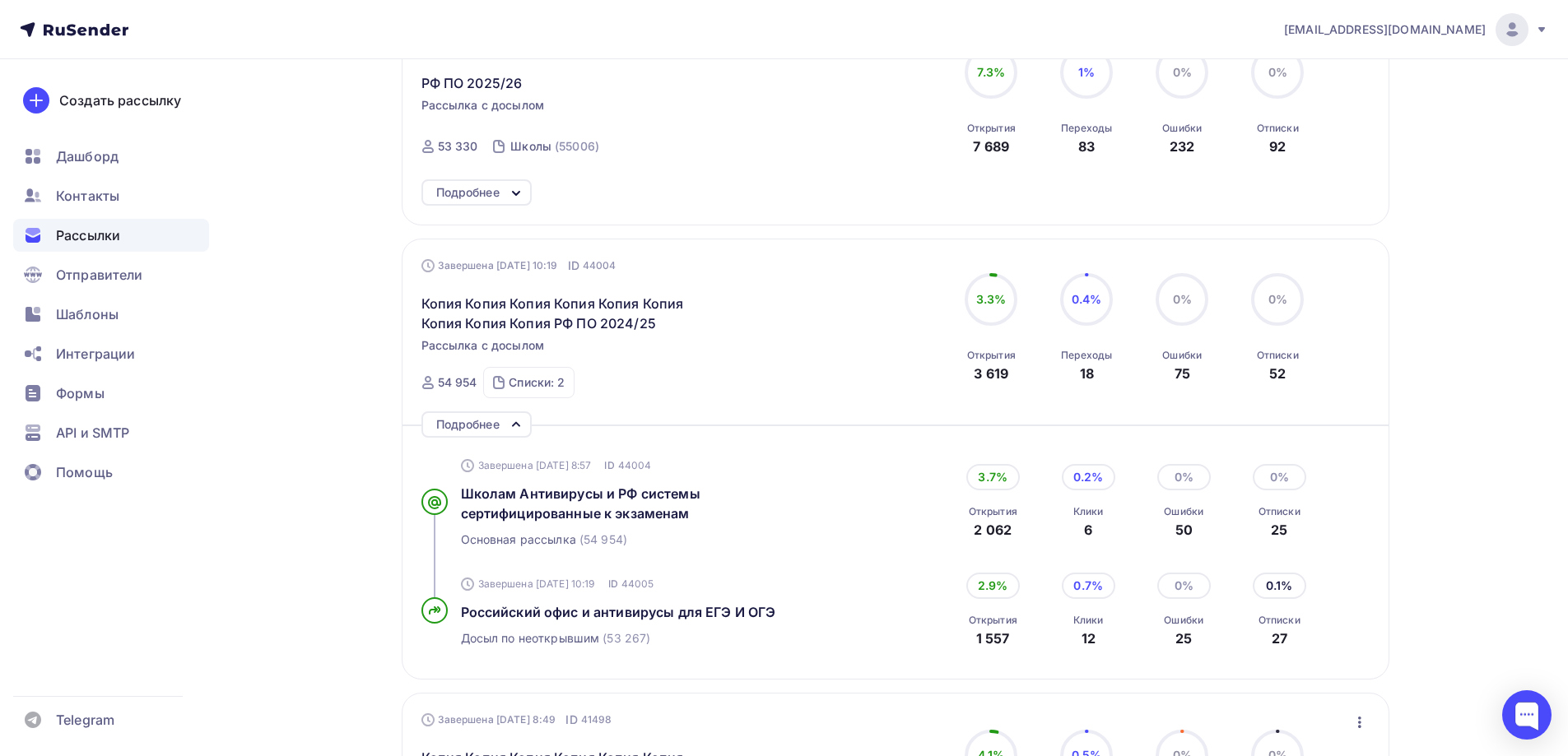
scroll to position [612, 0]
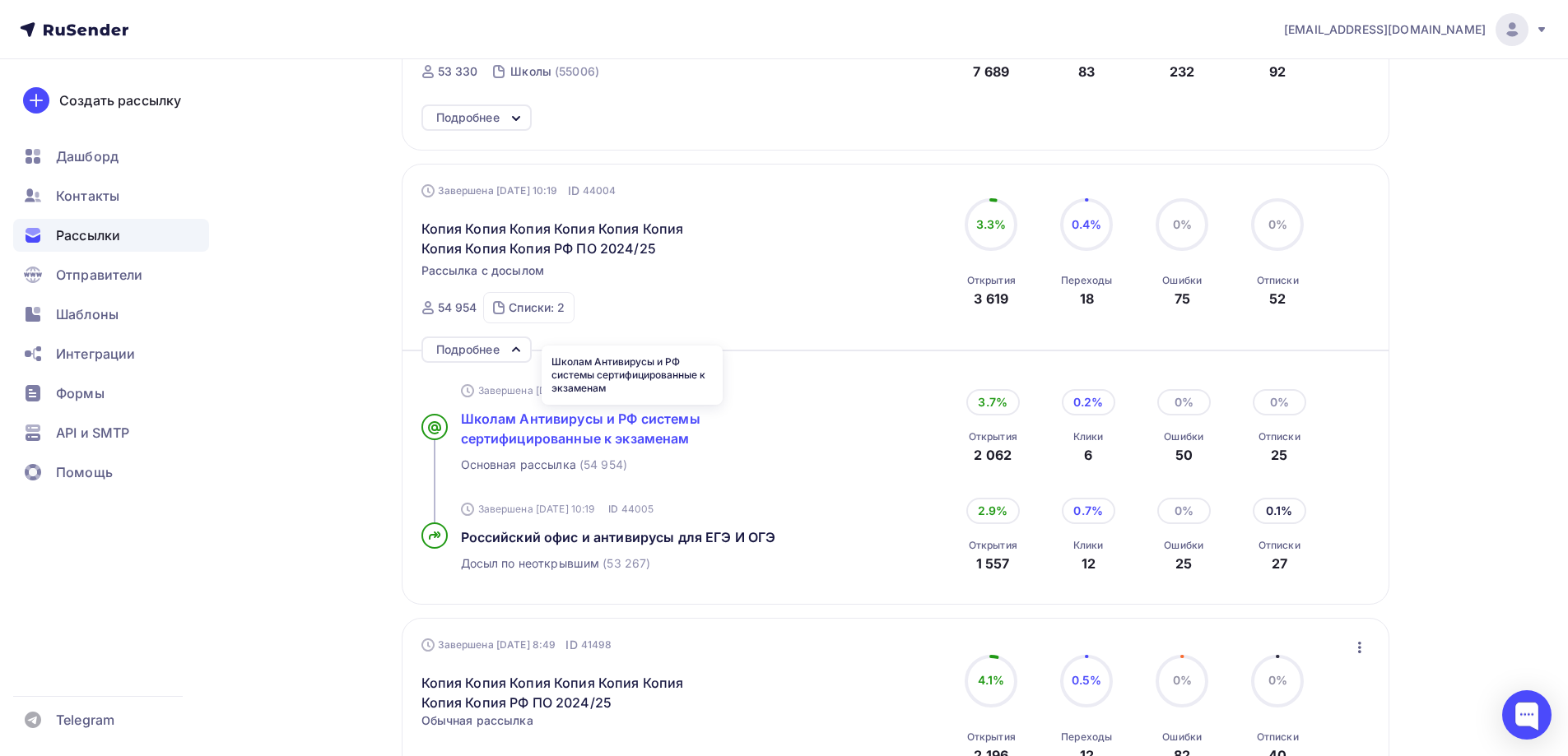
click at [590, 437] on span "Школам Антивирусы и РФ системы сертифицированные к экзаменам" at bounding box center [580, 428] width 239 height 36
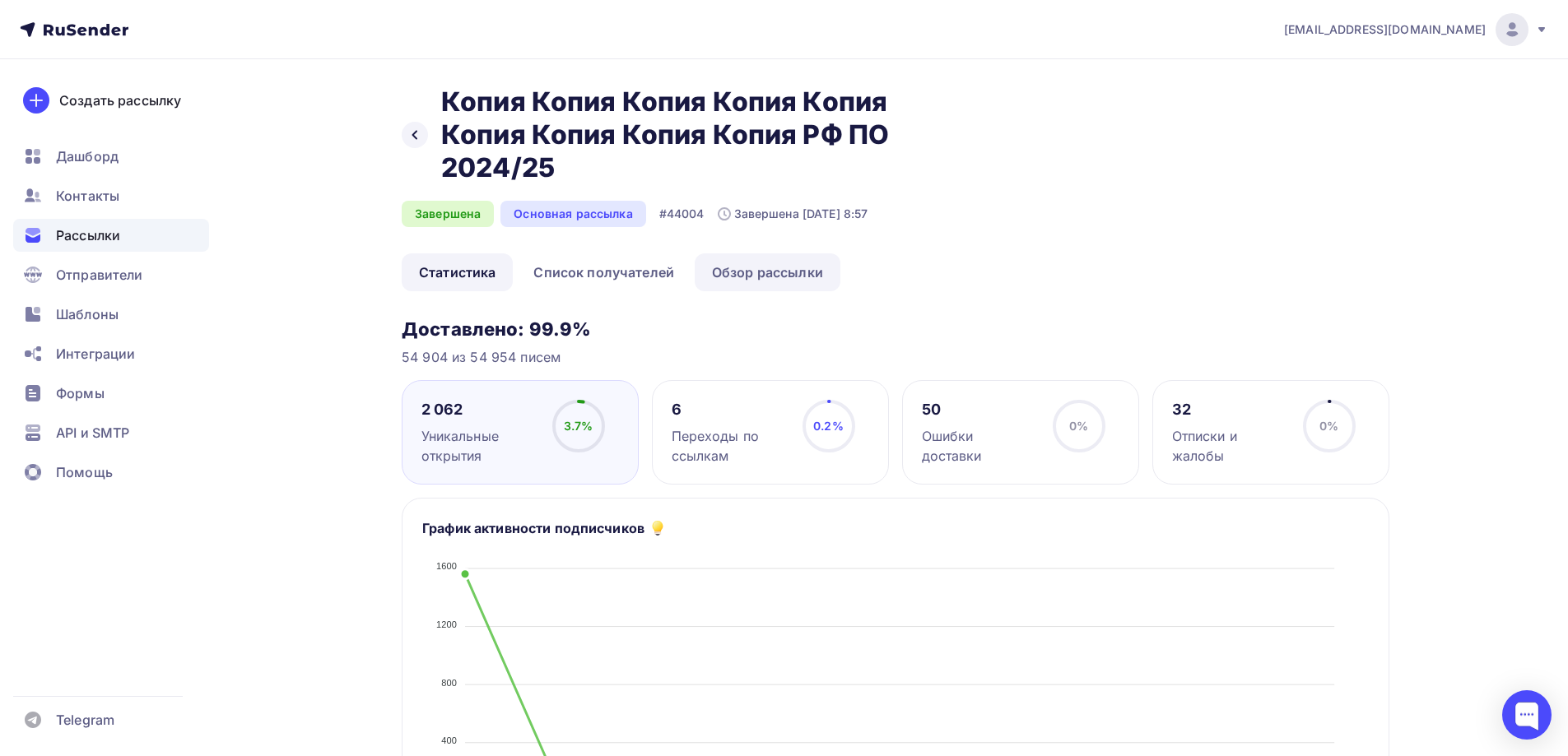
click at [745, 270] on link "Обзор рассылки" at bounding box center [768, 272] width 146 height 38
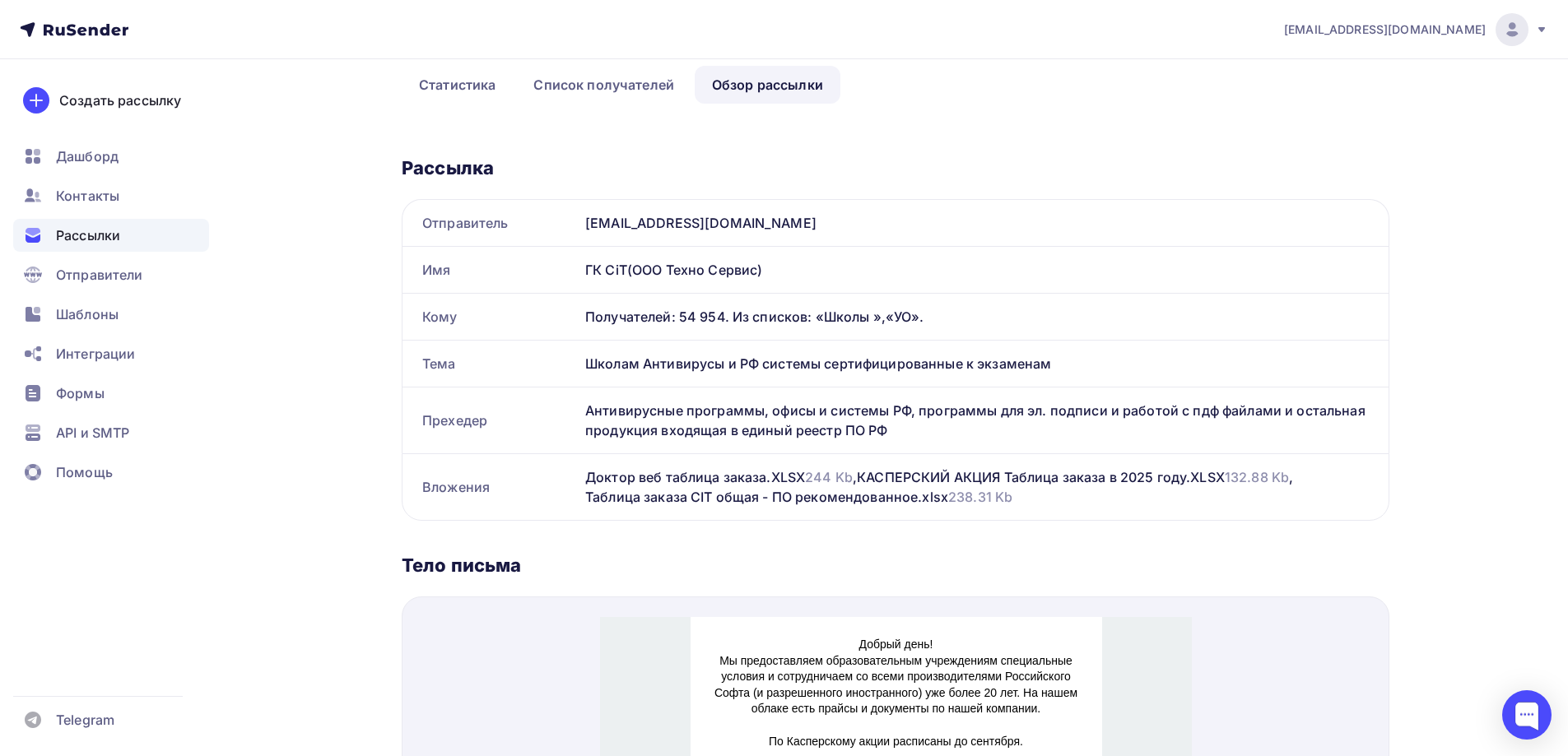
scroll to position [329, 0]
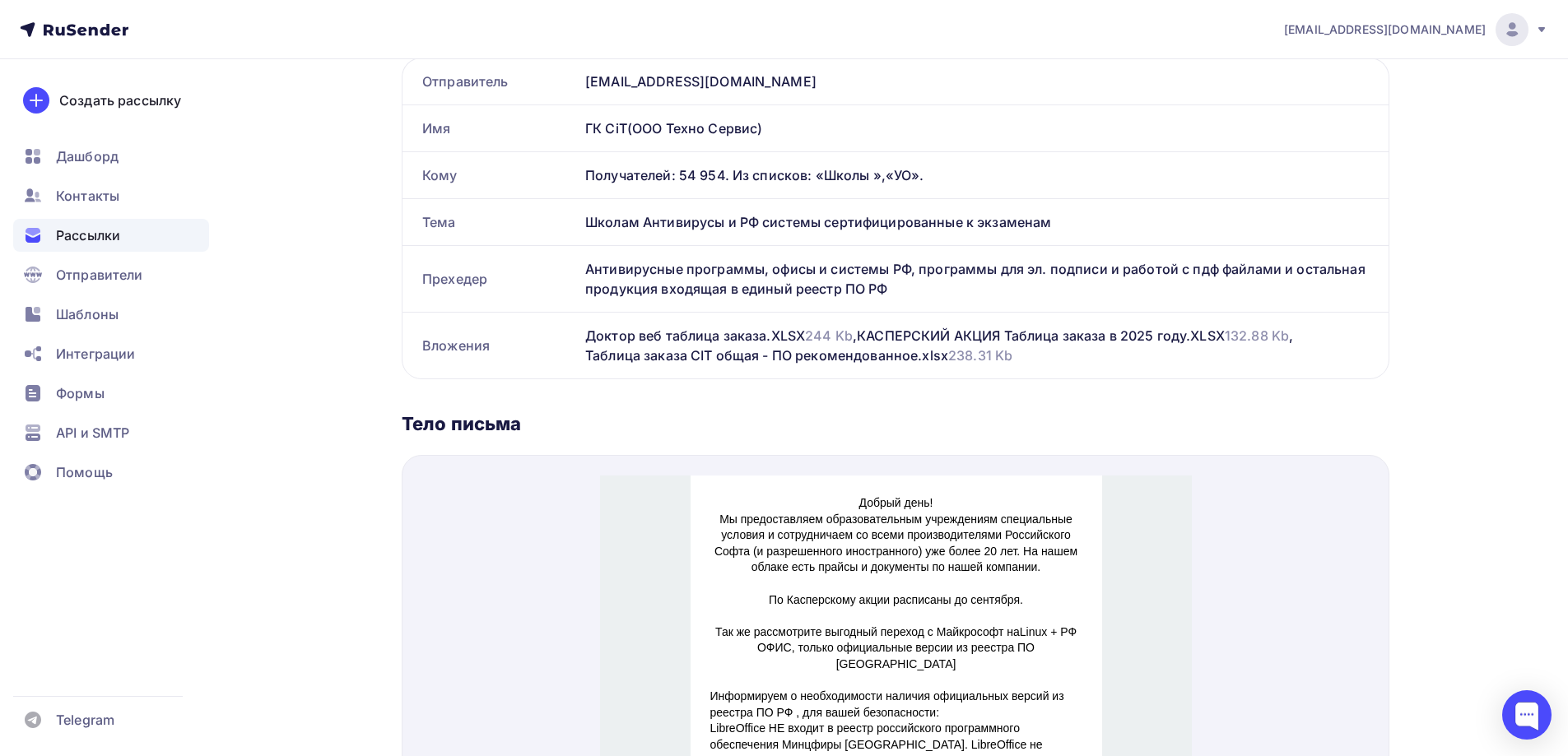
drag, startPoint x: 578, startPoint y: 271, endPoint x: 942, endPoint y: 299, distance: 365.1
click at [942, 299] on div "Антивирусные программы, офисы и системы РФ, программы для эл. подписи и работой…" at bounding box center [983, 278] width 809 height 66
copy div "Антивирусные программы, офисы и системы РФ, программы для эл. подписи и работой…"
click at [110, 197] on span "Контакты" at bounding box center [88, 195] width 64 height 19
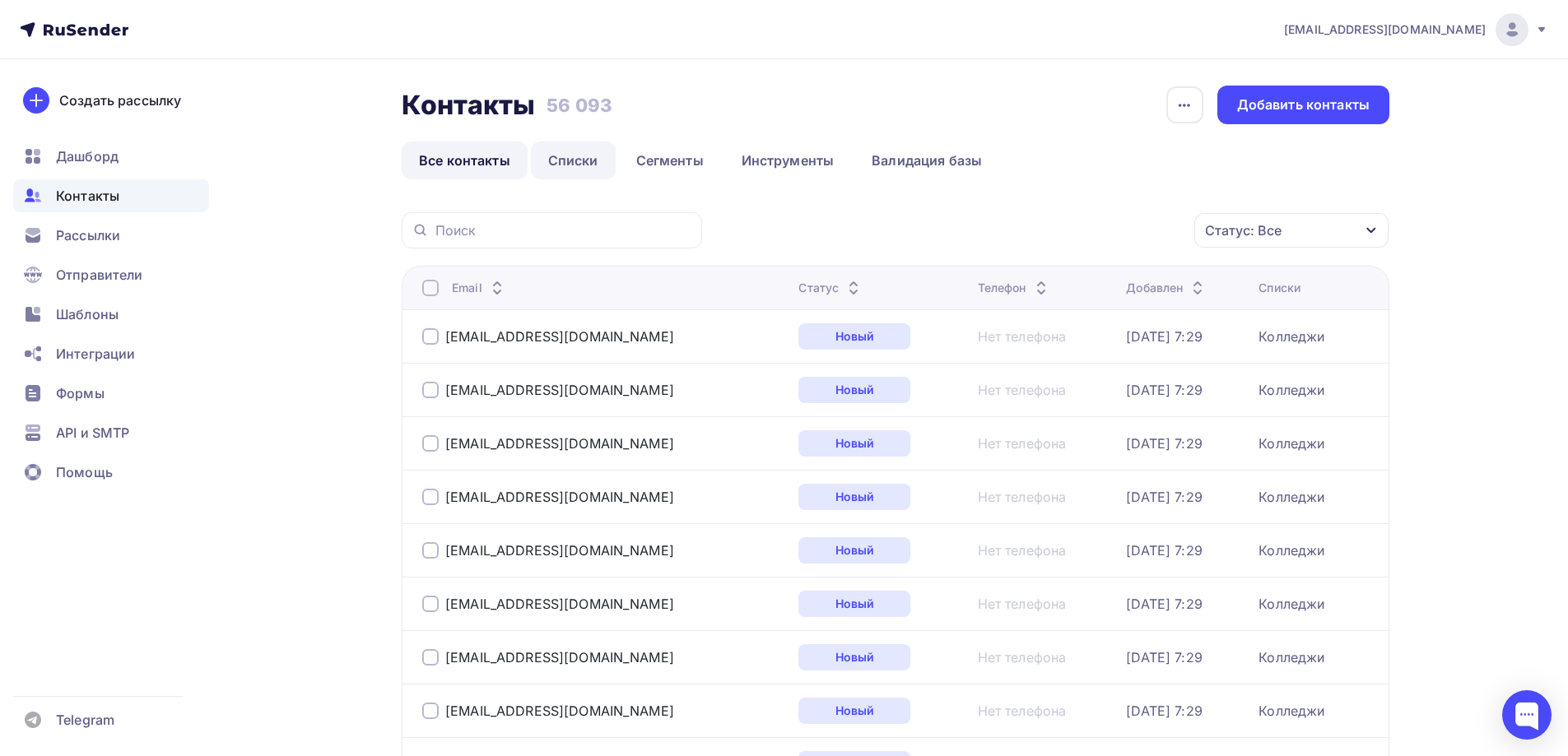
click at [590, 165] on link "Списки" at bounding box center [573, 160] width 85 height 38
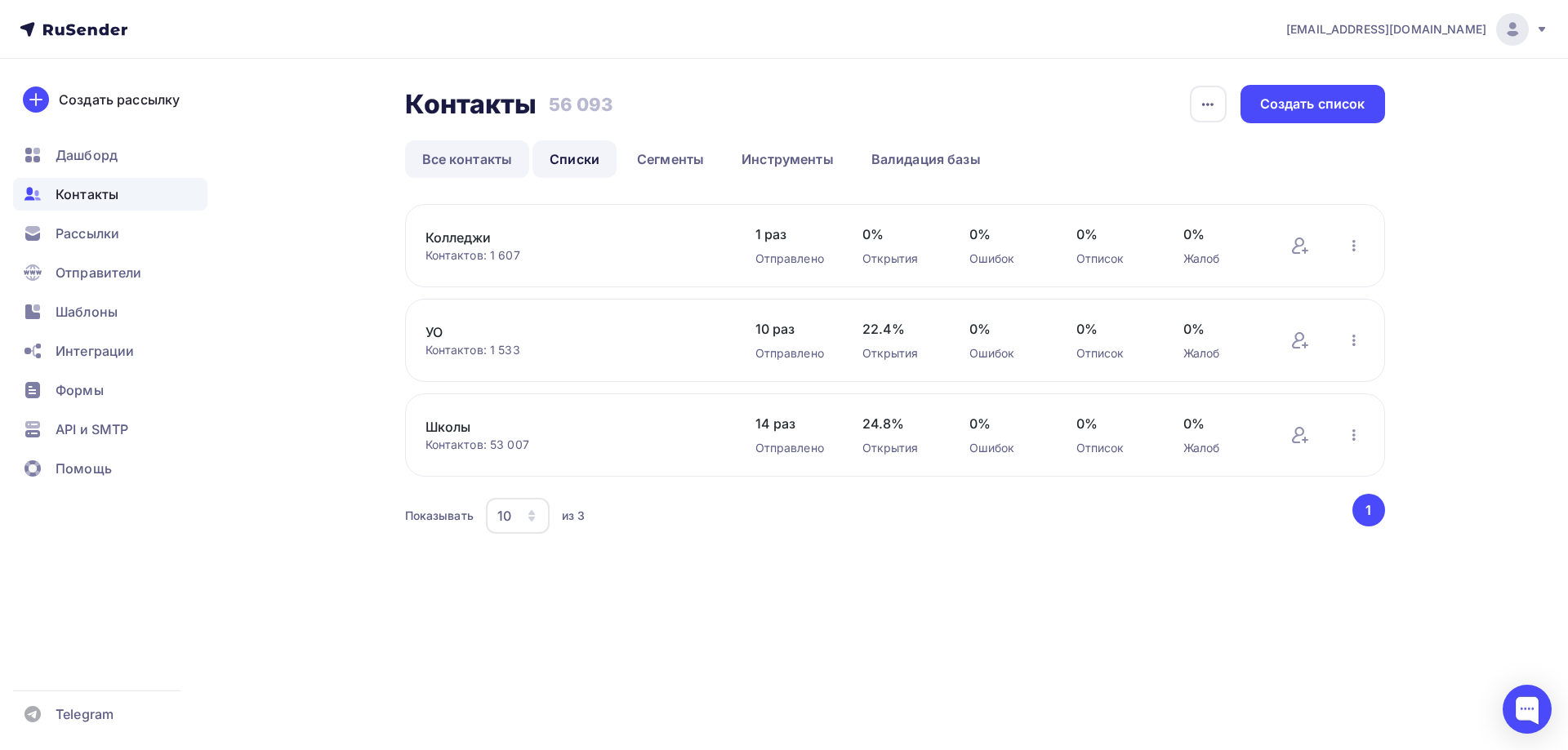
click at [474, 153] on link "Все контакты" at bounding box center [468, 159] width 125 height 38
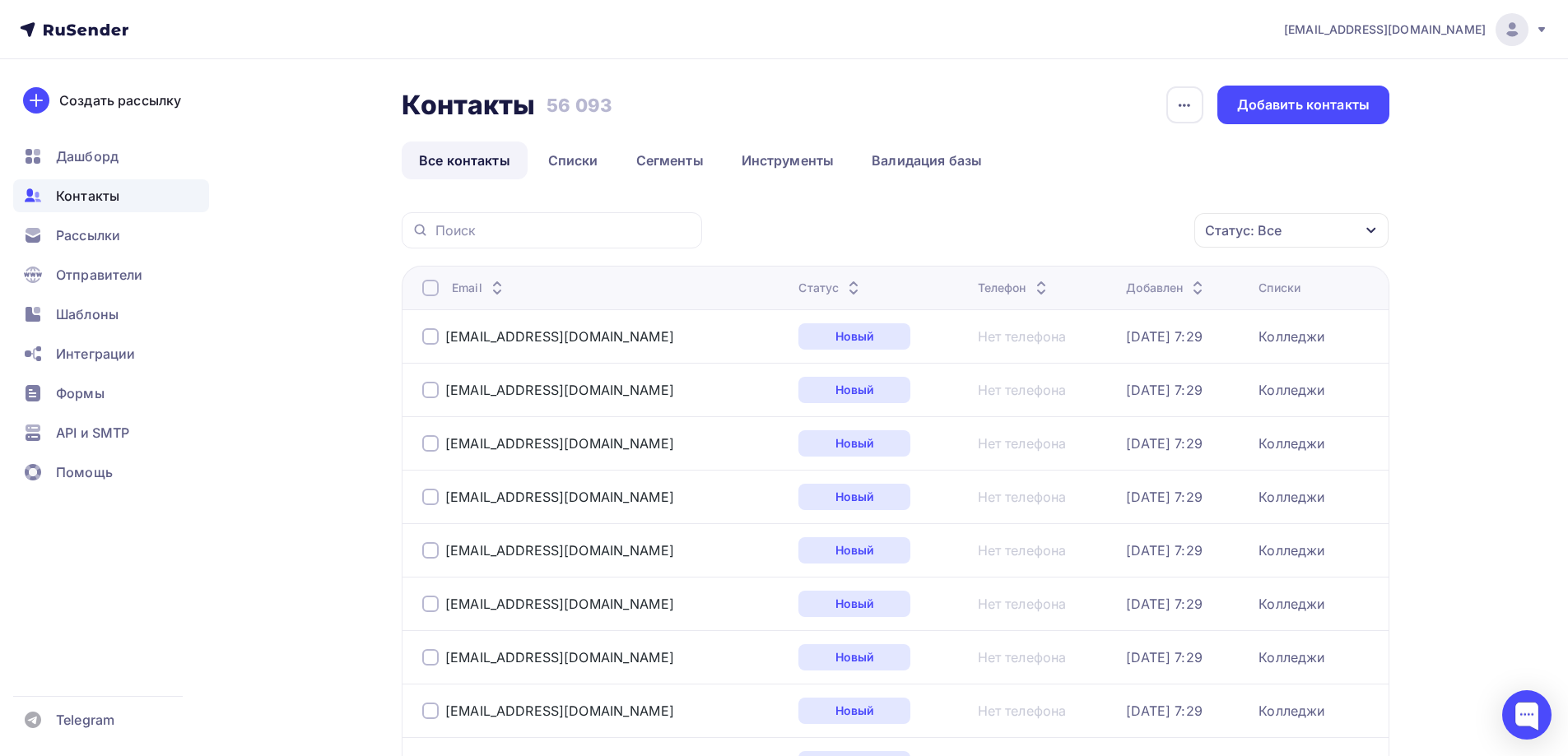
click at [1267, 228] on div "Статус: Все" at bounding box center [1243, 230] width 77 height 19
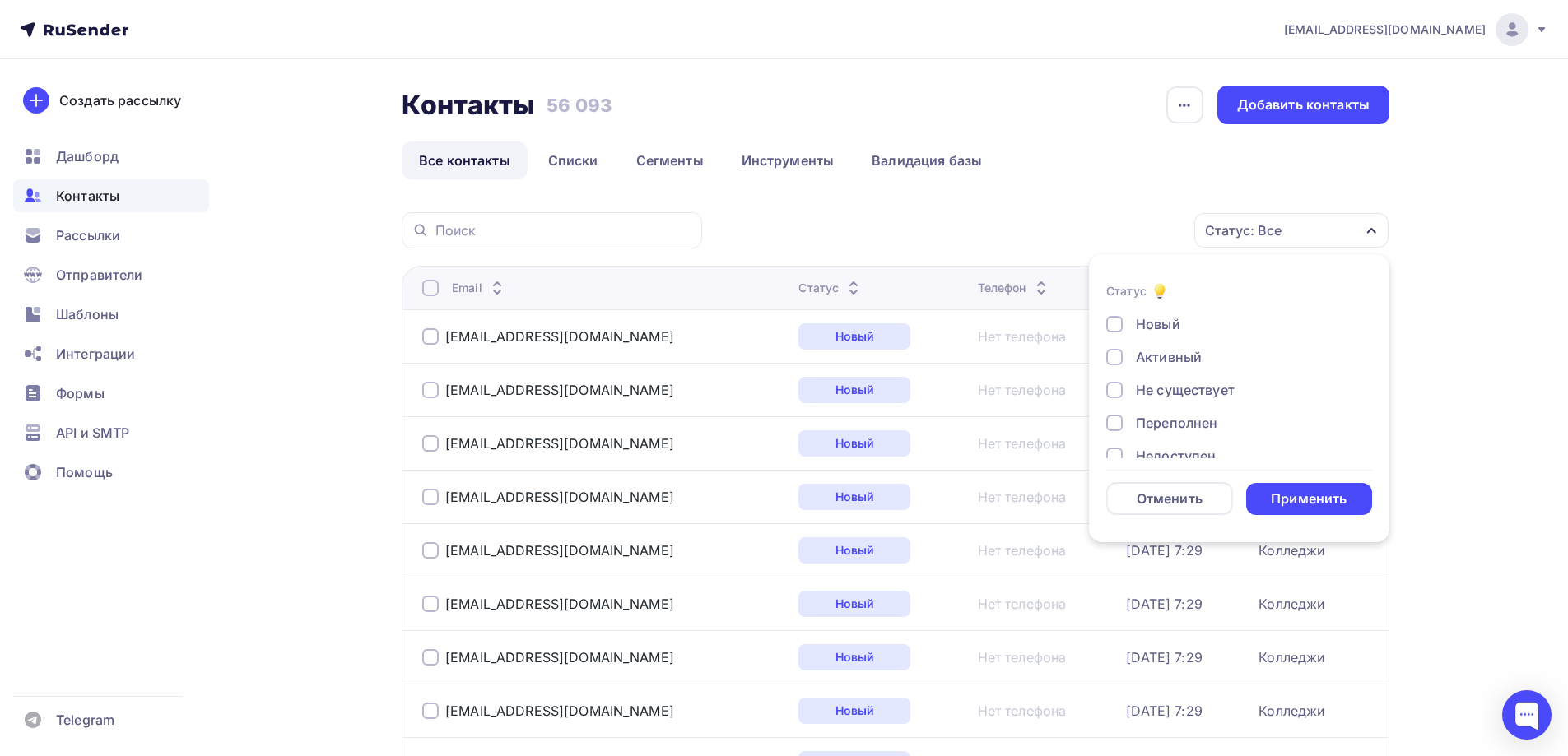
scroll to position [119, 0]
click at [1124, 436] on div "Жалоба" at bounding box center [1229, 434] width 247 height 19
click at [1120, 407] on div at bounding box center [1114, 403] width 17 height 17
click at [1117, 375] on div at bounding box center [1114, 370] width 17 height 17
click at [1116, 346] on div "Недоступен" at bounding box center [1229, 336] width 247 height 19
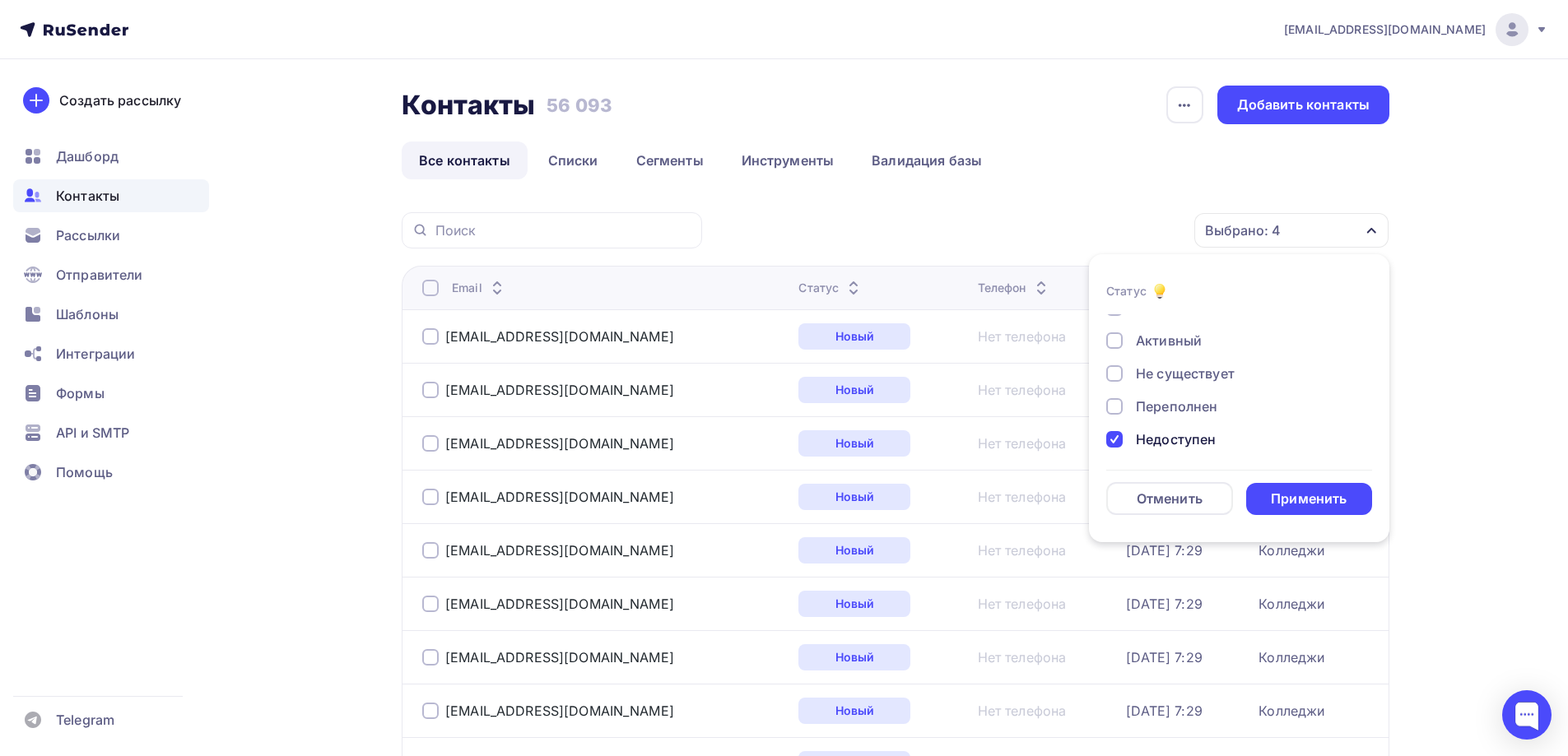
scroll to position [0, 0]
click at [1124, 429] on div "Переполнен" at bounding box center [1229, 422] width 247 height 19
click at [1119, 390] on div at bounding box center [1114, 390] width 17 height 17
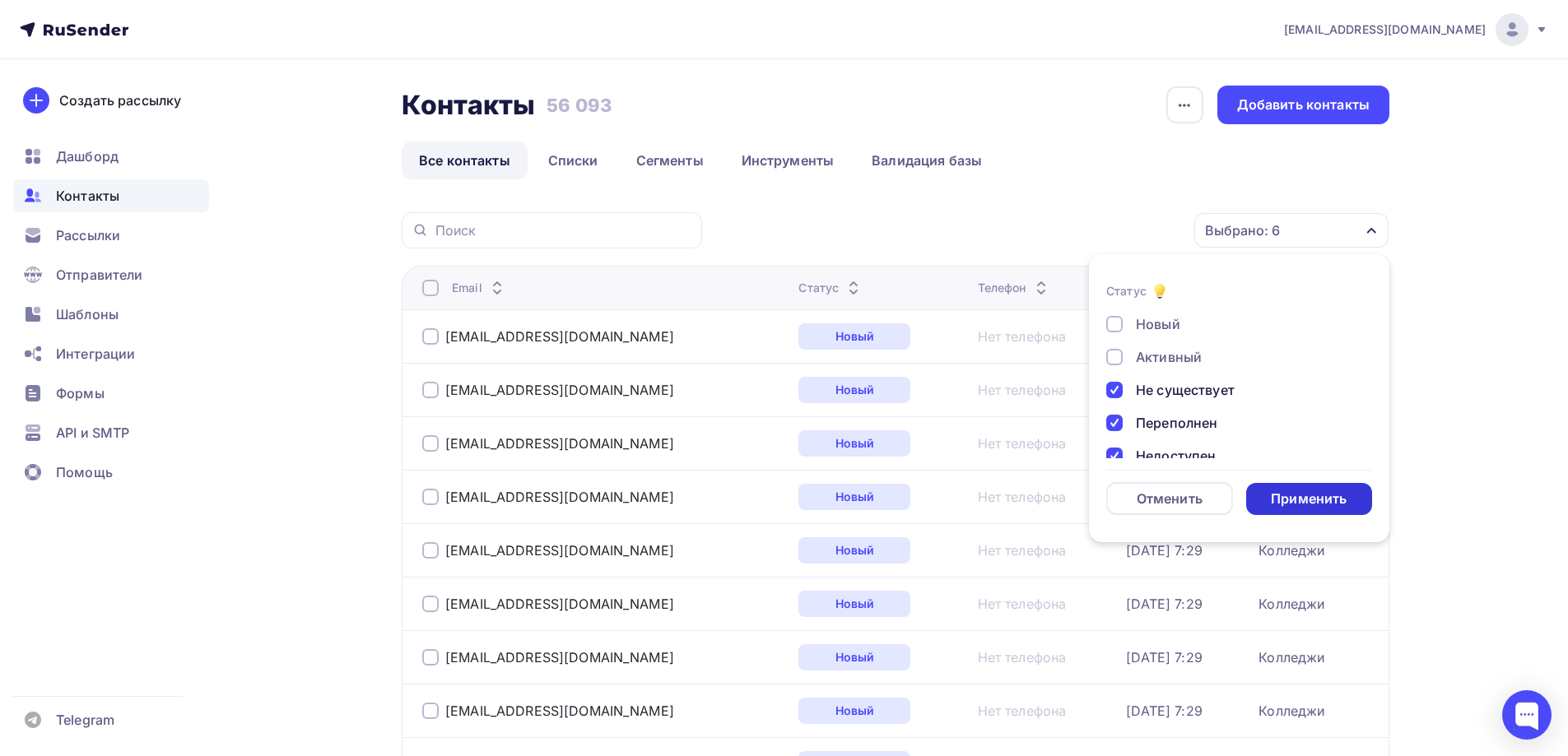
click at [1330, 500] on div "Применить" at bounding box center [1308, 499] width 76 height 18
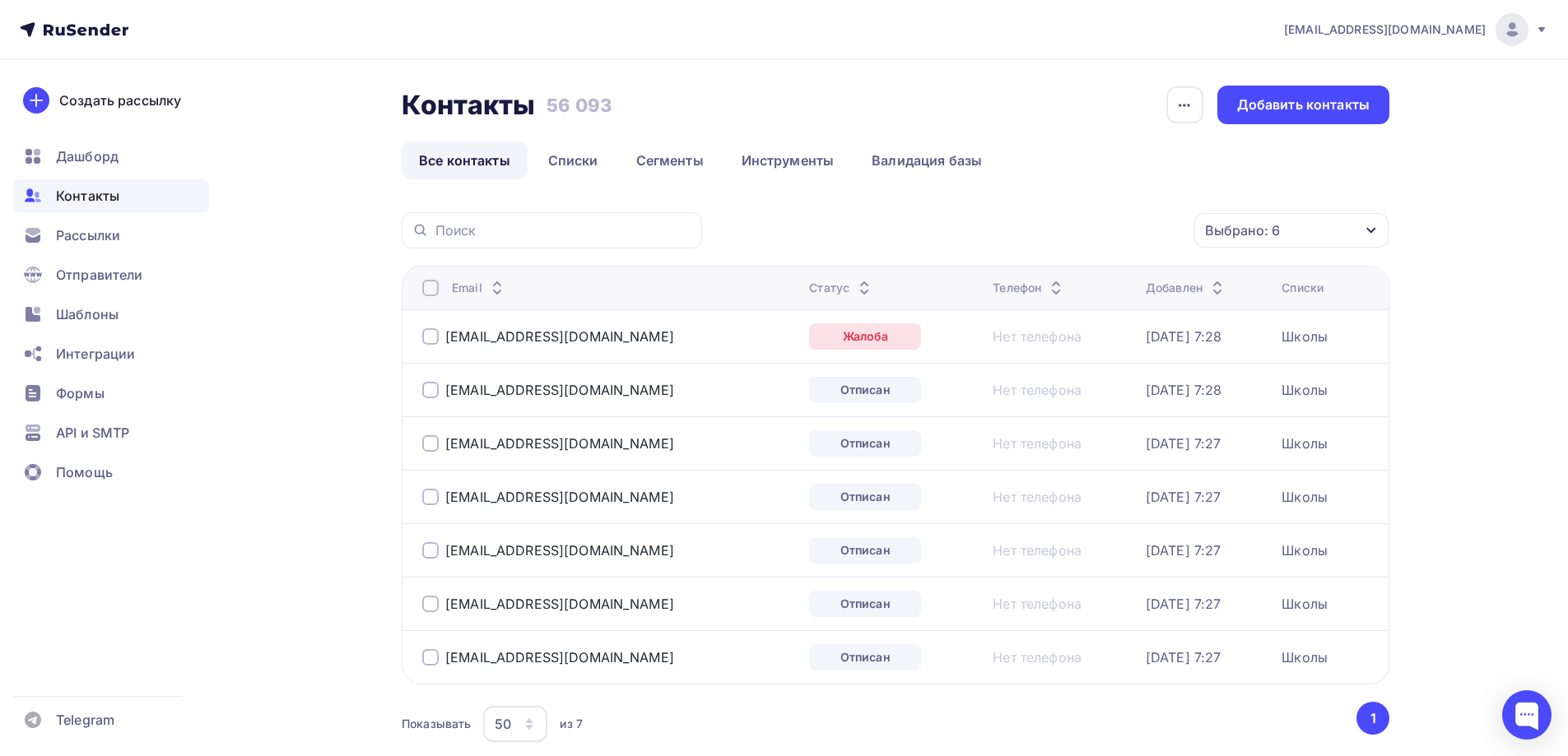
click at [426, 288] on div at bounding box center [431, 288] width 17 height 17
click at [1049, 228] on div "Действие" at bounding box center [1071, 230] width 217 height 32
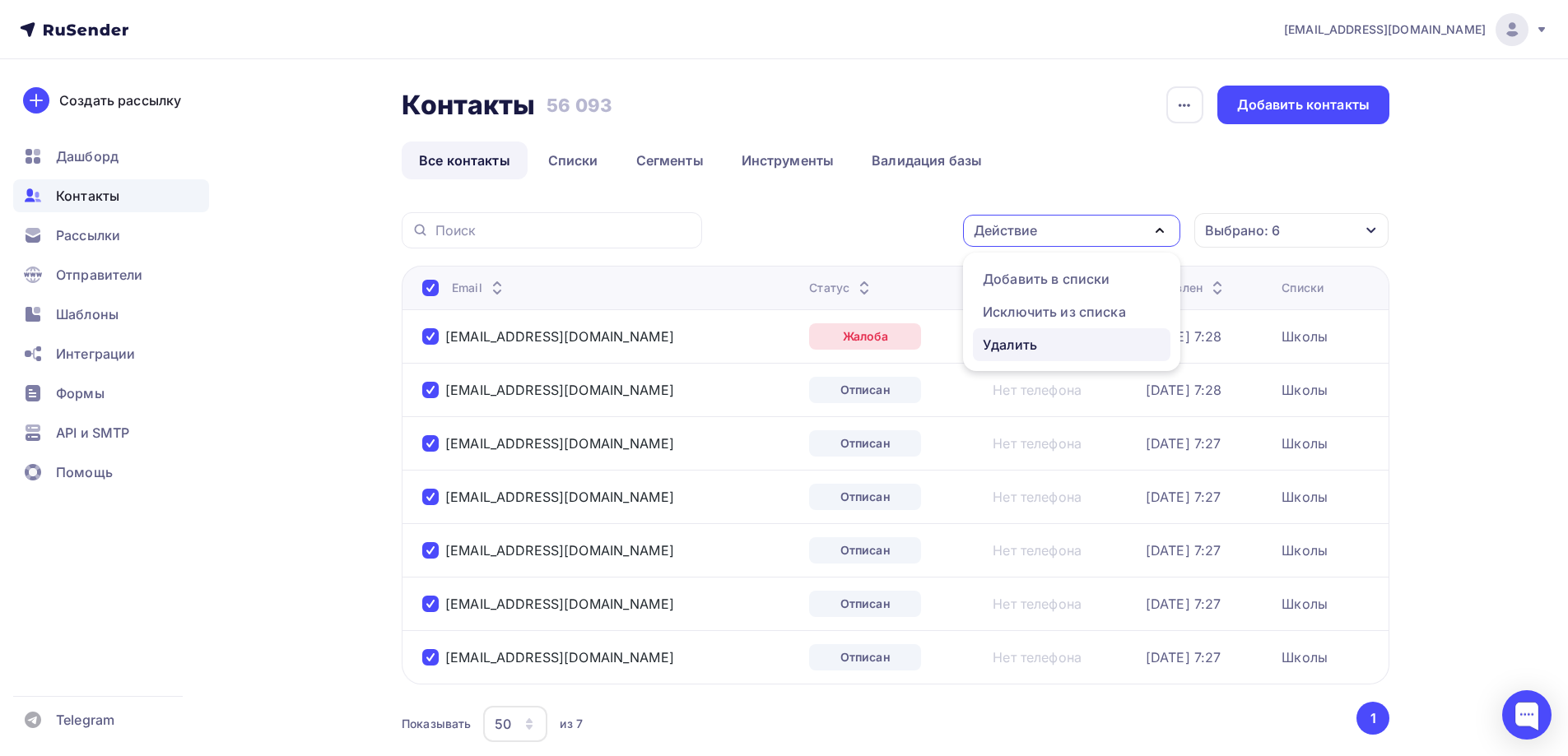
click at [1034, 336] on div "Удалить" at bounding box center [1009, 344] width 55 height 19
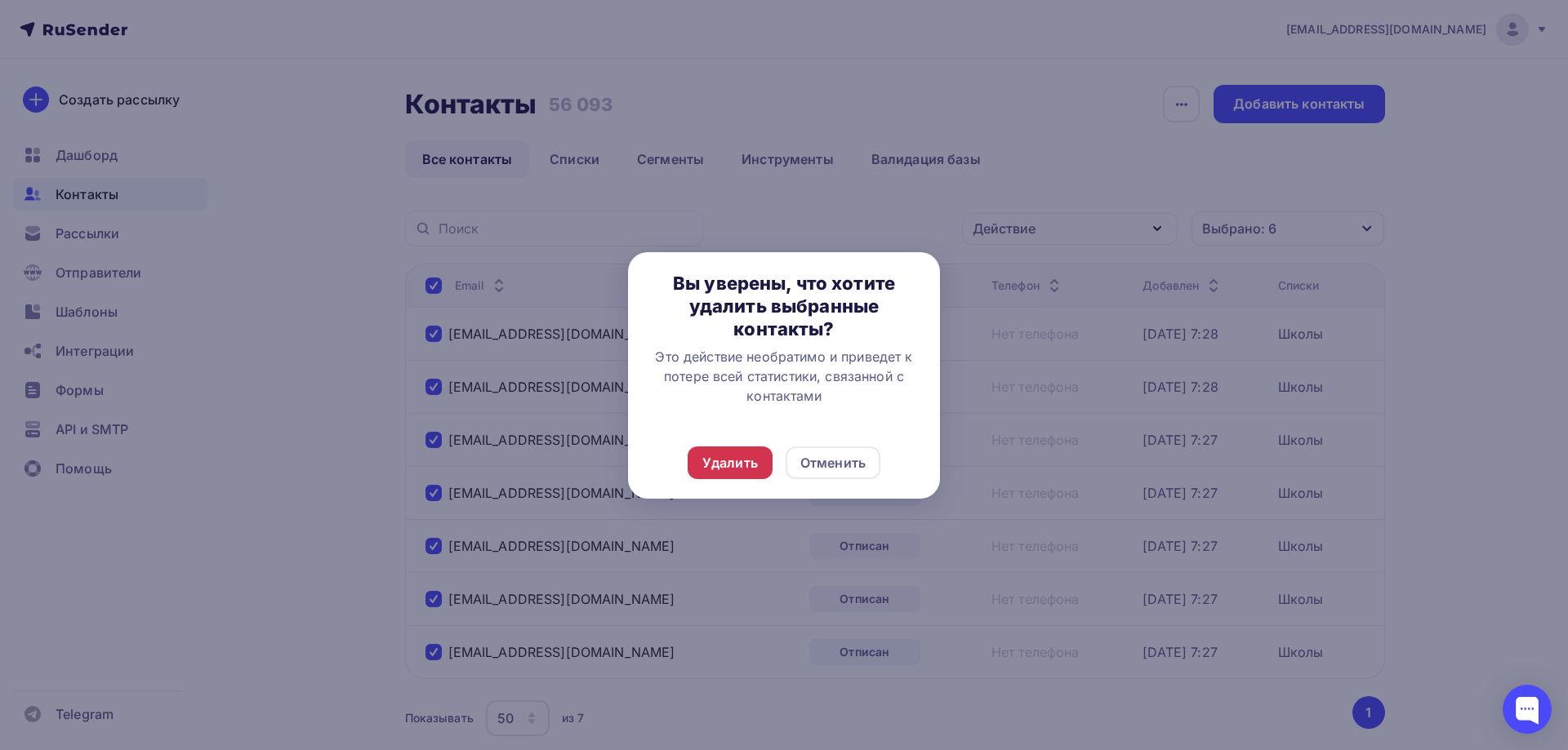
click at [733, 467] on div "Удалить" at bounding box center [730, 462] width 56 height 19
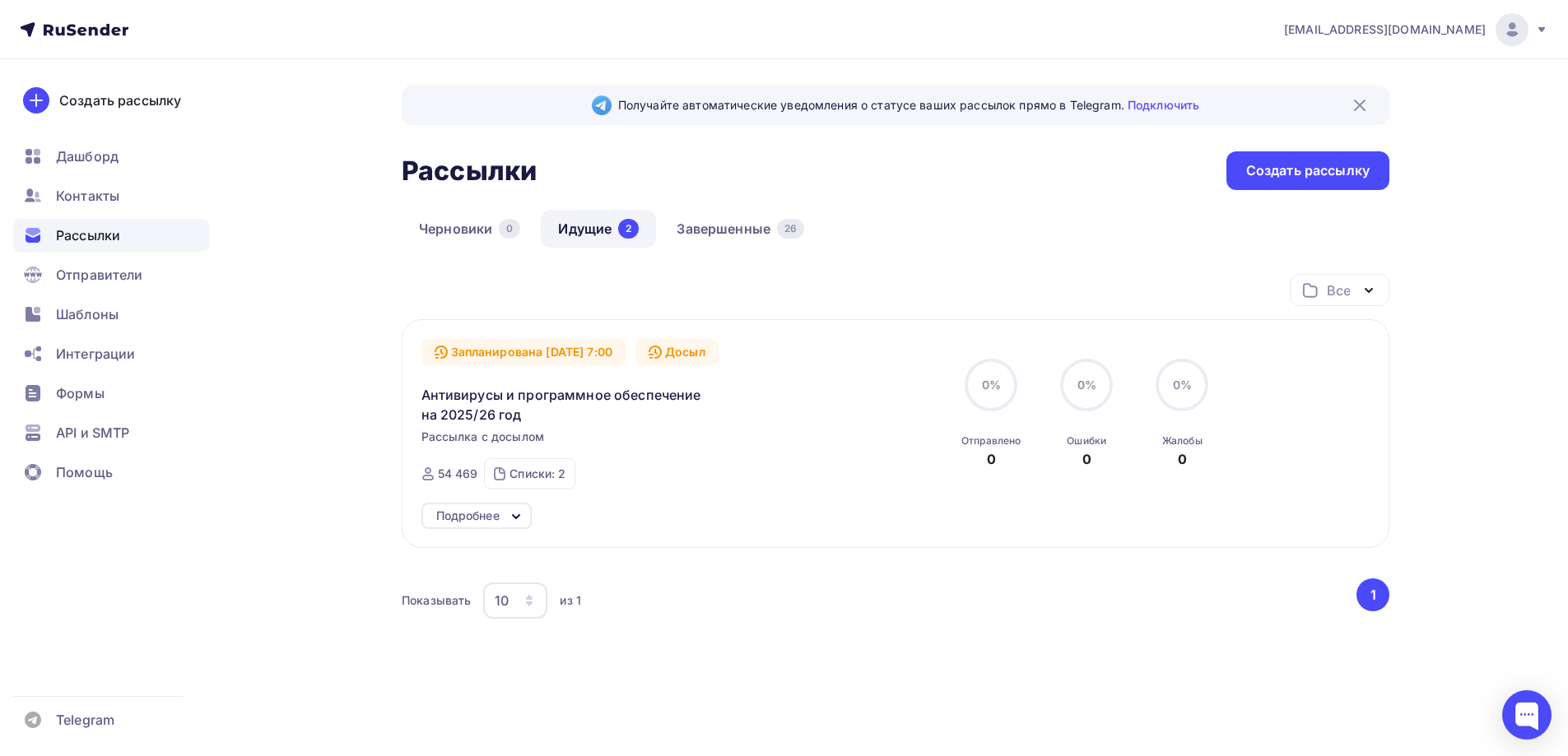
click at [104, 23] on icon at bounding box center [74, 29] width 109 height 19
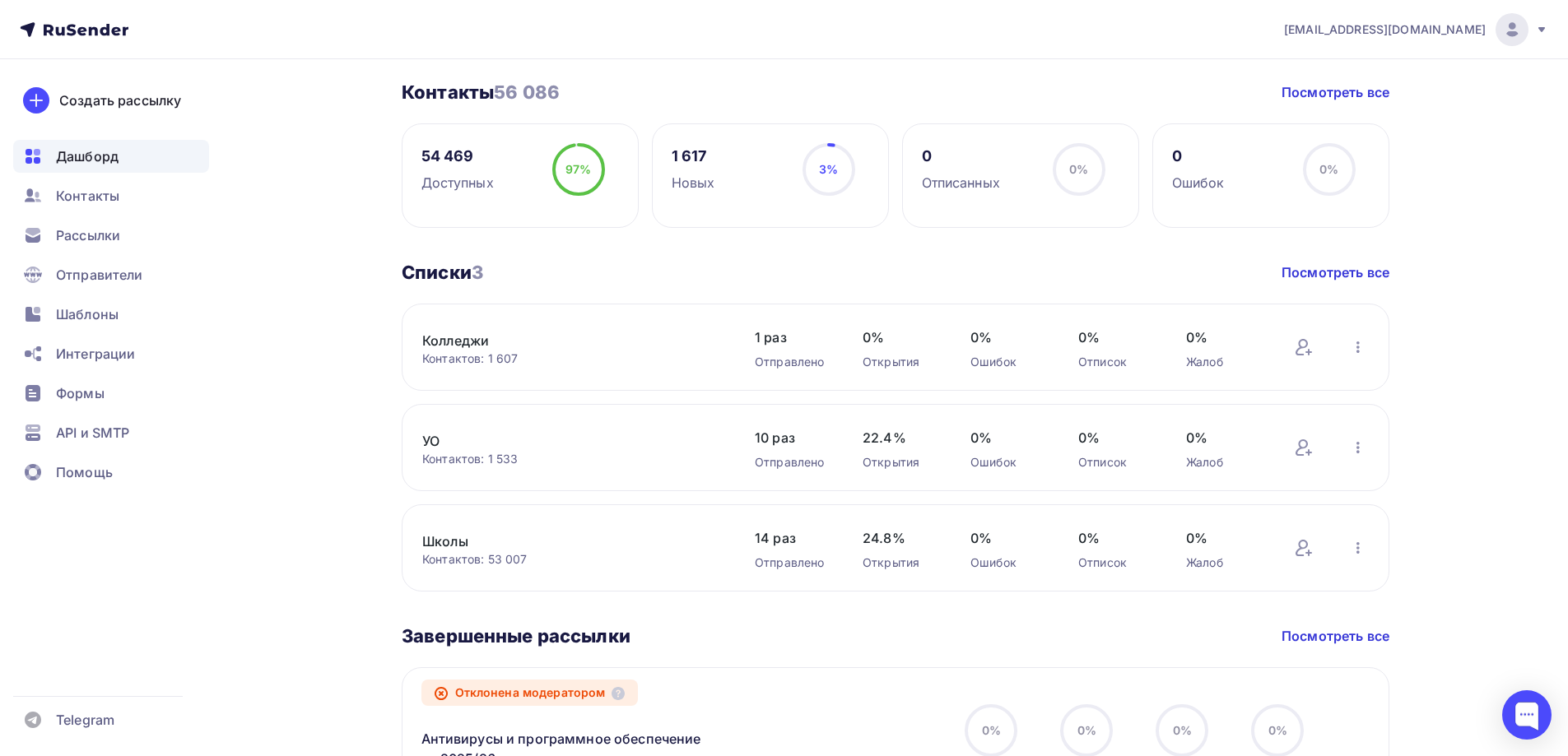
scroll to position [411, 0]
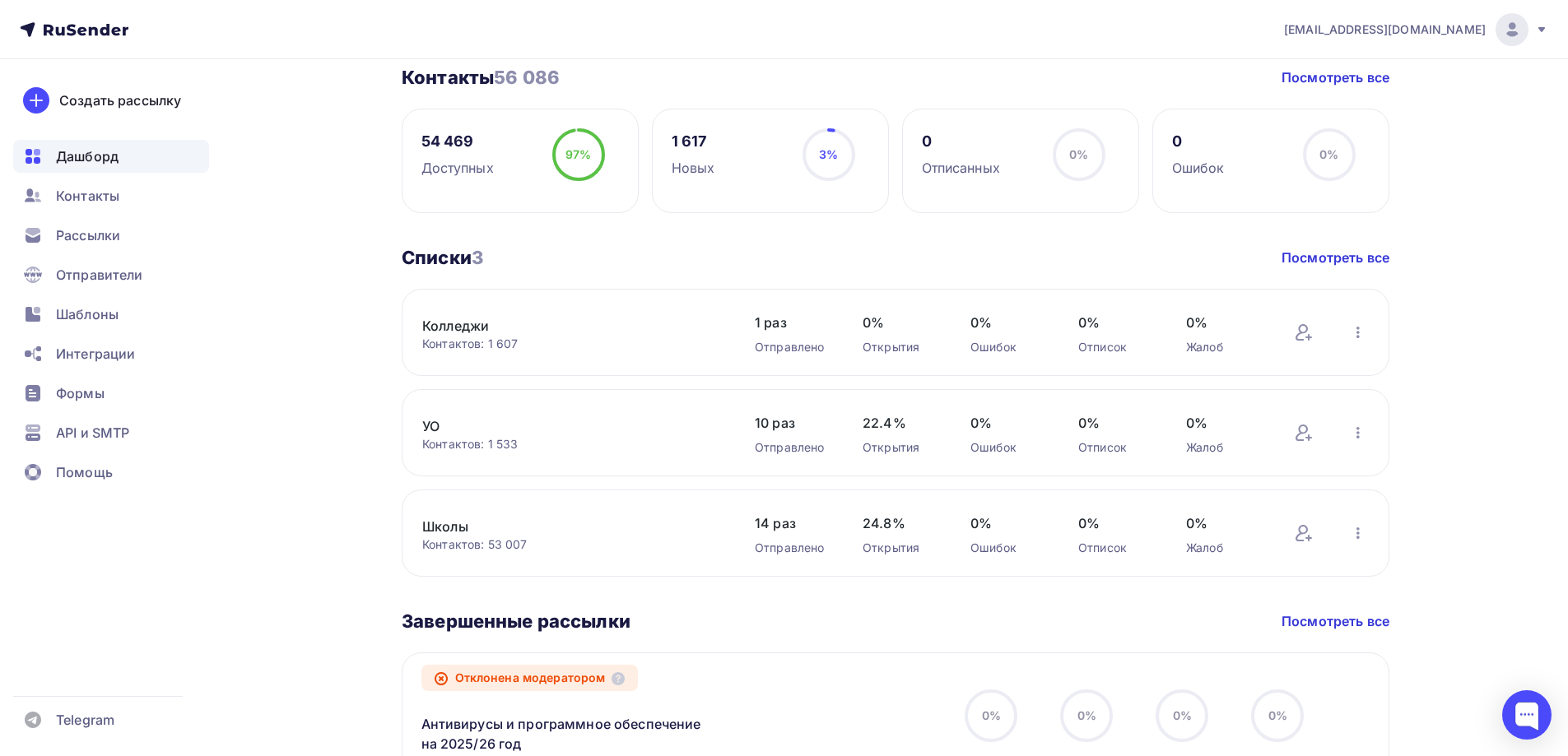
click at [477, 331] on link "Колледжи" at bounding box center [562, 325] width 280 height 19
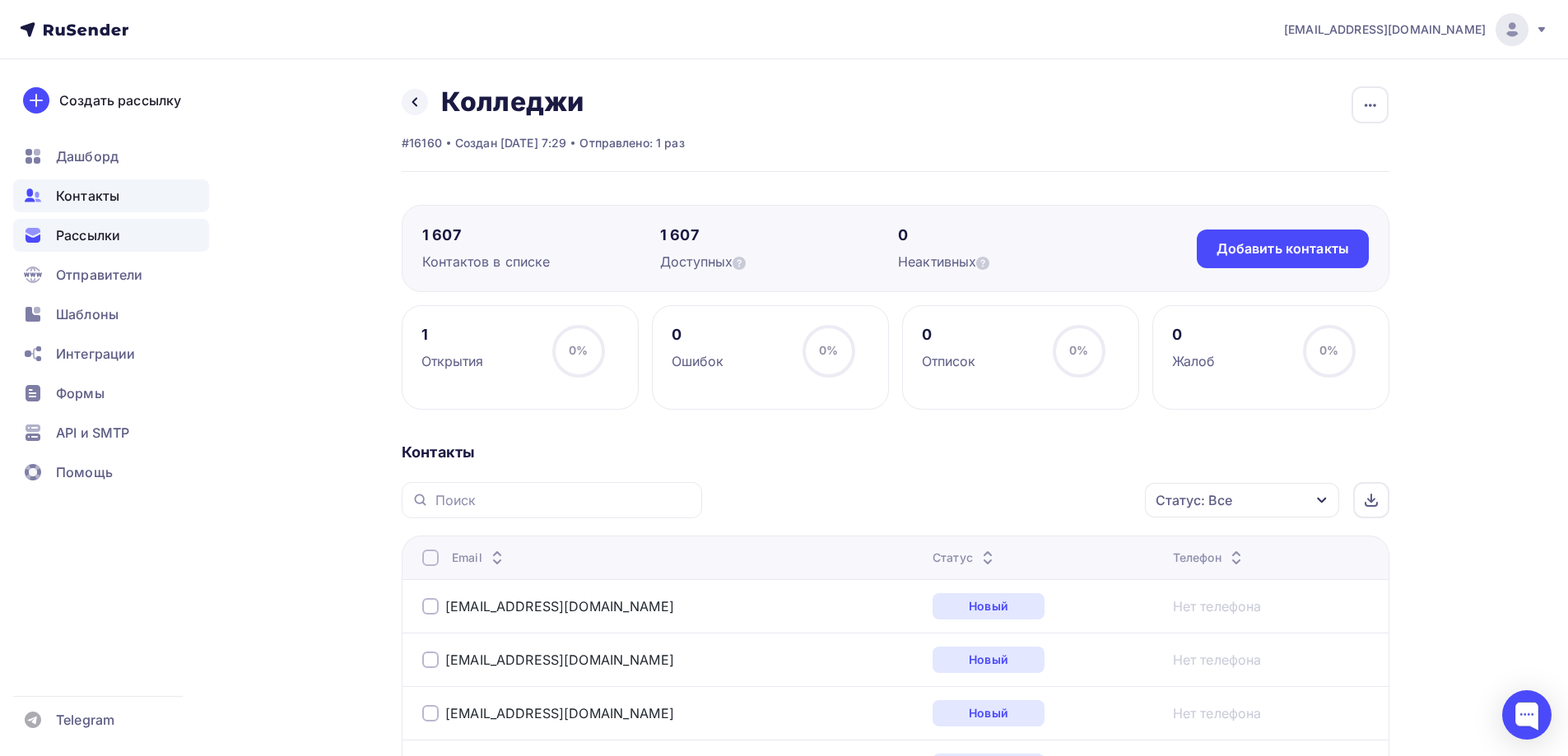
click at [116, 244] on span "Рассылки" at bounding box center [88, 235] width 64 height 19
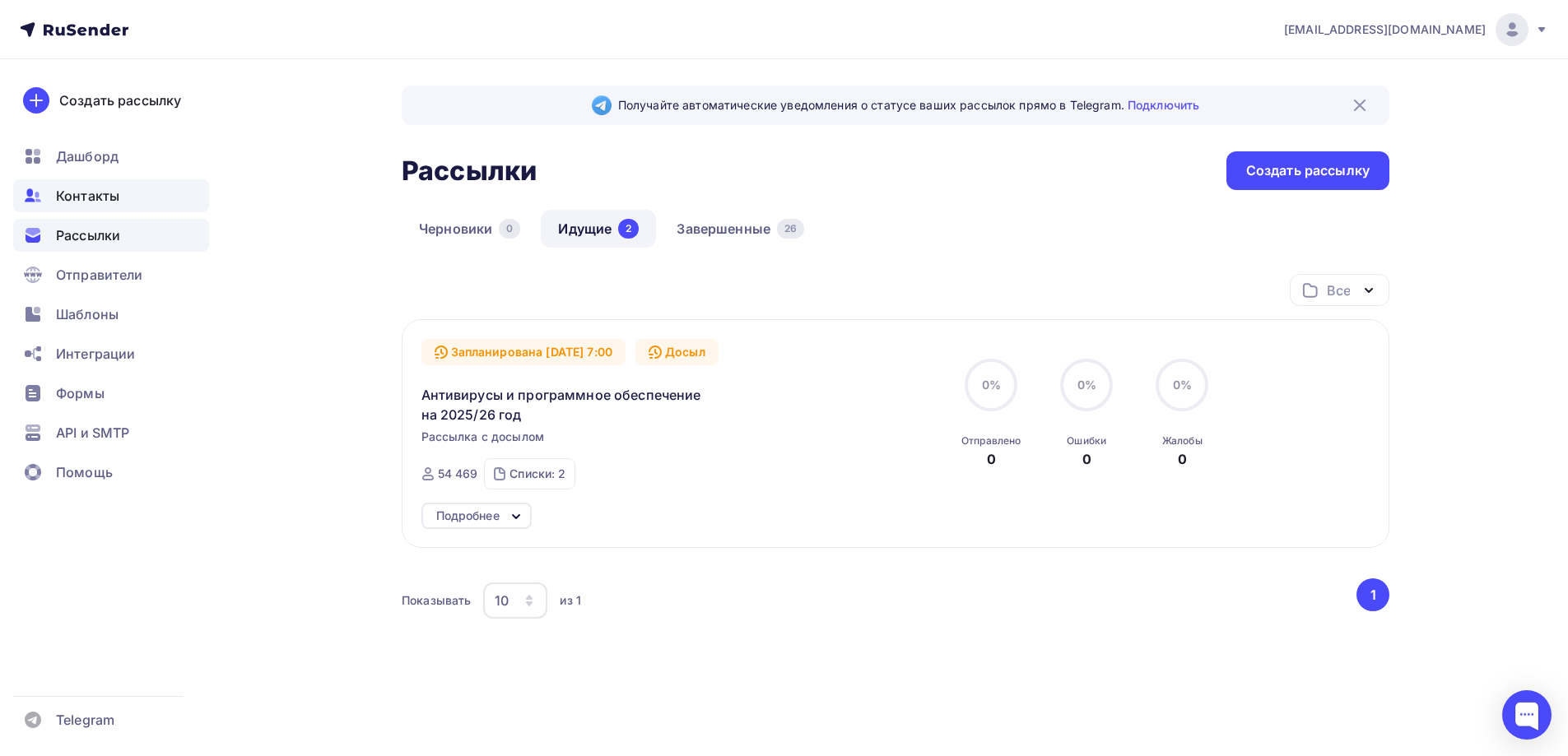
click at [106, 192] on span "Контакты" at bounding box center [88, 195] width 64 height 19
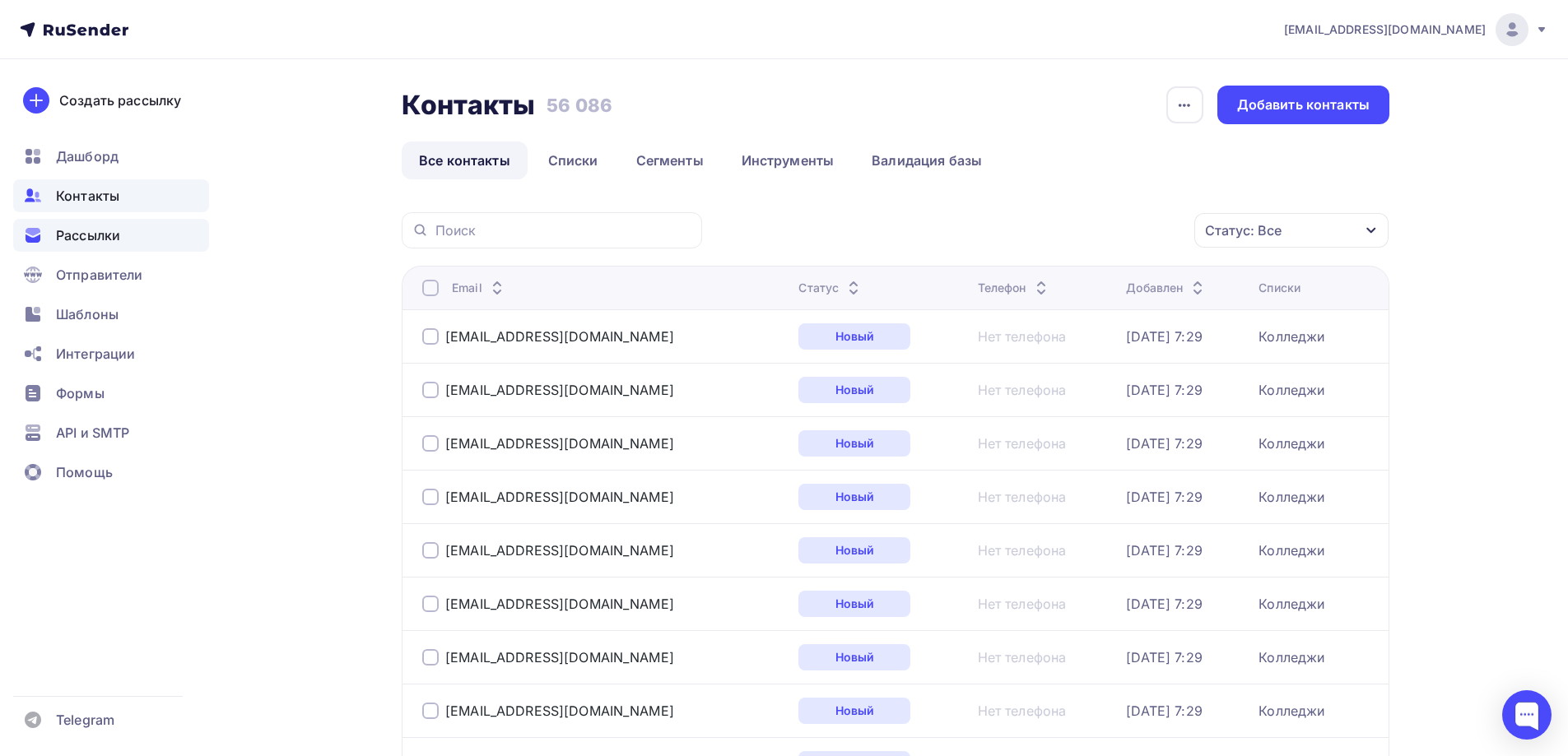
click at [123, 226] on div "Рассылки" at bounding box center [111, 236] width 196 height 33
